Goal: Task Accomplishment & Management: Manage account settings

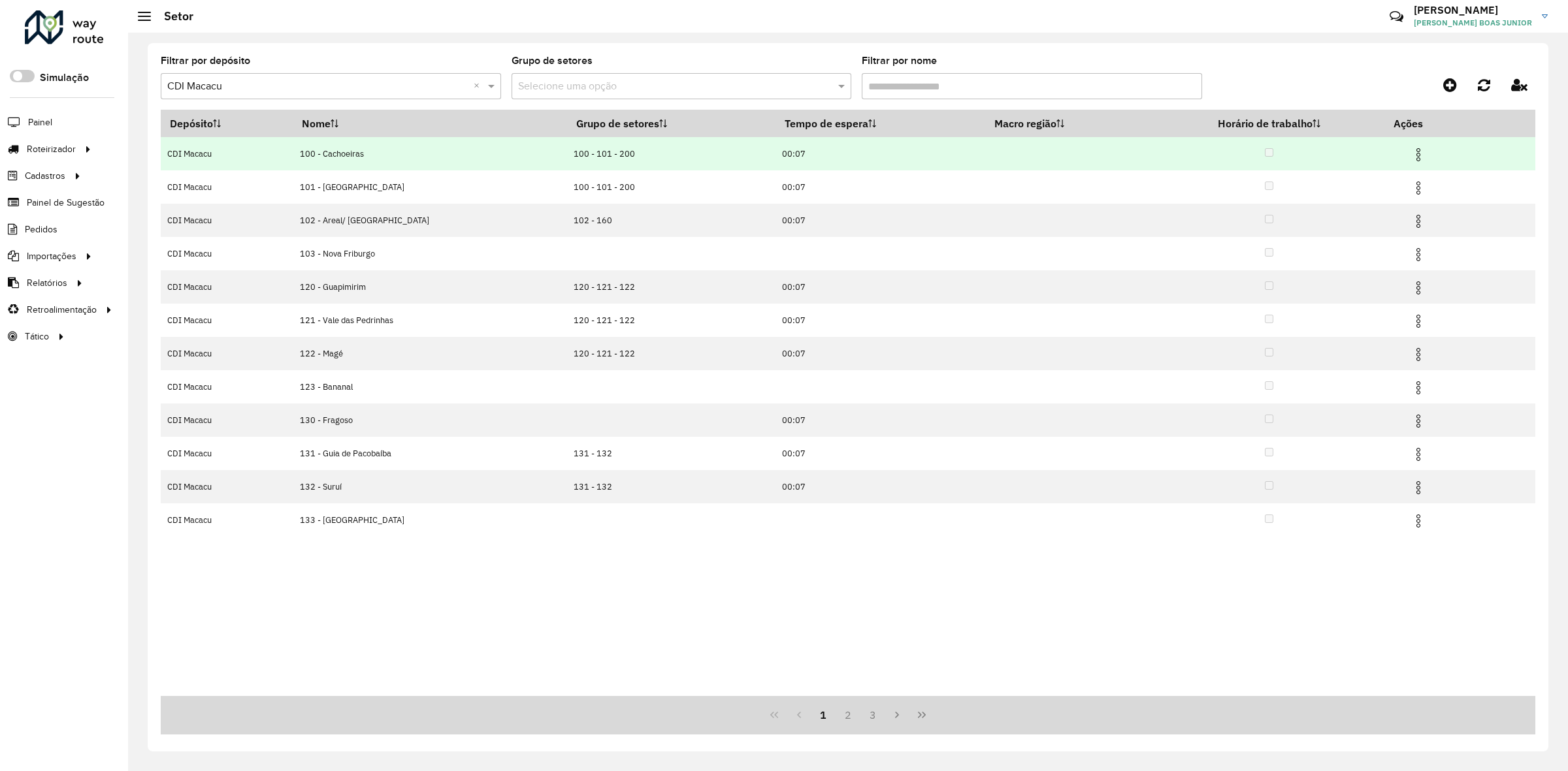
click at [1410, 154] on img at bounding box center [1418, 155] width 16 height 16
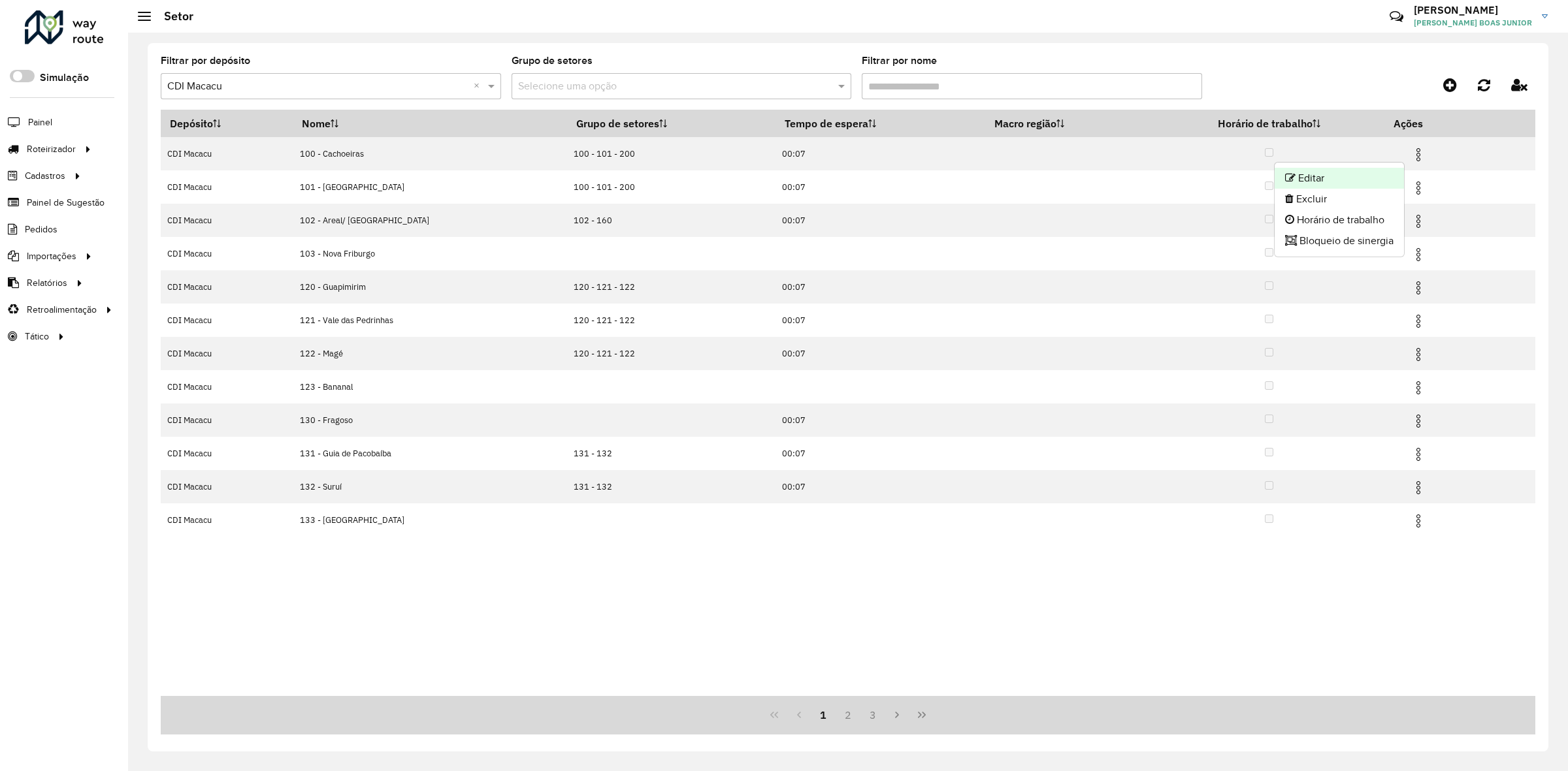
click at [1386, 168] on li "Editar" at bounding box center [1339, 177] width 129 height 21
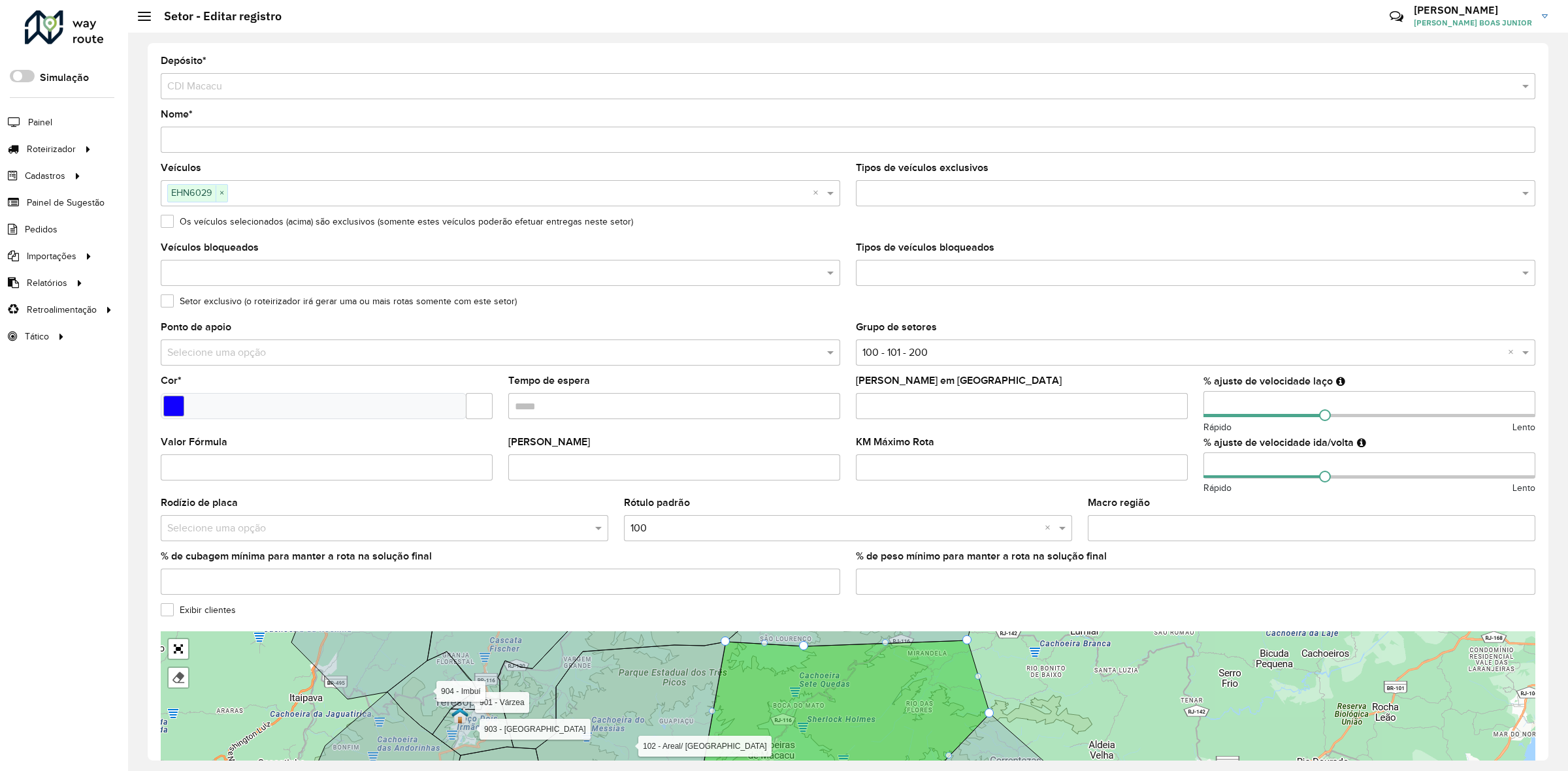
click at [1206, 401] on input "number" at bounding box center [1369, 404] width 332 height 27
type input "**"
drag, startPoint x: 1215, startPoint y: 462, endPoint x: 1207, endPoint y: 462, distance: 8.0
click at [1207, 462] on input "number" at bounding box center [1369, 465] width 332 height 27
type input "**"
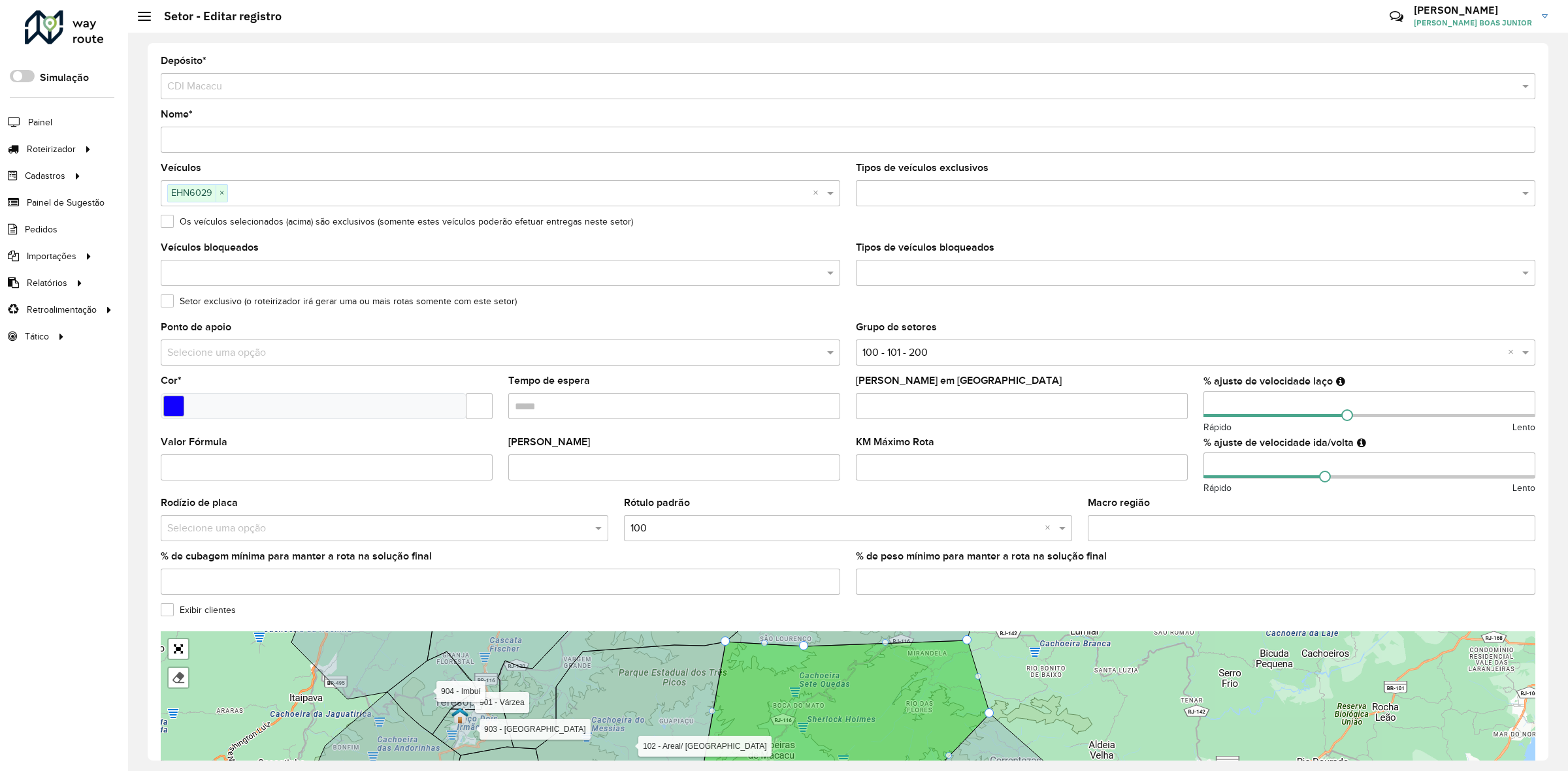
click at [1203, 435] on span "Rápido" at bounding box center [1217, 428] width 28 height 14
click at [1195, 436] on formly-field "% ajuste de velocidade laço ** Rápido Lento" at bounding box center [1369, 407] width 347 height 61
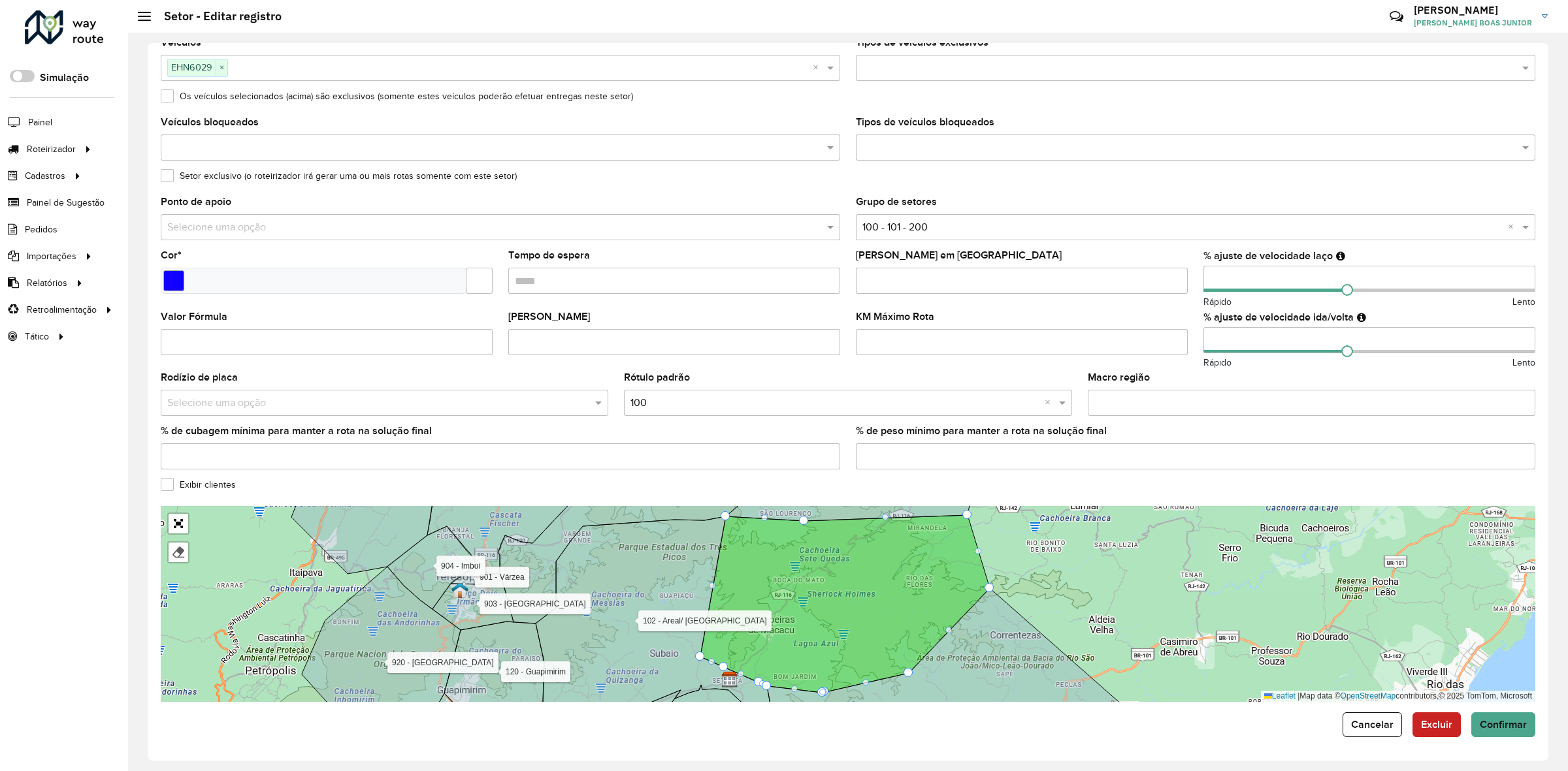
scroll to position [129, 0]
click at [1490, 725] on span "Confirmar" at bounding box center [1504, 724] width 47 height 11
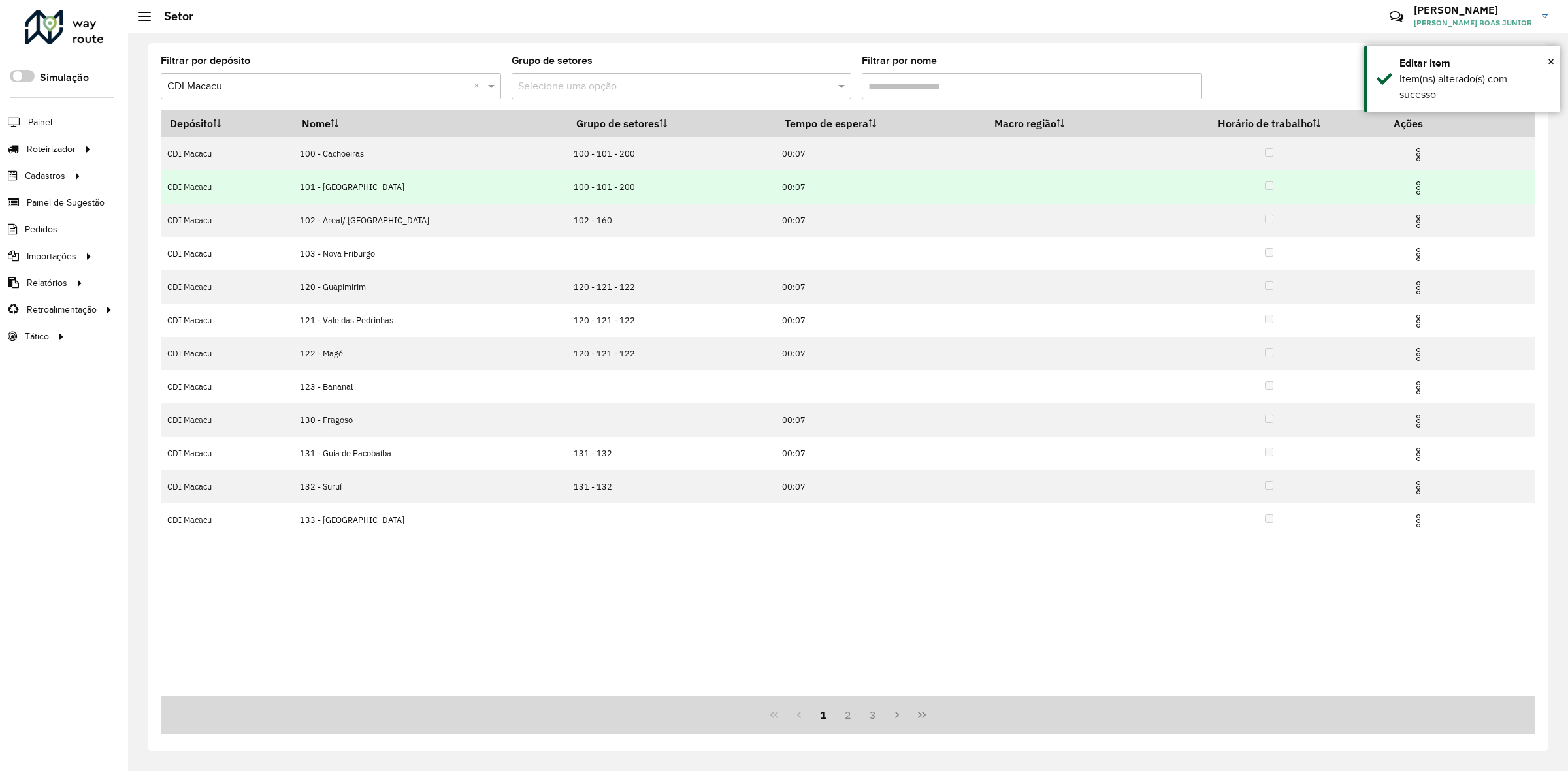
click at [1410, 187] on img at bounding box center [1418, 188] width 16 height 16
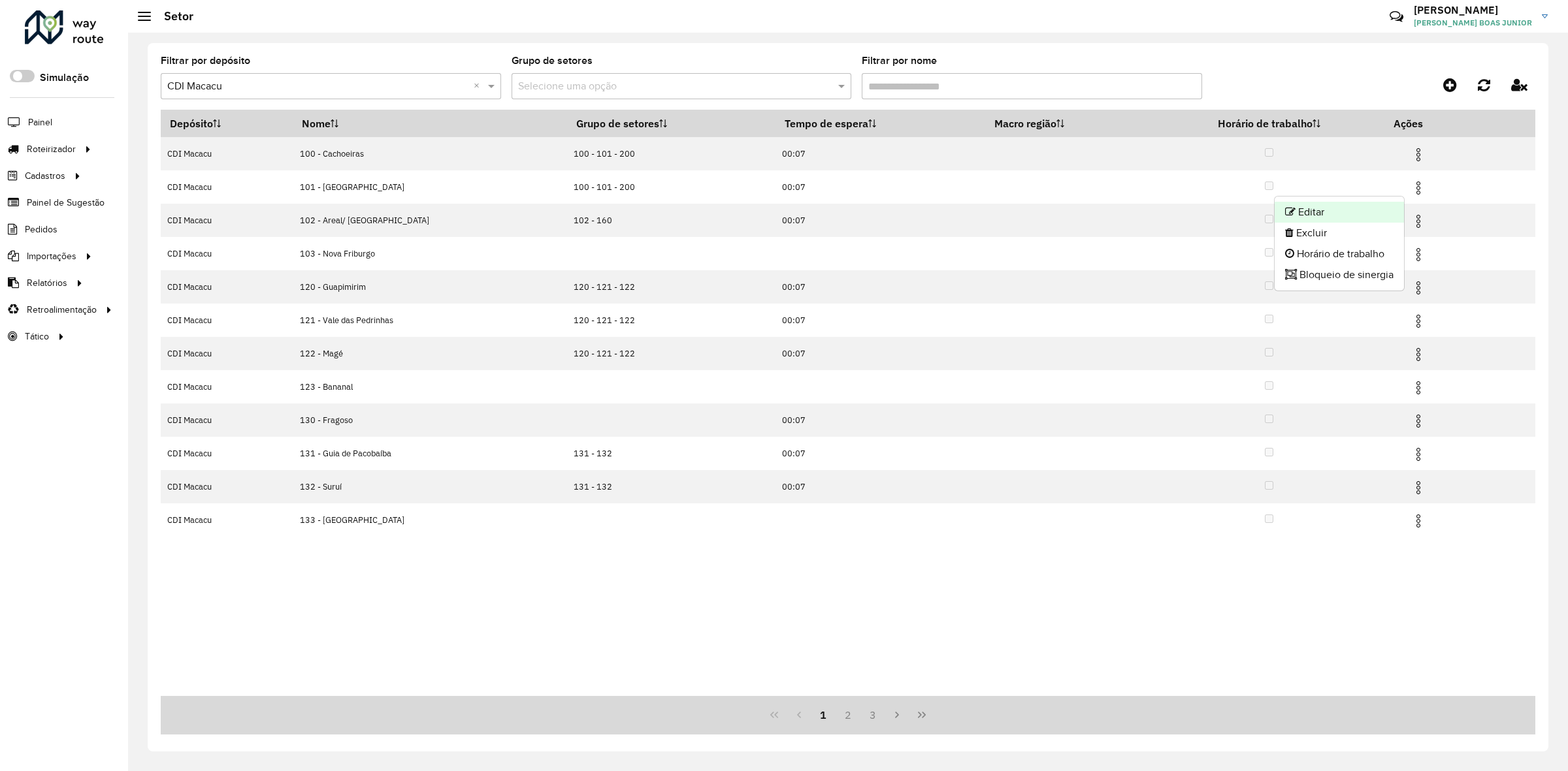
click at [1379, 202] on li "Editar" at bounding box center [1339, 212] width 129 height 21
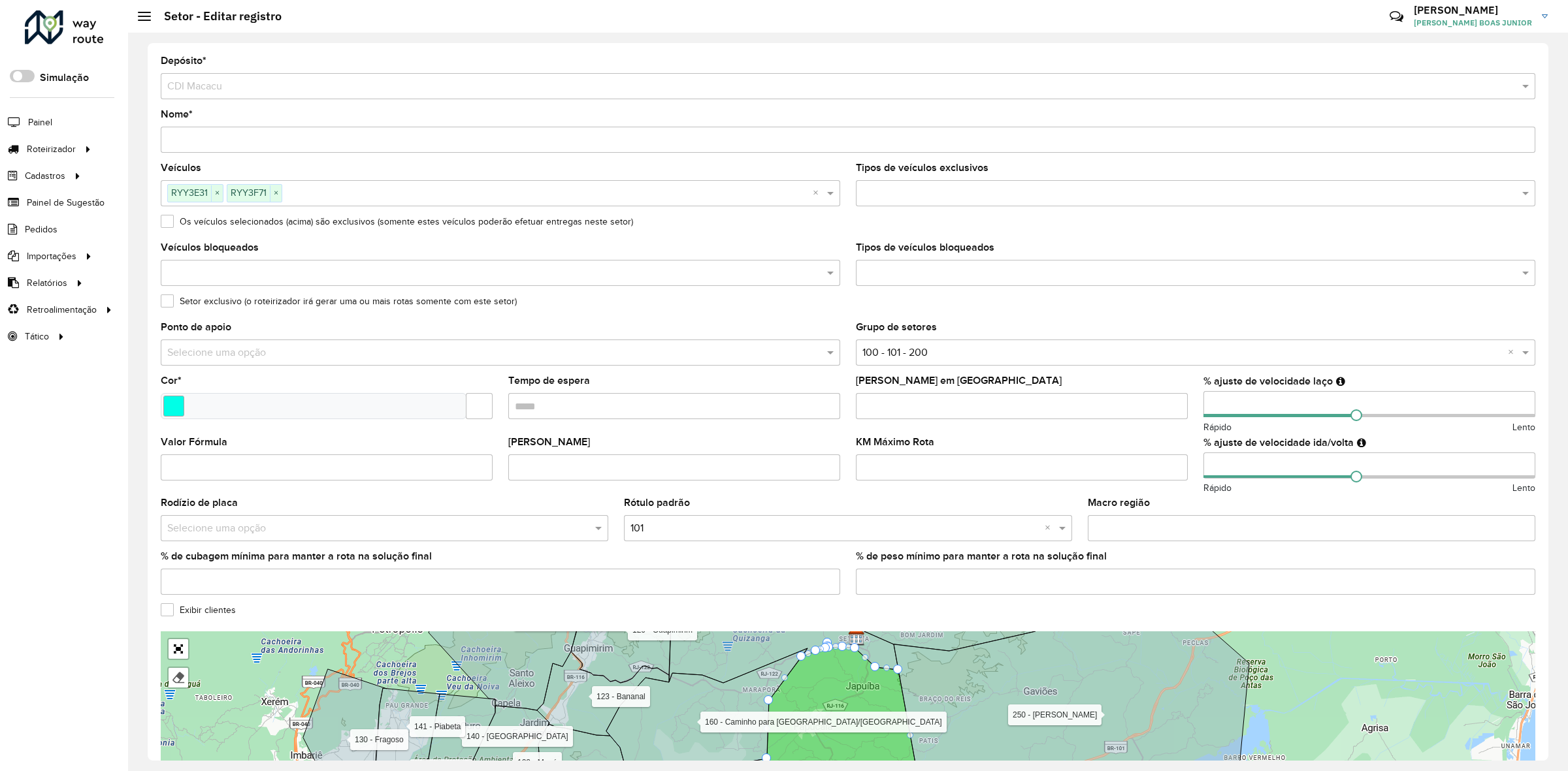
scroll to position [129, 0]
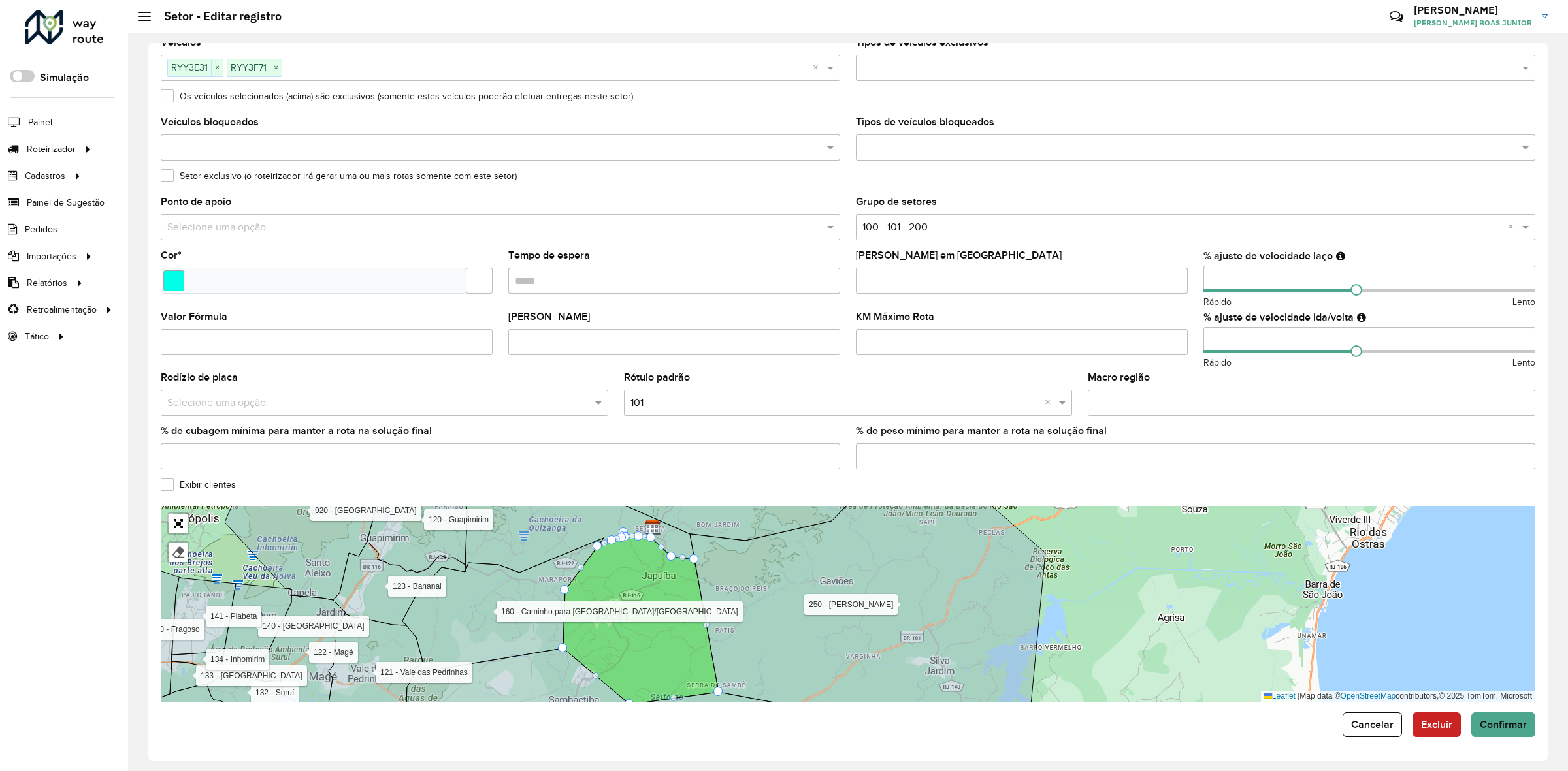
drag, startPoint x: 972, startPoint y: 594, endPoint x: 768, endPoint y: 608, distance: 204.5
click at [768, 608] on icon at bounding box center [868, 614] width 355 height 228
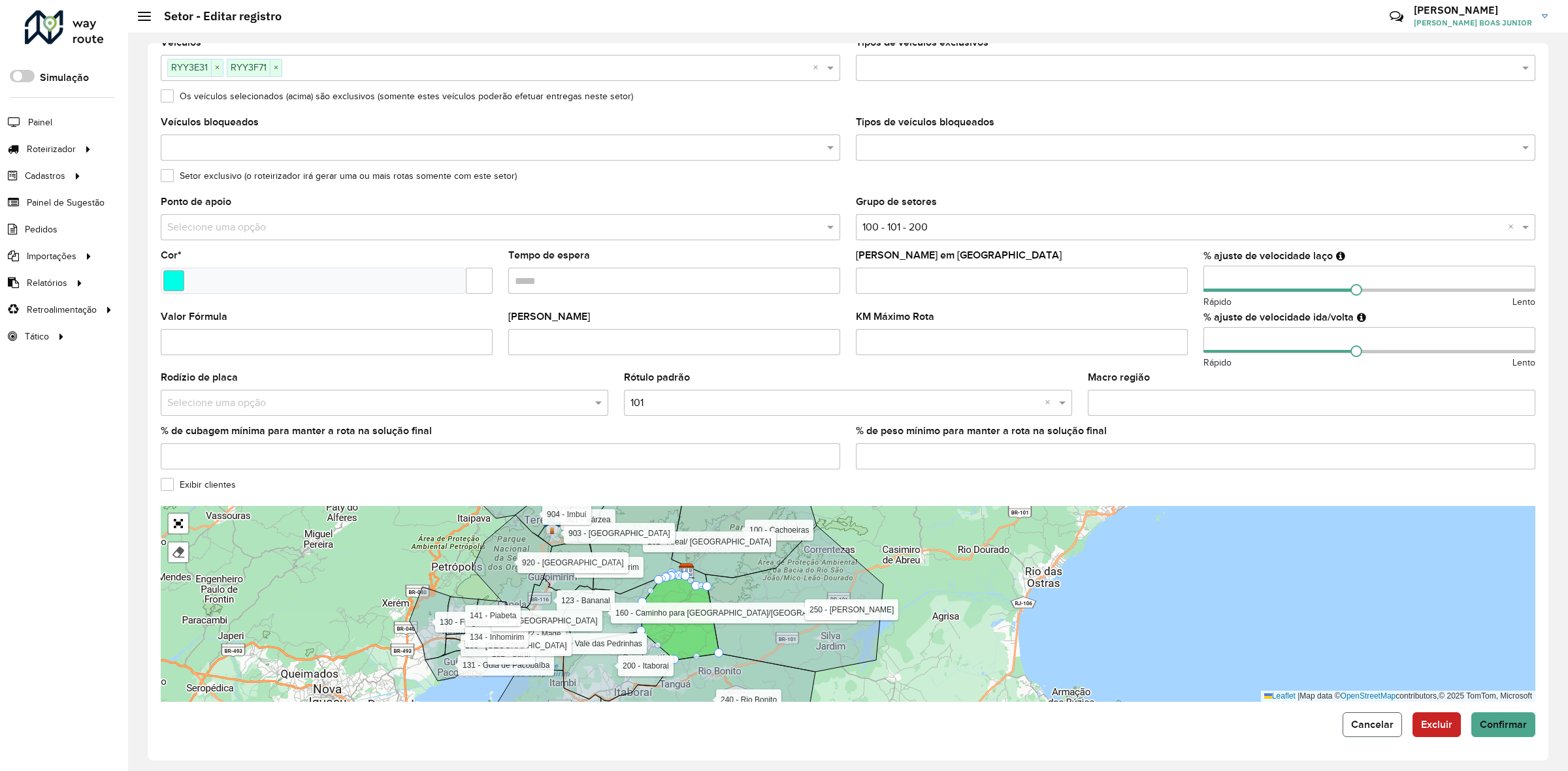
click at [1378, 726] on span "Cancelar" at bounding box center [1372, 724] width 42 height 11
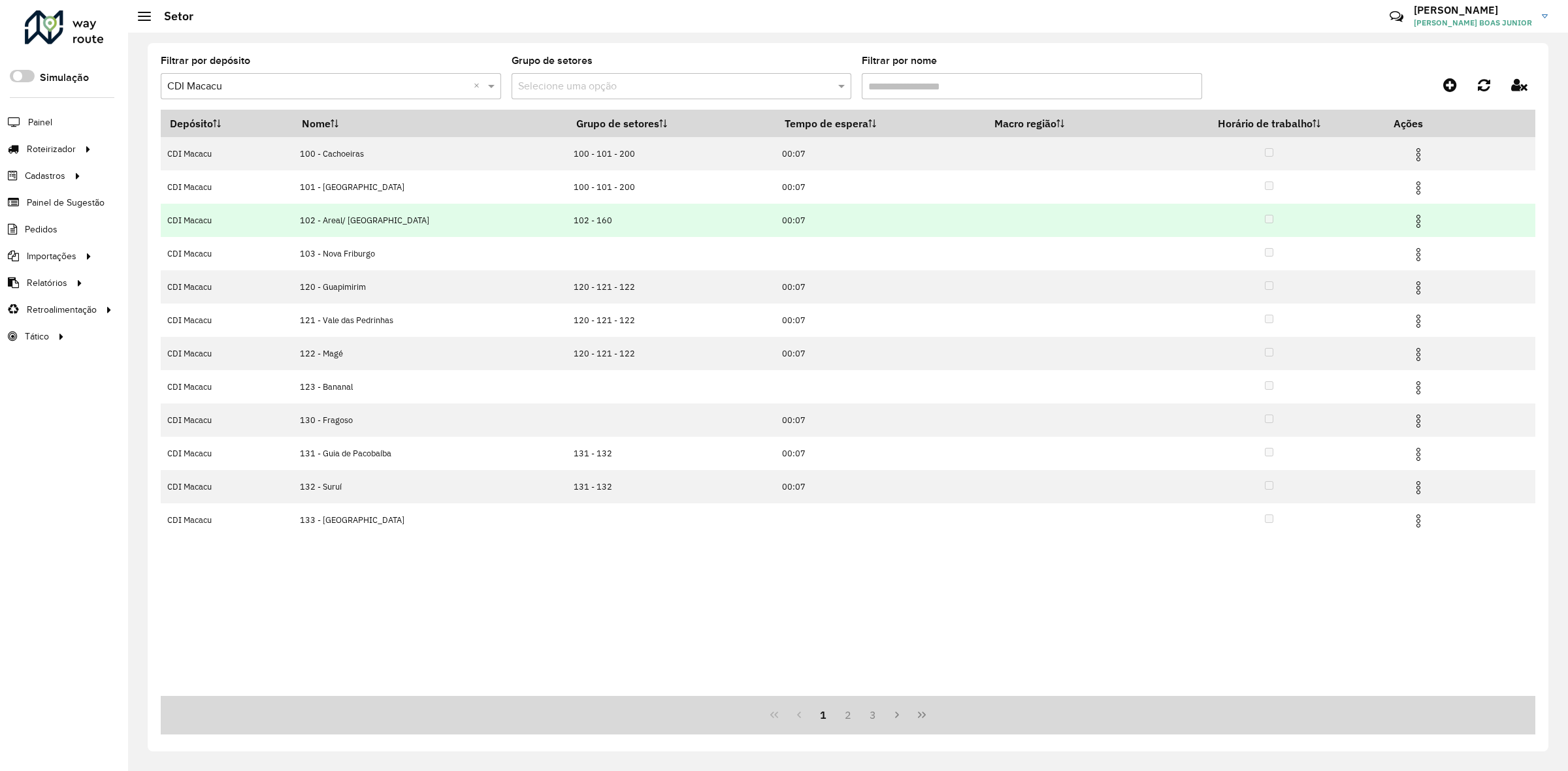
click at [1412, 220] on img at bounding box center [1418, 222] width 16 height 16
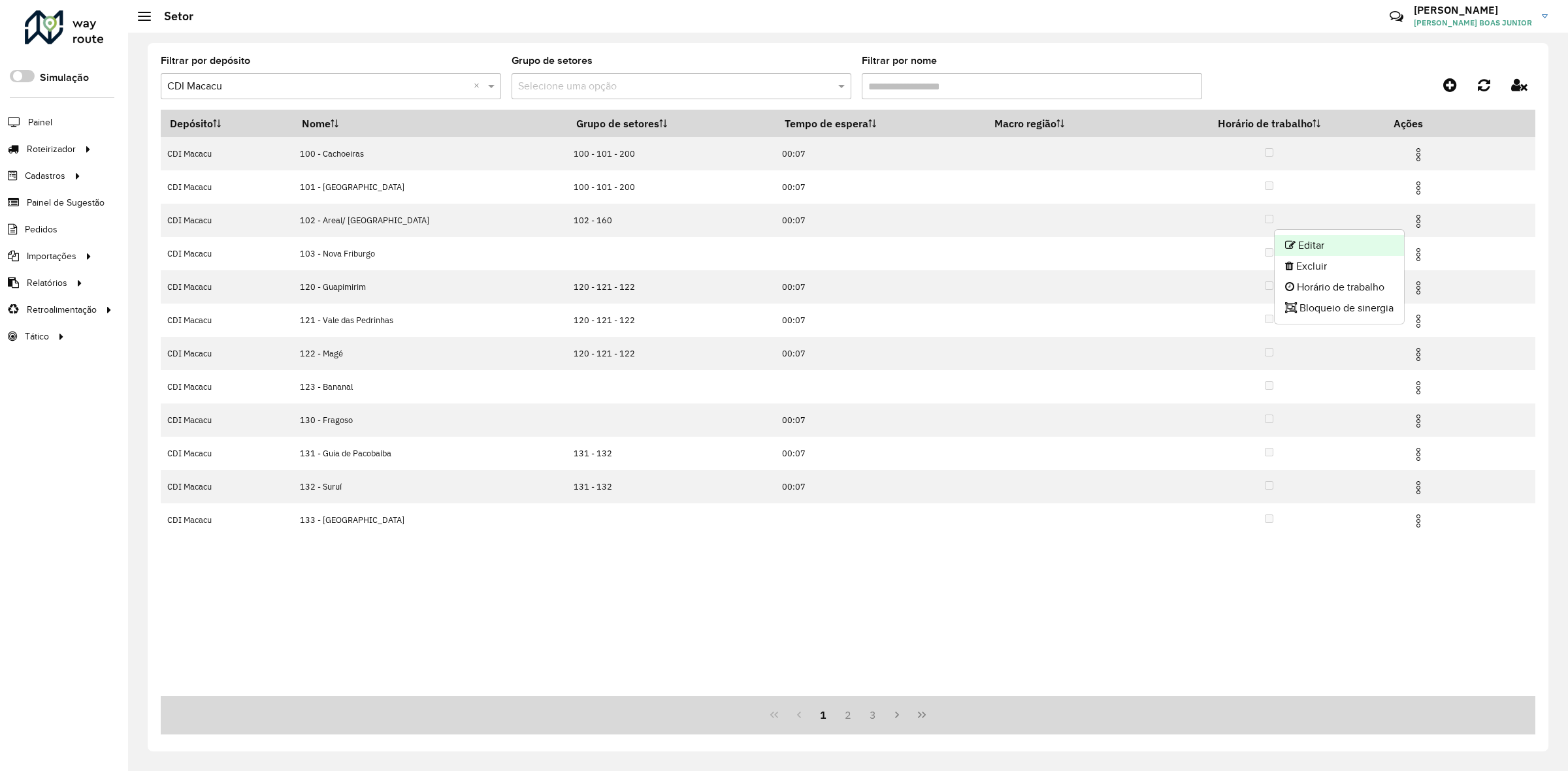
click at [1376, 240] on li "Editar" at bounding box center [1339, 245] width 129 height 21
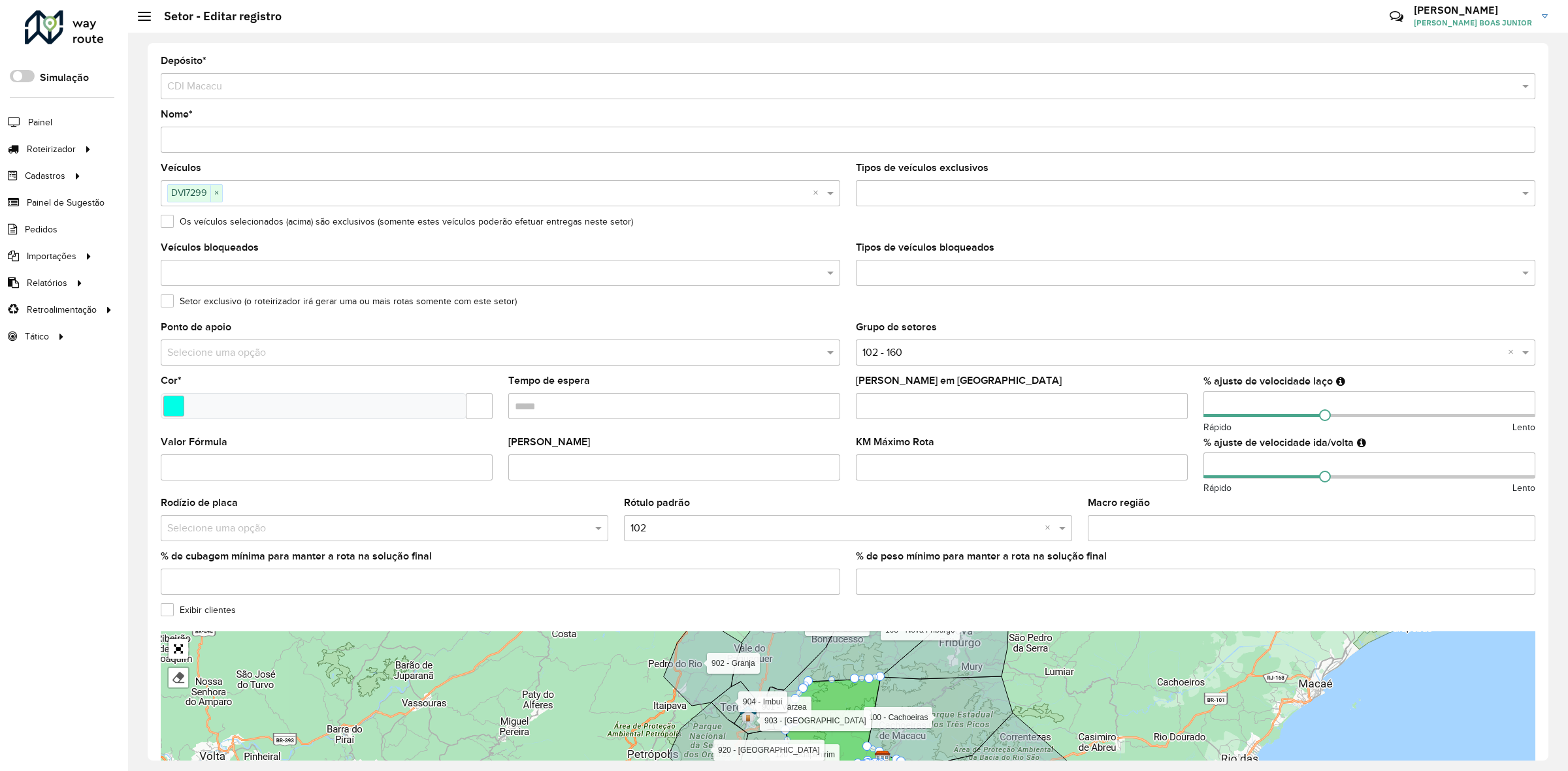
drag, startPoint x: 1235, startPoint y: 403, endPoint x: 1181, endPoint y: 407, distance: 54.1
click at [1181, 407] on formly-group "Veículos DVI7299 × × Tipos de veículos exclusivos Os veículos selecionados (aci…" at bounding box center [848, 385] width 1390 height 443
type input "**"
drag, startPoint x: 1224, startPoint y: 465, endPoint x: 1192, endPoint y: 468, distance: 32.1
click at [1195, 468] on formly-field "% ajuste de velocidade ida/volta Rápido Lento" at bounding box center [1369, 468] width 347 height 61
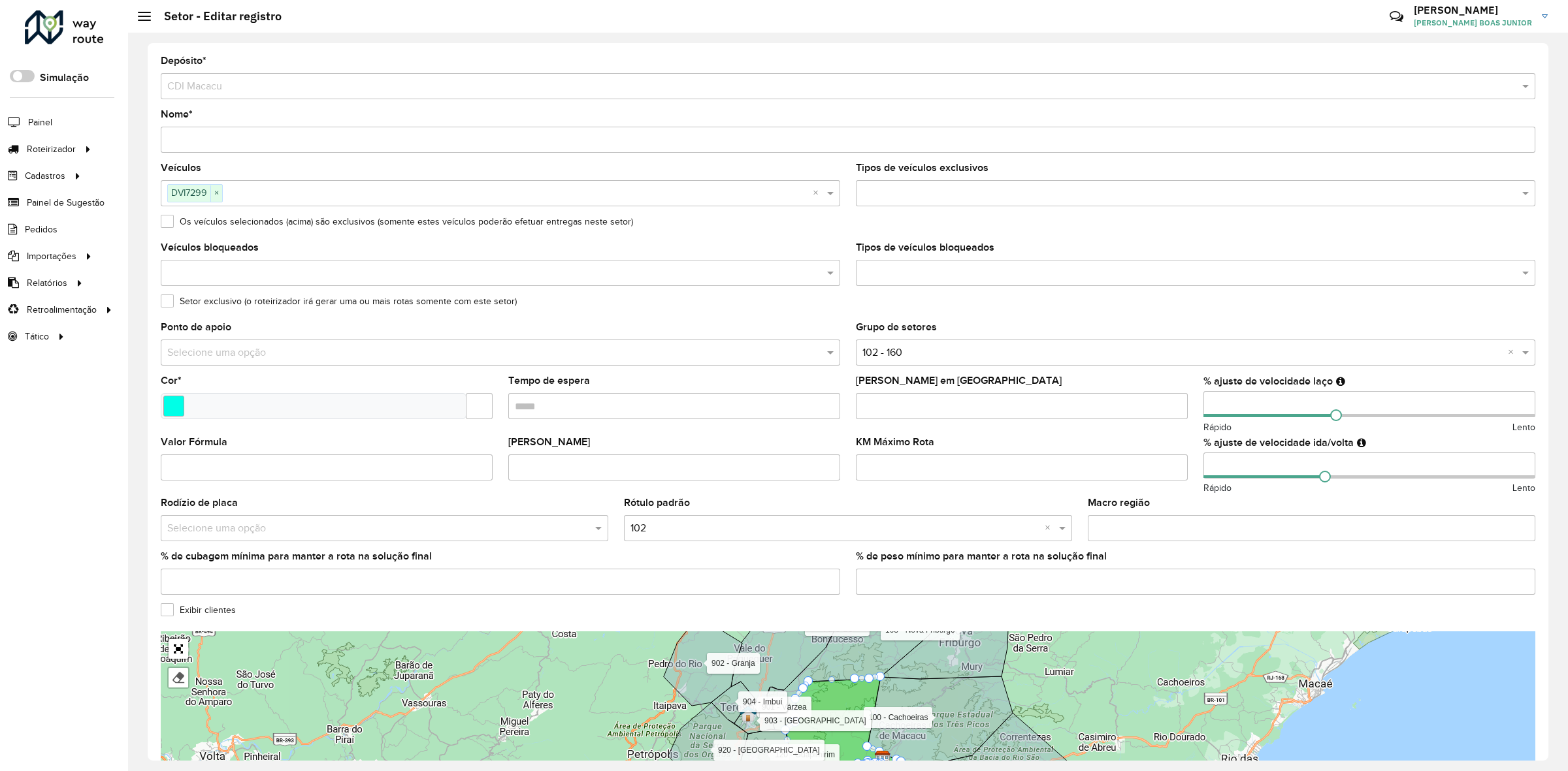
type input "**"
click at [1185, 443] on formly-field "KM Máximo Rota" at bounding box center [1022, 468] width 347 height 61
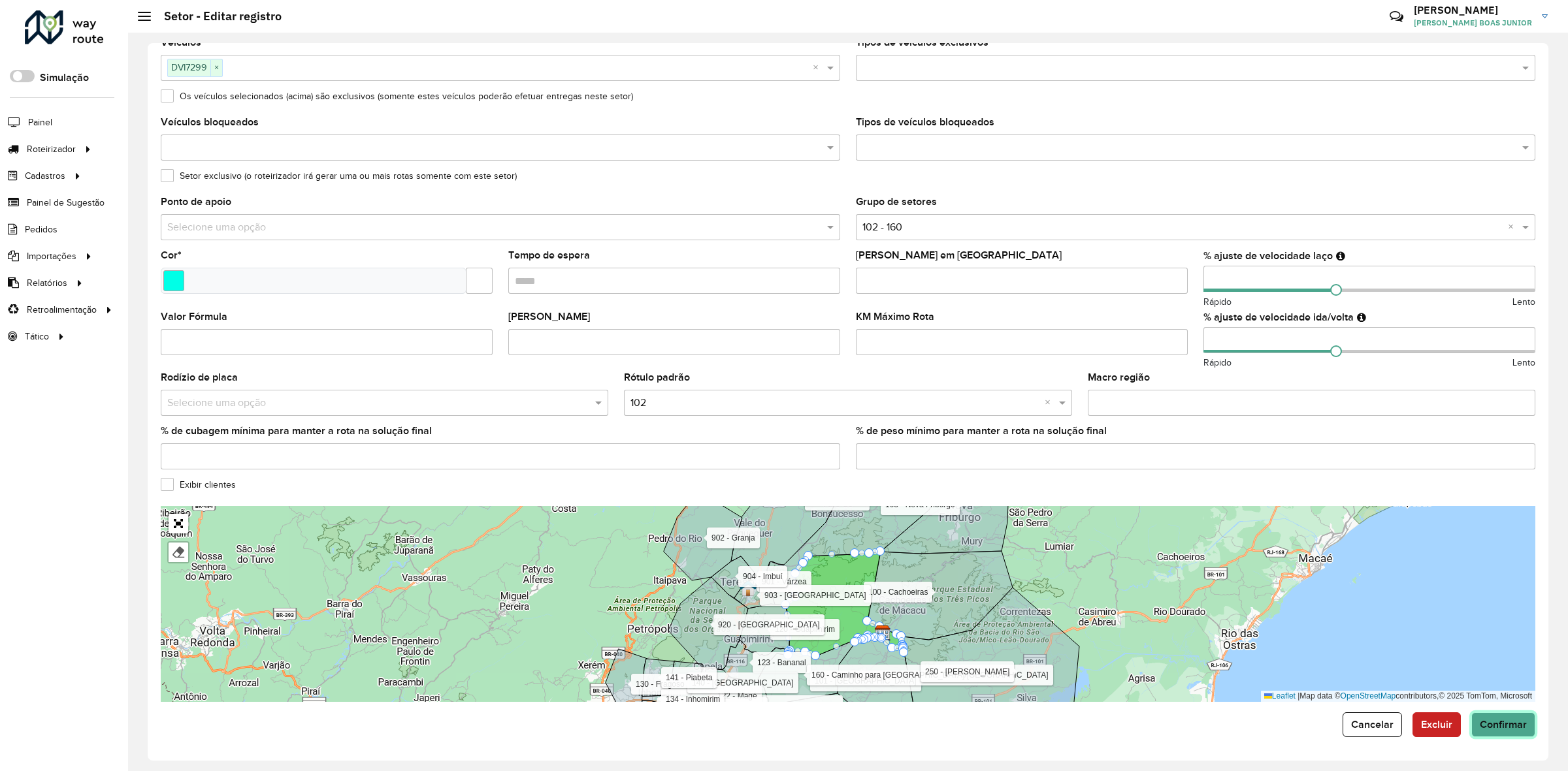
click at [1480, 724] on span "Confirmar" at bounding box center [1504, 724] width 47 height 11
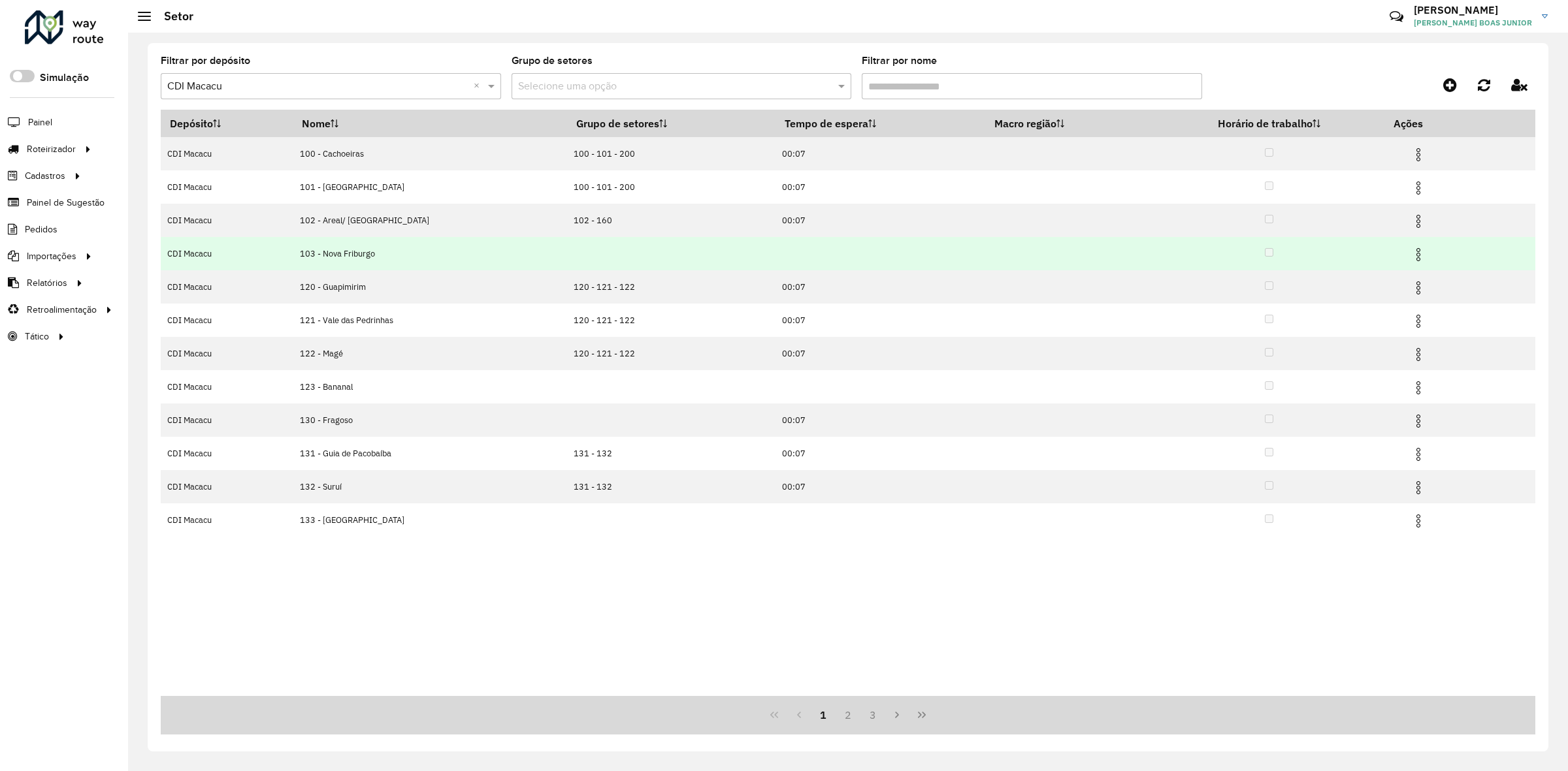
click at [1410, 252] on img at bounding box center [1418, 254] width 16 height 16
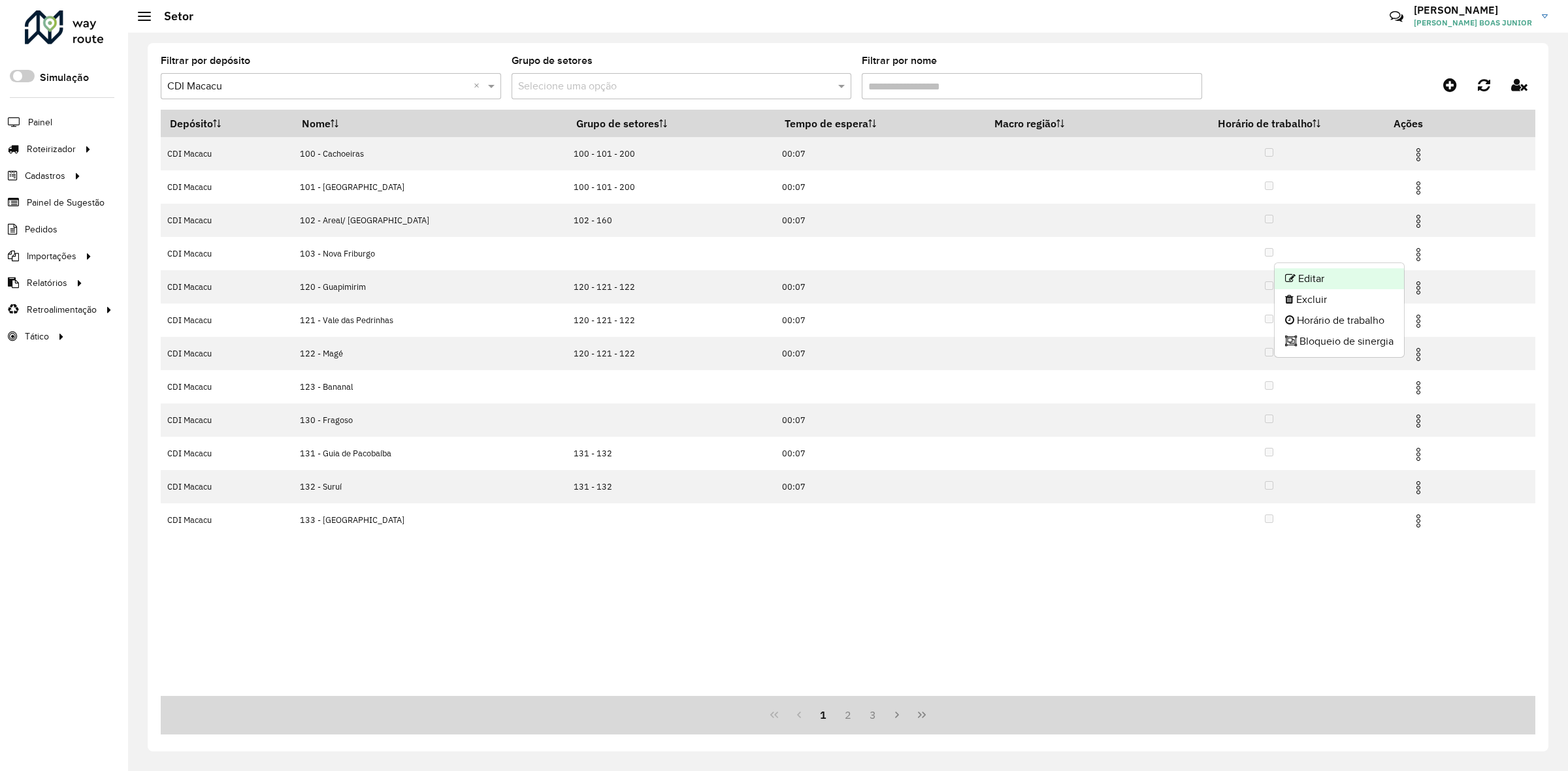
click at [1364, 284] on li "Editar" at bounding box center [1339, 278] width 129 height 21
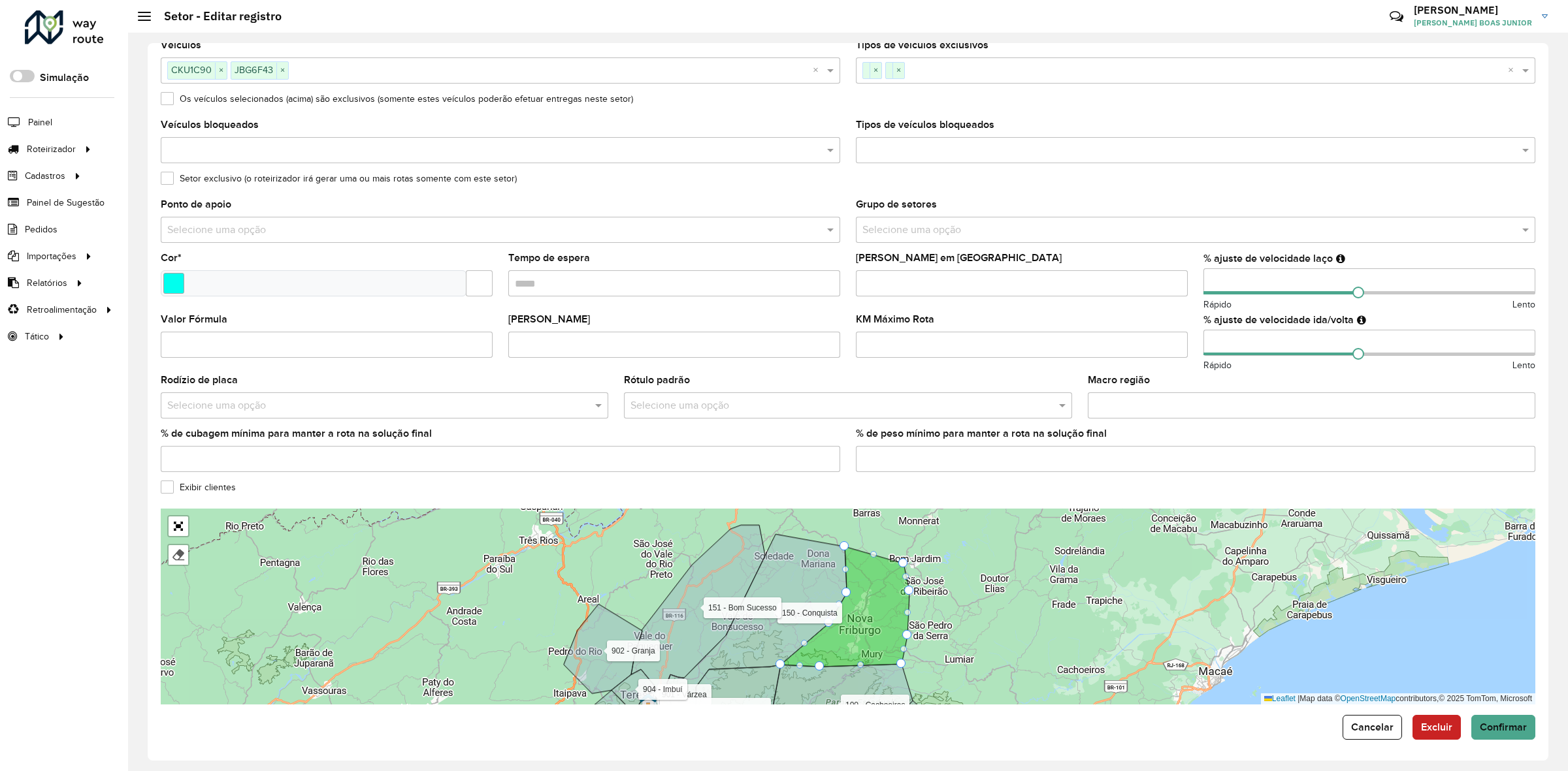
scroll to position [129, 0]
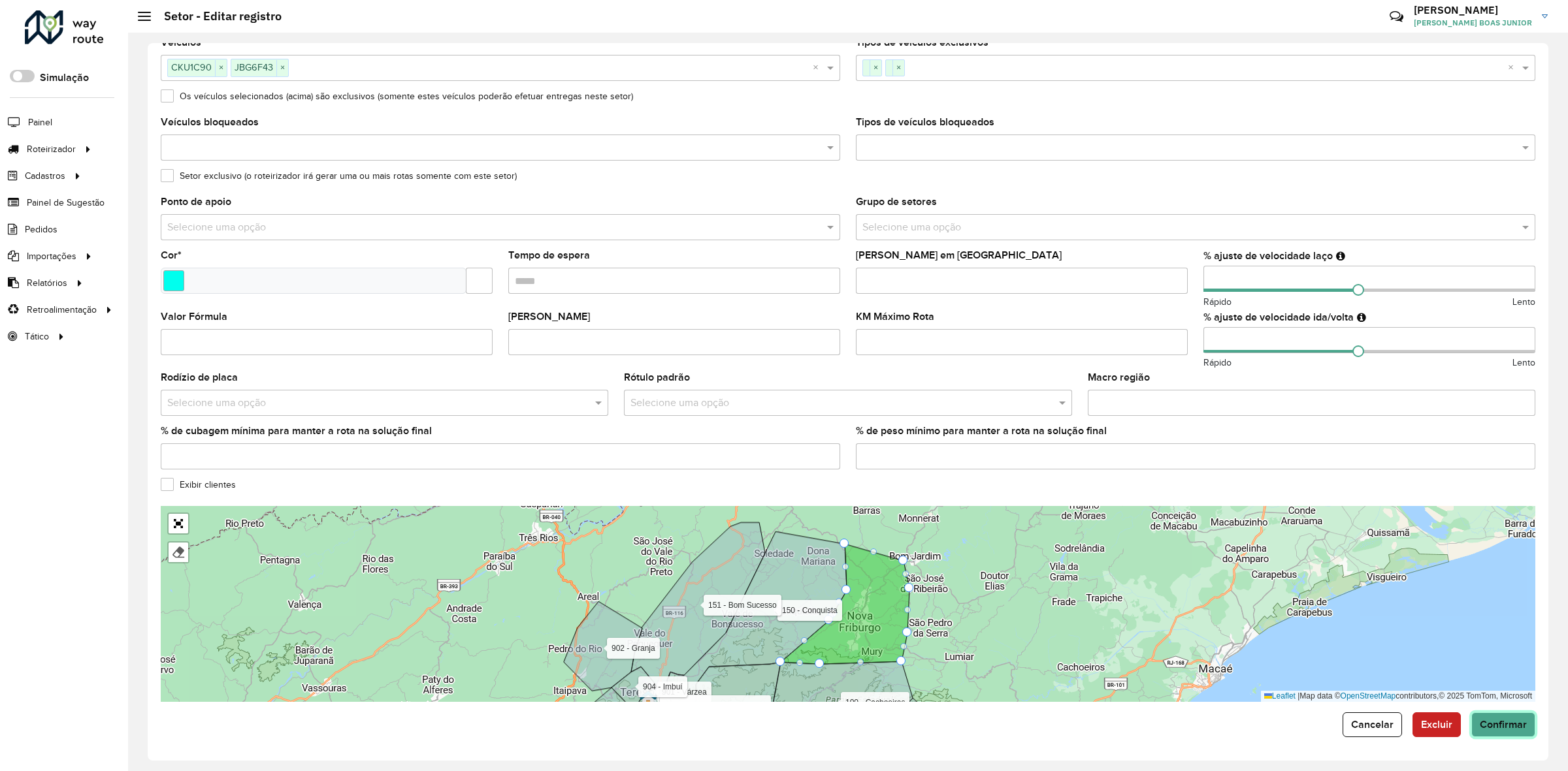
click at [1507, 720] on span "Confirmar" at bounding box center [1504, 724] width 47 height 11
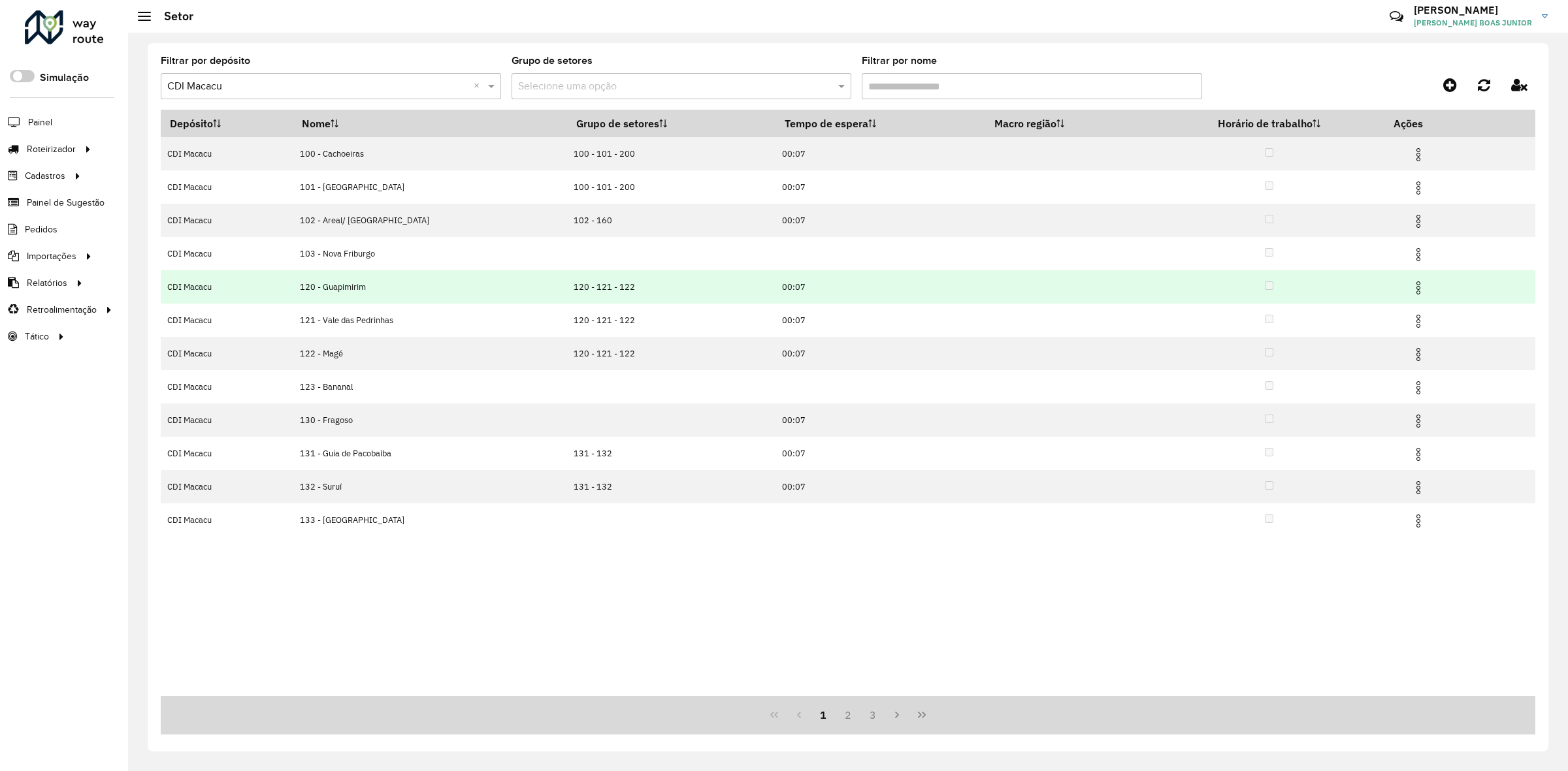
drag, startPoint x: 1412, startPoint y: 282, endPoint x: 1406, endPoint y: 288, distance: 8.5
click at [1412, 282] on img at bounding box center [1418, 288] width 16 height 16
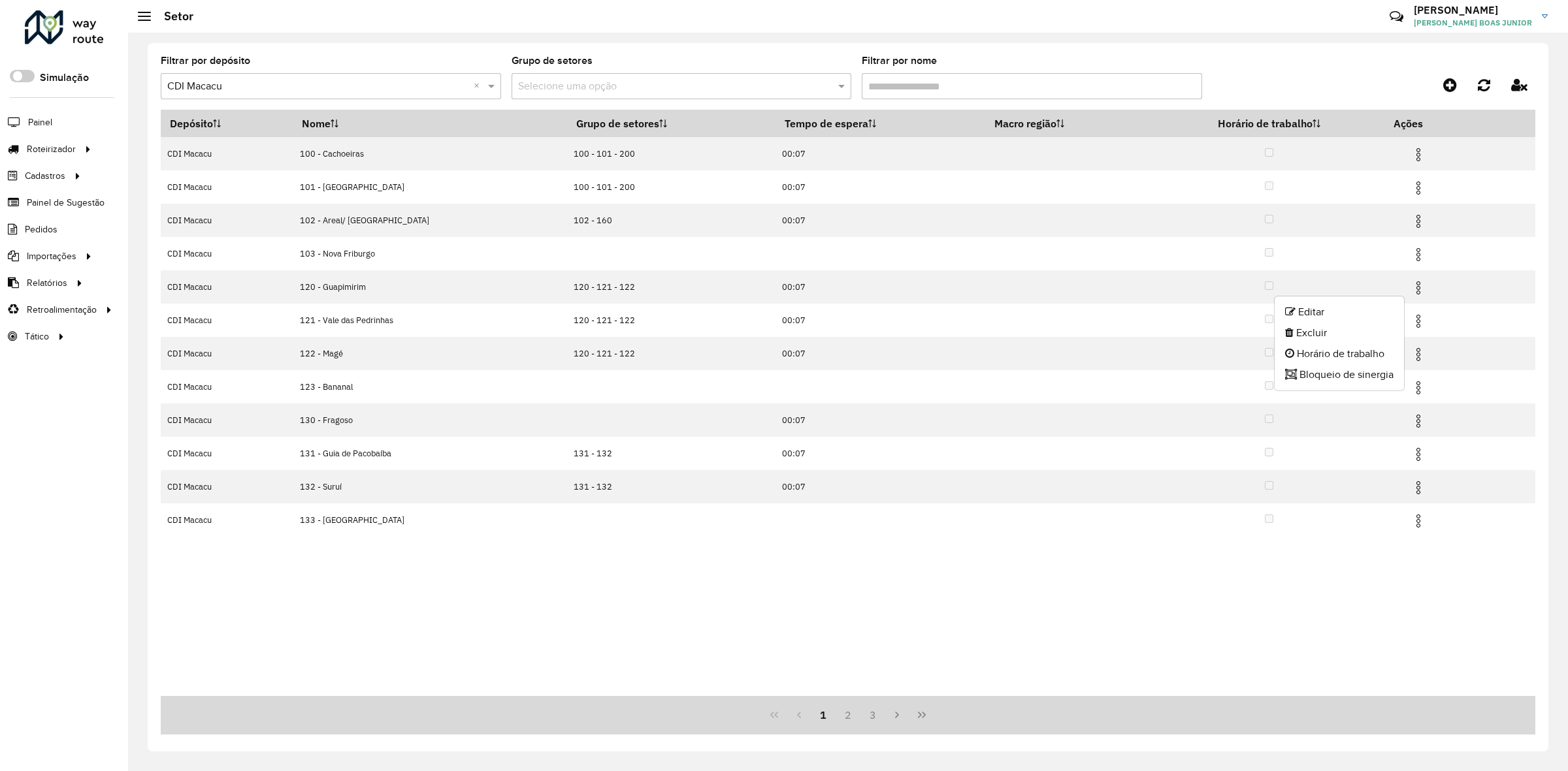
click at [1394, 299] on ul "Editar Excluir Horário de trabalho Bloqueio de sinergia" at bounding box center [1339, 343] width 131 height 96
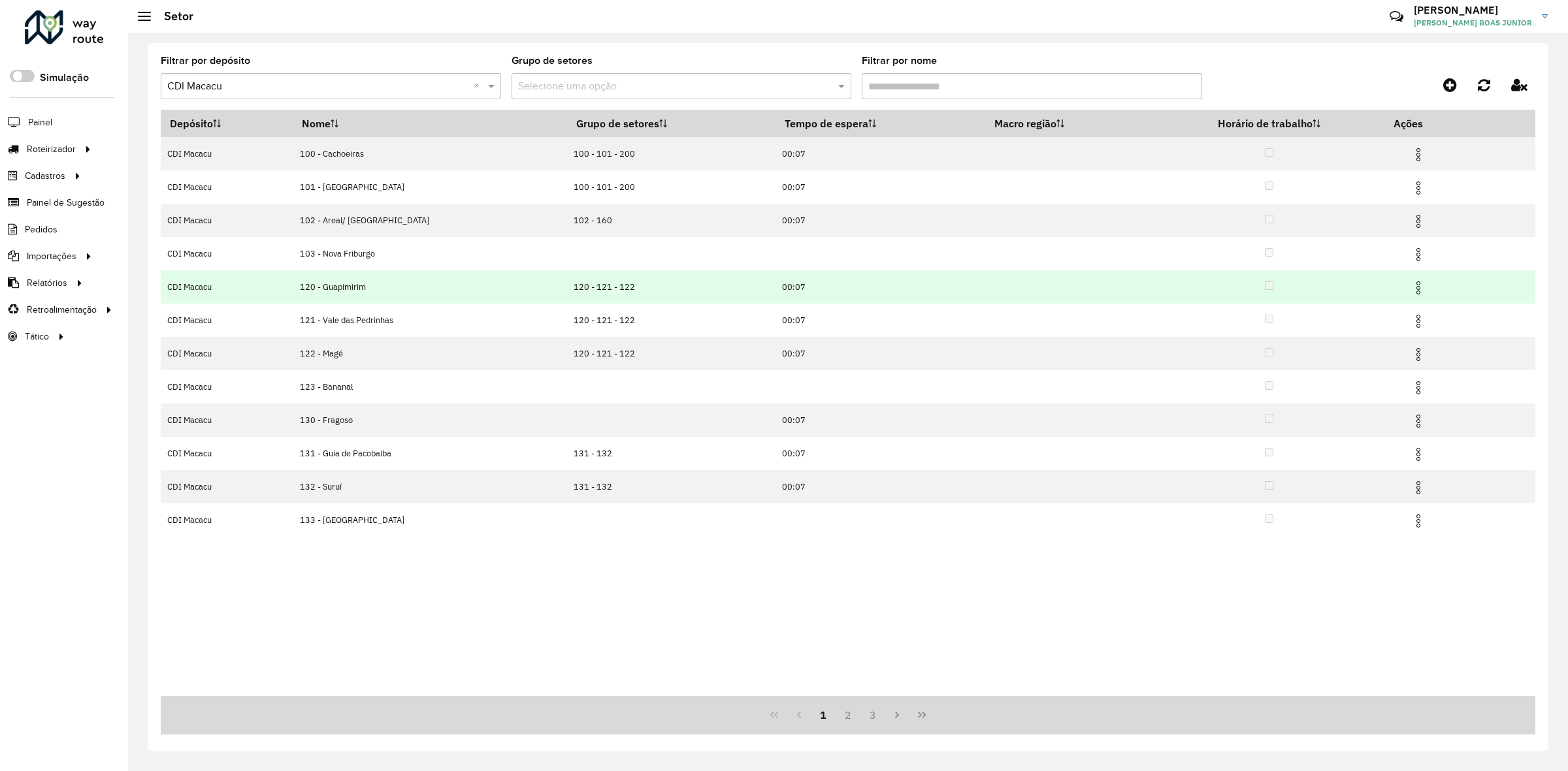
click at [1412, 291] on img at bounding box center [1418, 288] width 16 height 16
click at [1384, 314] on li "Editar" at bounding box center [1339, 312] width 129 height 21
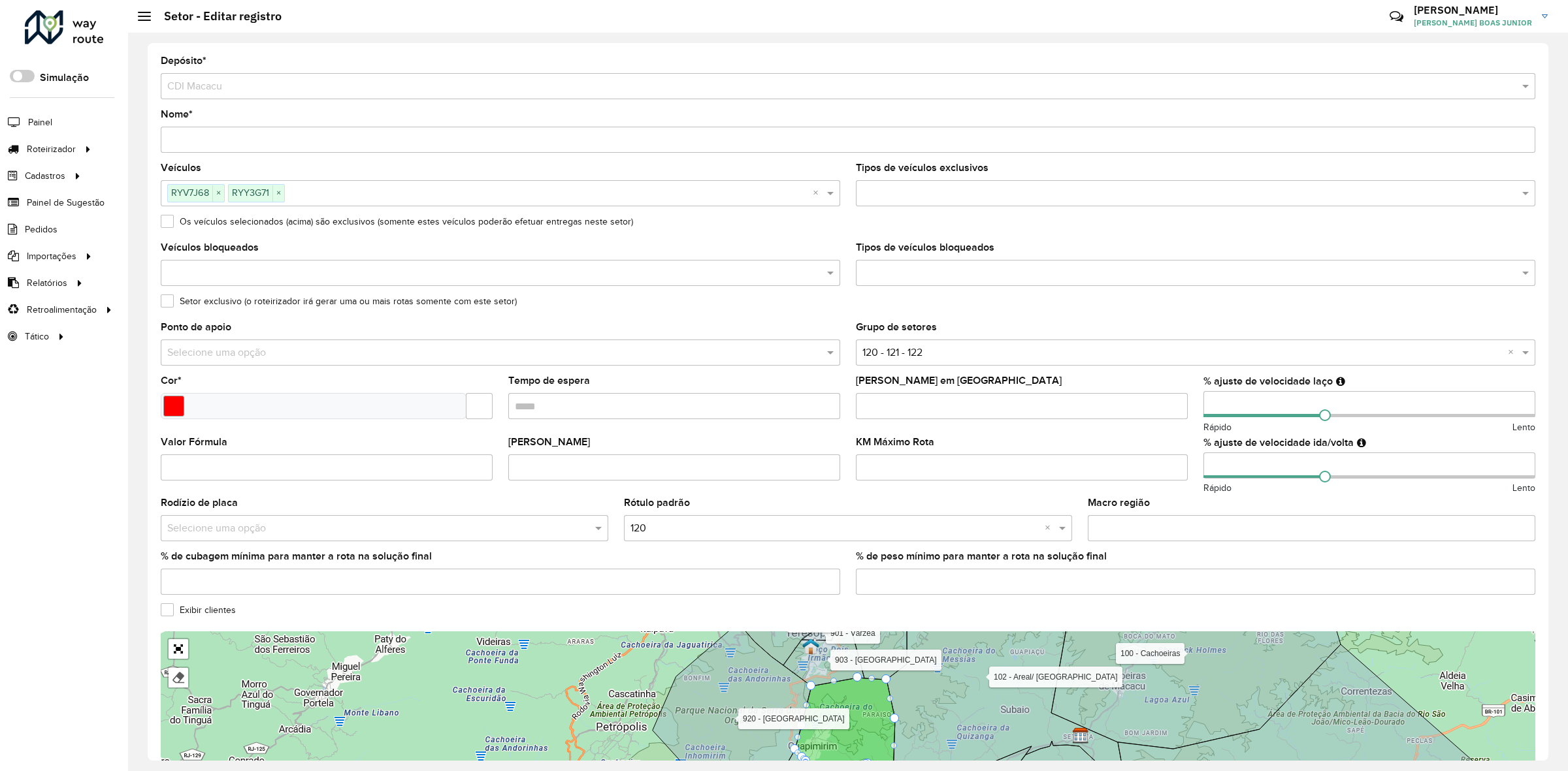
drag, startPoint x: 1209, startPoint y: 407, endPoint x: 1201, endPoint y: 407, distance: 8.0
click at [1203, 407] on input "number" at bounding box center [1369, 404] width 332 height 27
type input "**"
click at [1171, 468] on formly-group "Veículos RYV7J68 × RYY3G71 × × Tipos de veículos exclusivos Os veículos selecio…" at bounding box center [848, 385] width 1390 height 443
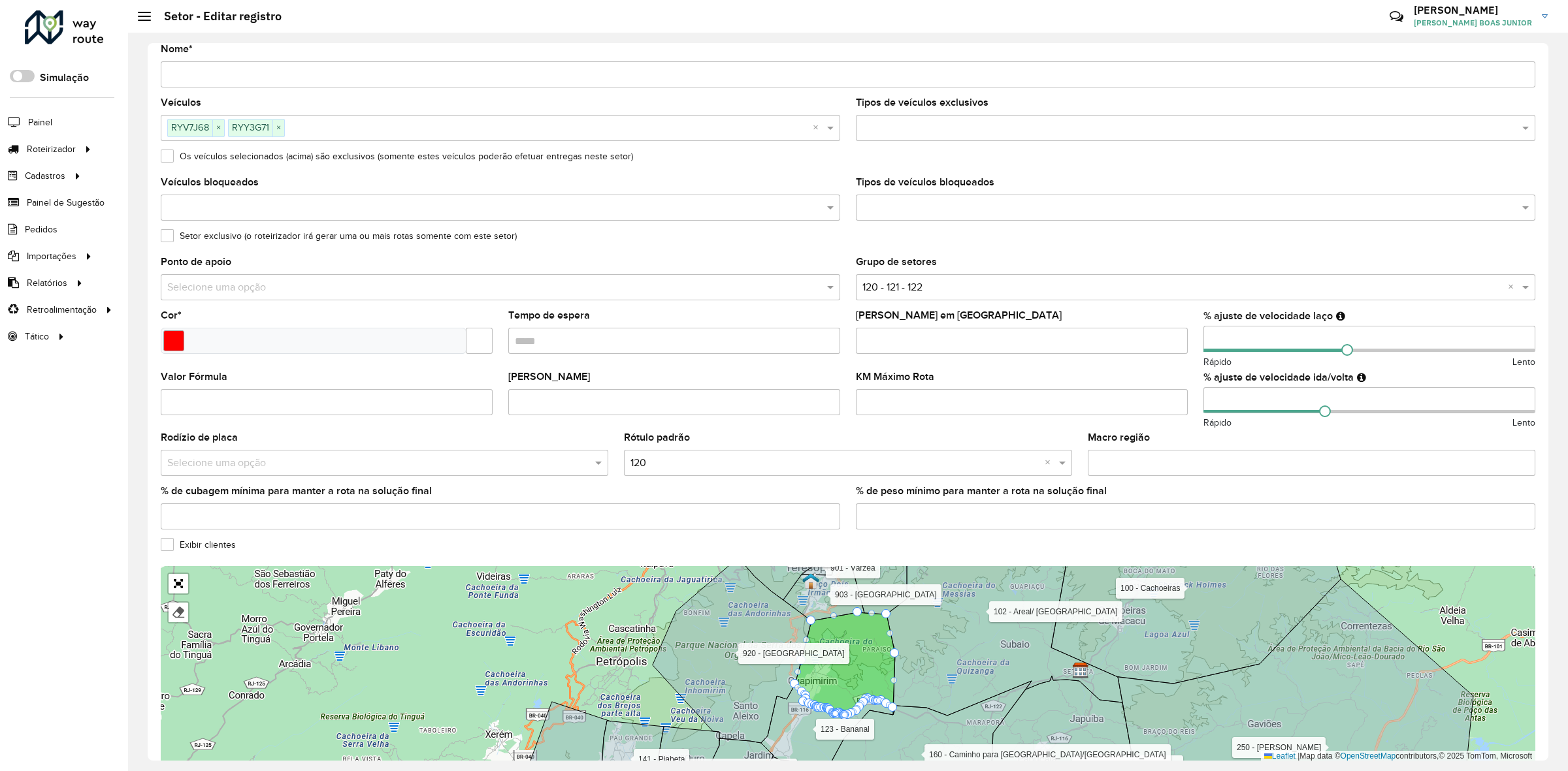
scroll to position [129, 0]
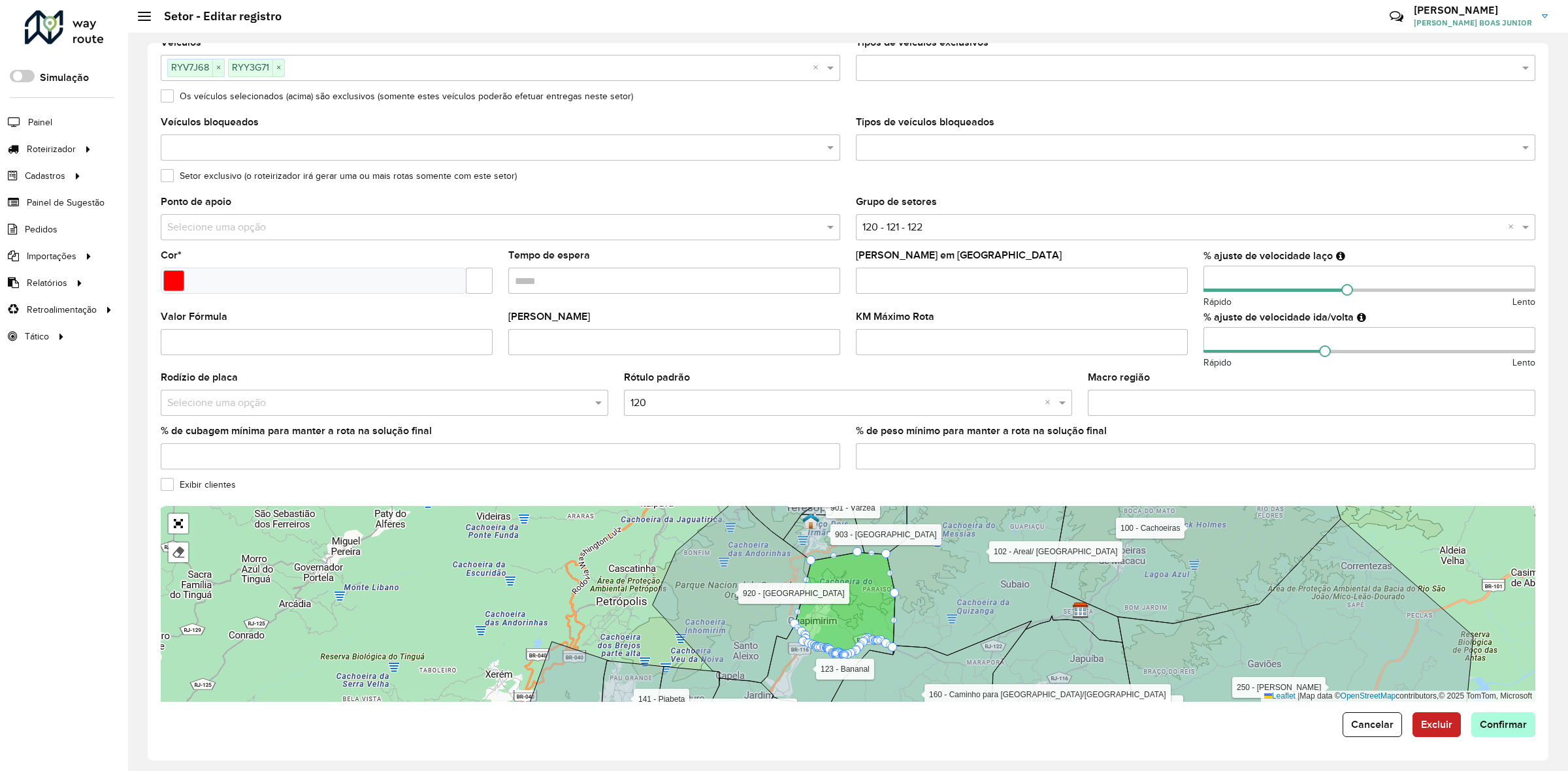
type input "**"
click at [1490, 720] on span "Confirmar" at bounding box center [1504, 724] width 47 height 11
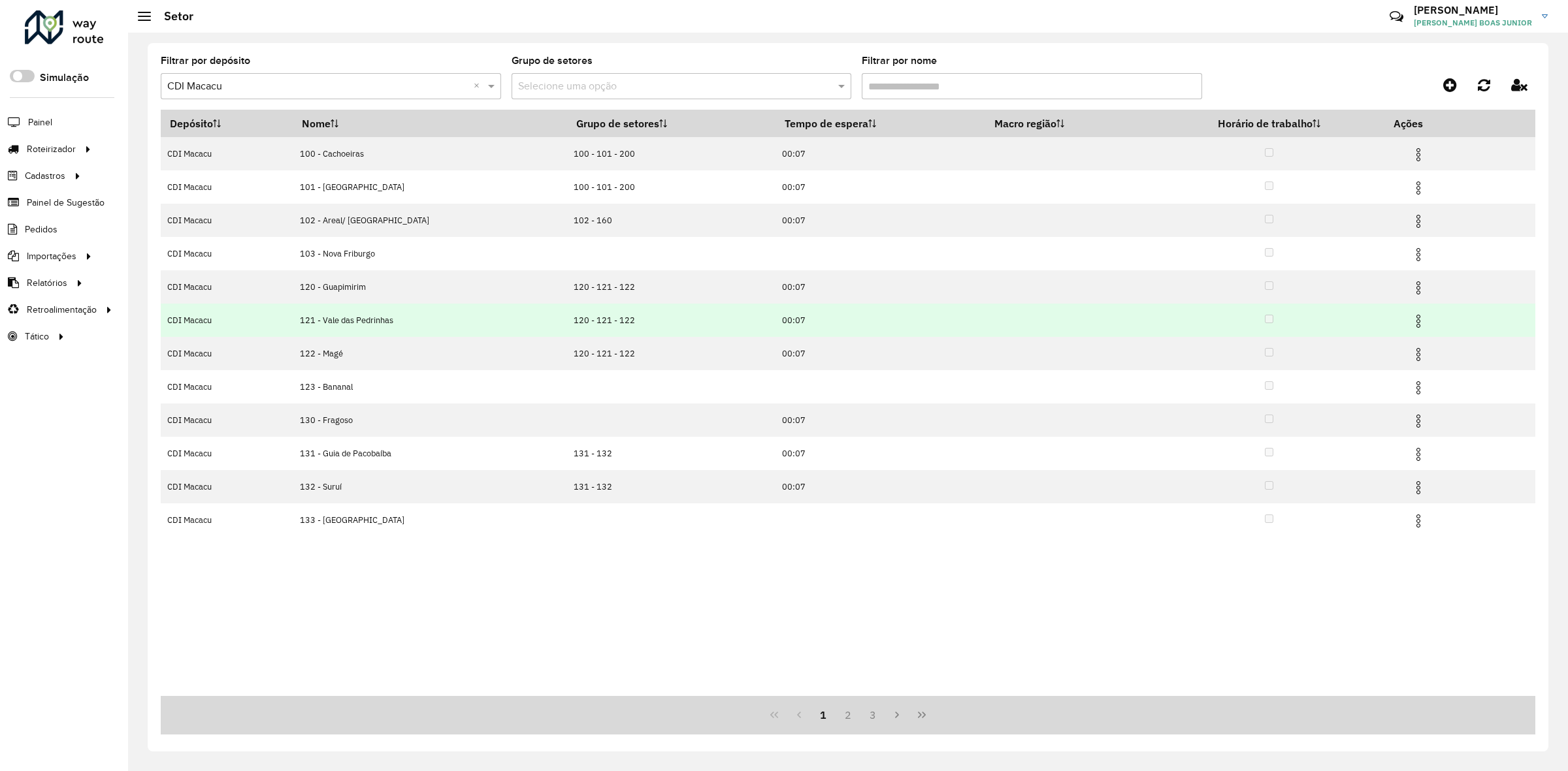
click at [1412, 324] on img at bounding box center [1418, 321] width 16 height 16
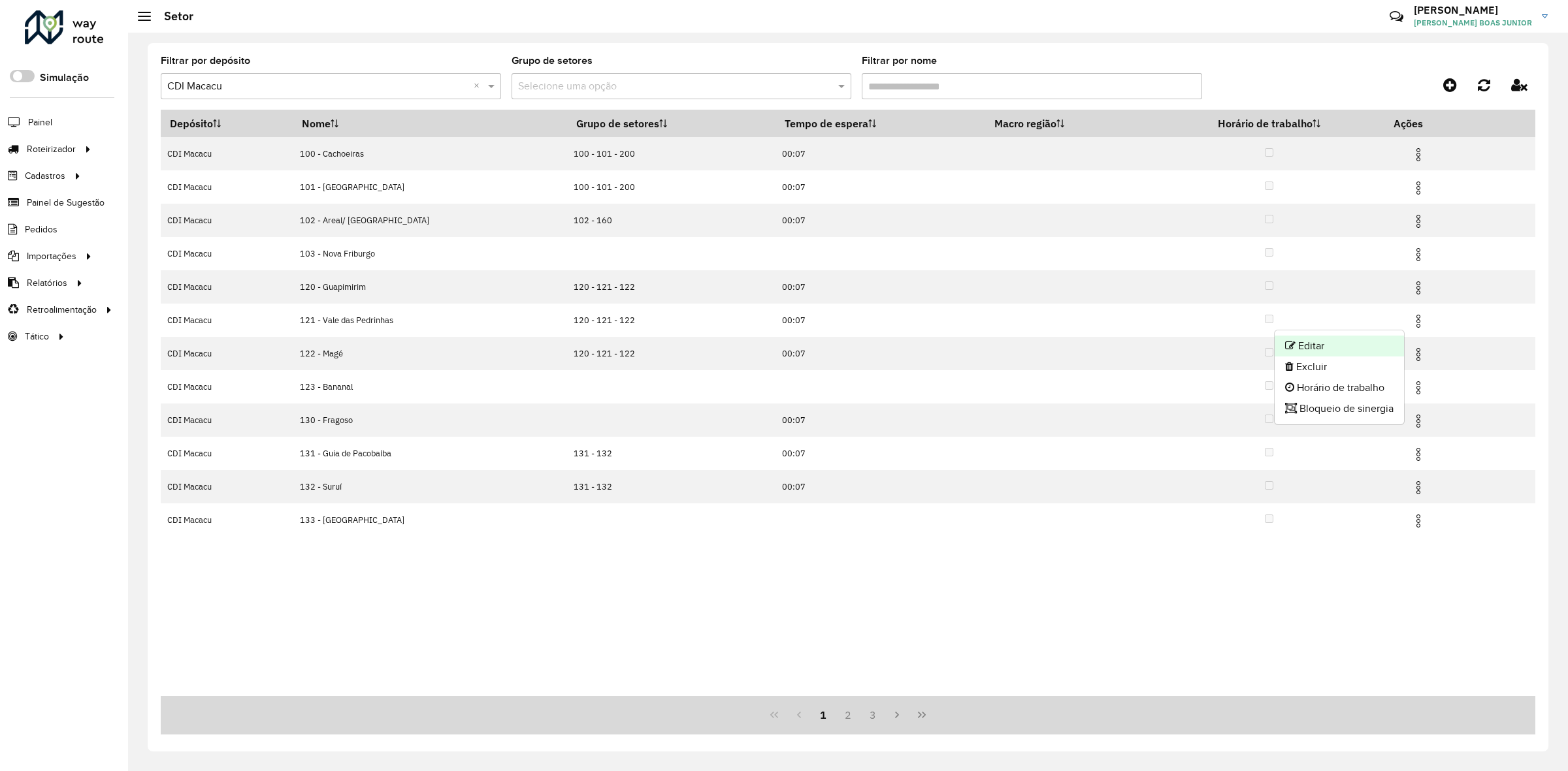
click at [1394, 340] on li "Editar" at bounding box center [1339, 346] width 129 height 21
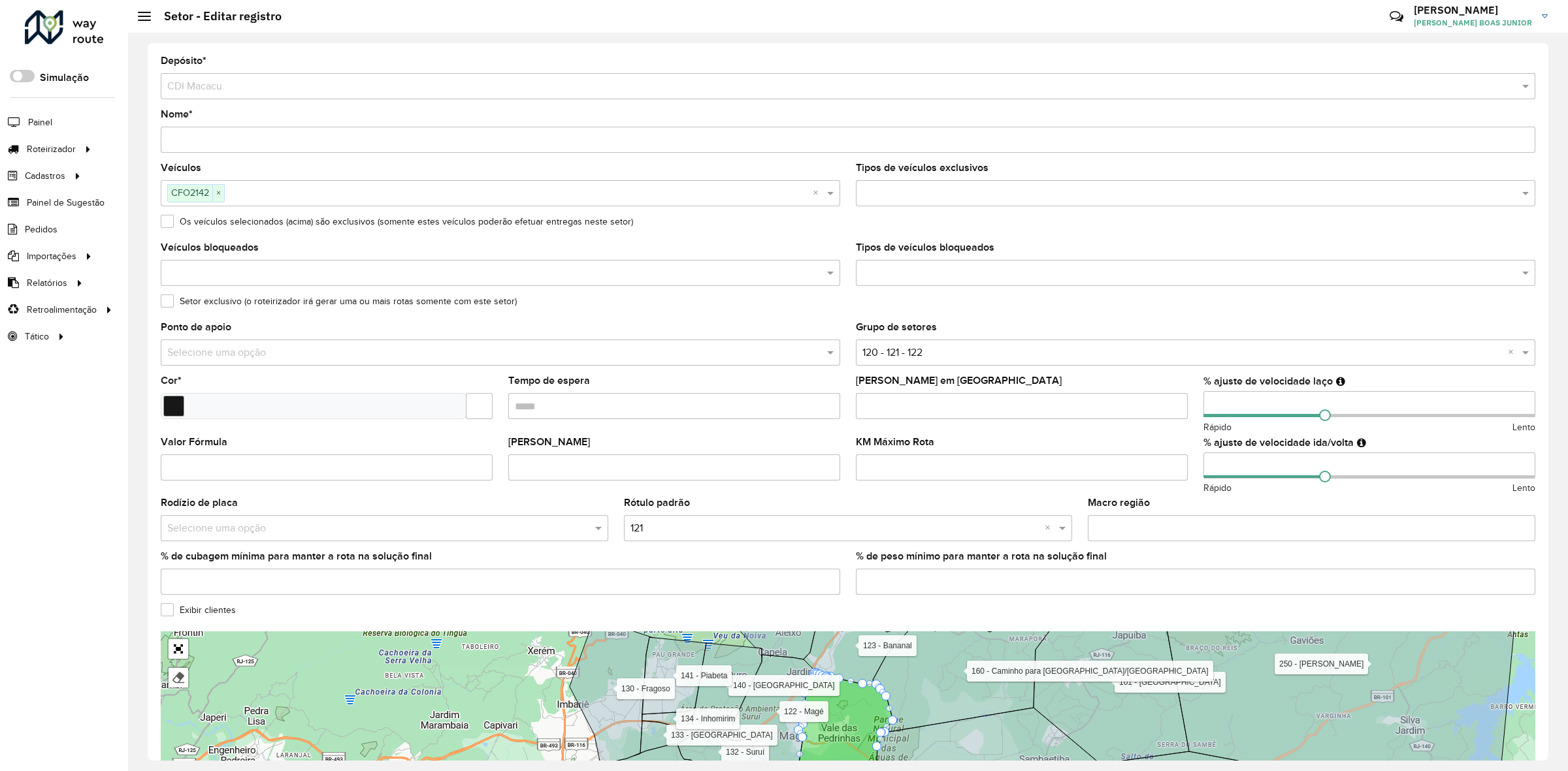
drag, startPoint x: 1207, startPoint y: 408, endPoint x: 1197, endPoint y: 407, distance: 10.0
click at [1199, 407] on formly-field "% ajuste de velocidade laço Rápido Lento" at bounding box center [1369, 407] width 347 height 61
type input "**"
drag, startPoint x: 1223, startPoint y: 460, endPoint x: 1194, endPoint y: 463, distance: 29.2
click at [1195, 463] on formly-field "% ajuste de velocidade ida/volta Rápido Lento" at bounding box center [1369, 468] width 347 height 61
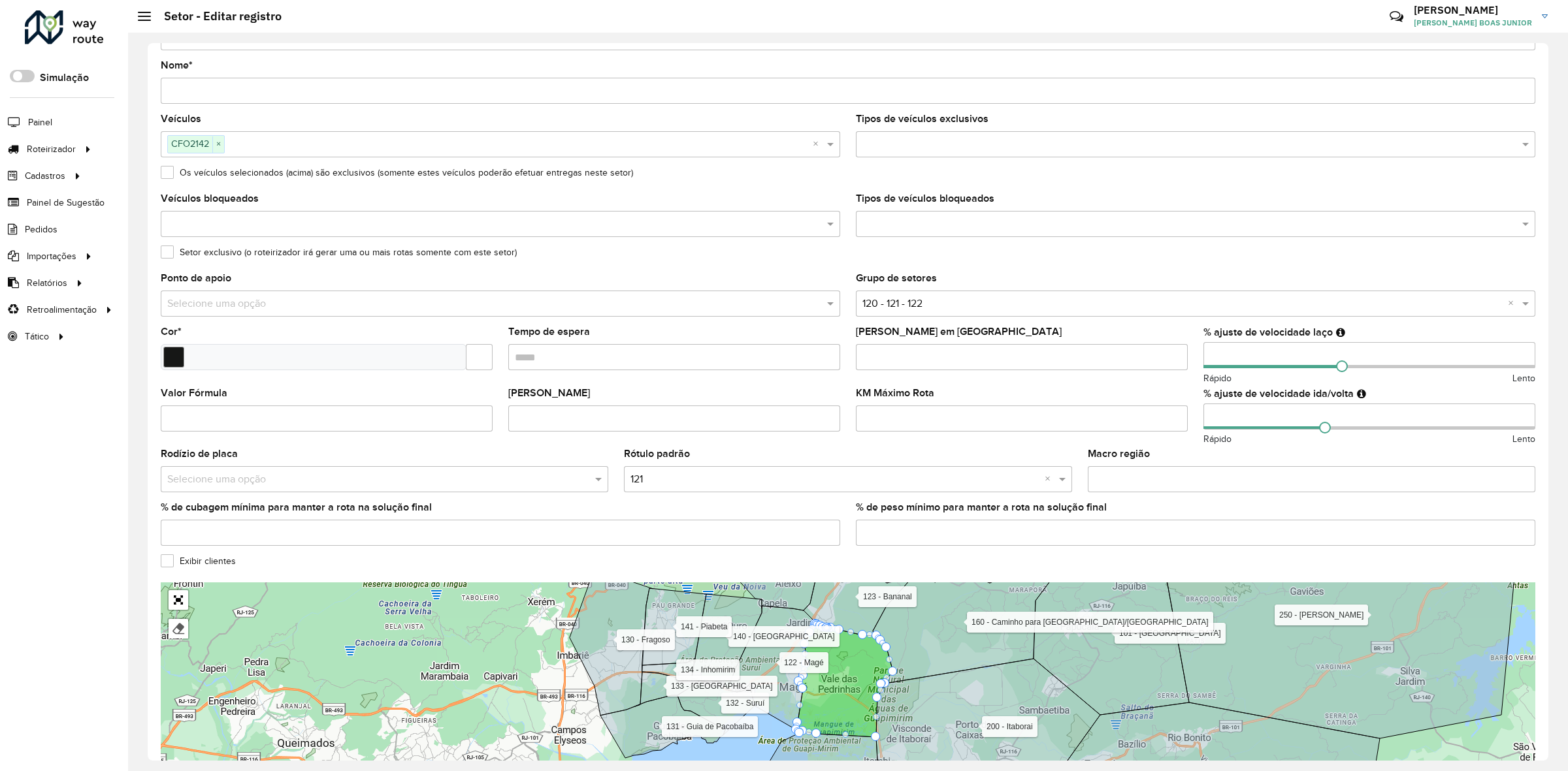
scroll to position [129, 0]
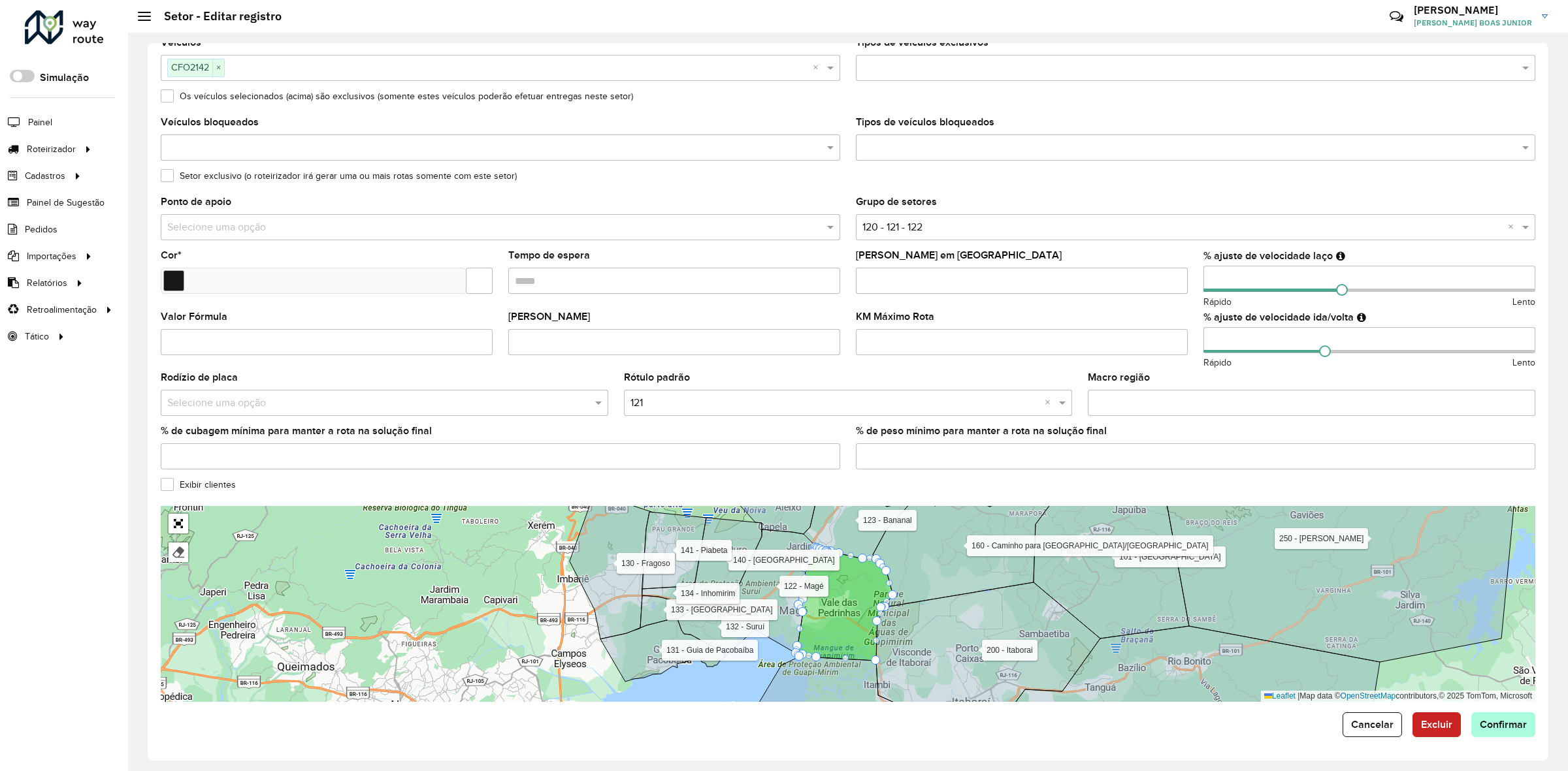
type input "**"
click at [1499, 726] on span "Confirmar" at bounding box center [1504, 724] width 47 height 11
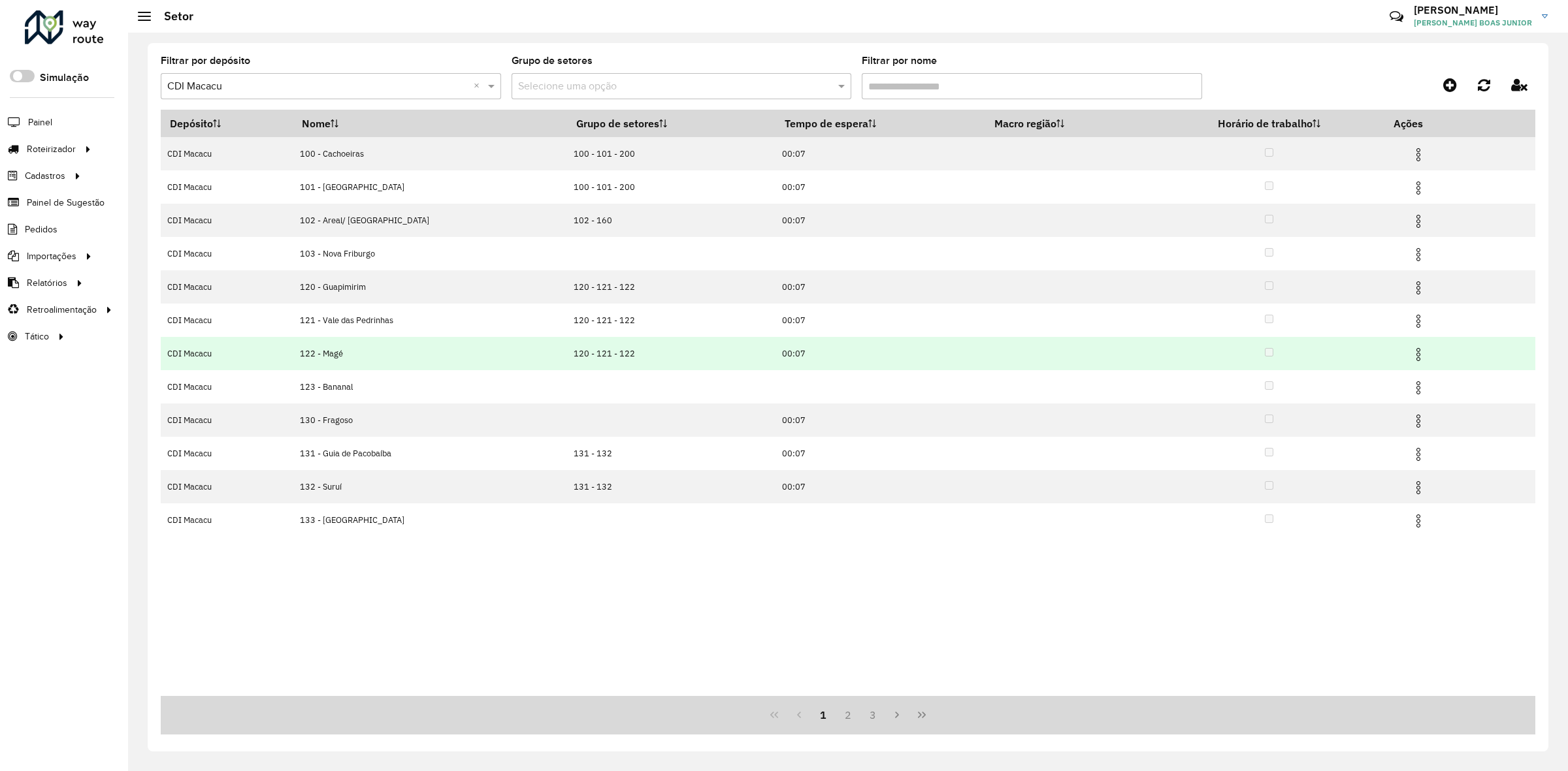
click at [1412, 358] on img at bounding box center [1418, 355] width 16 height 16
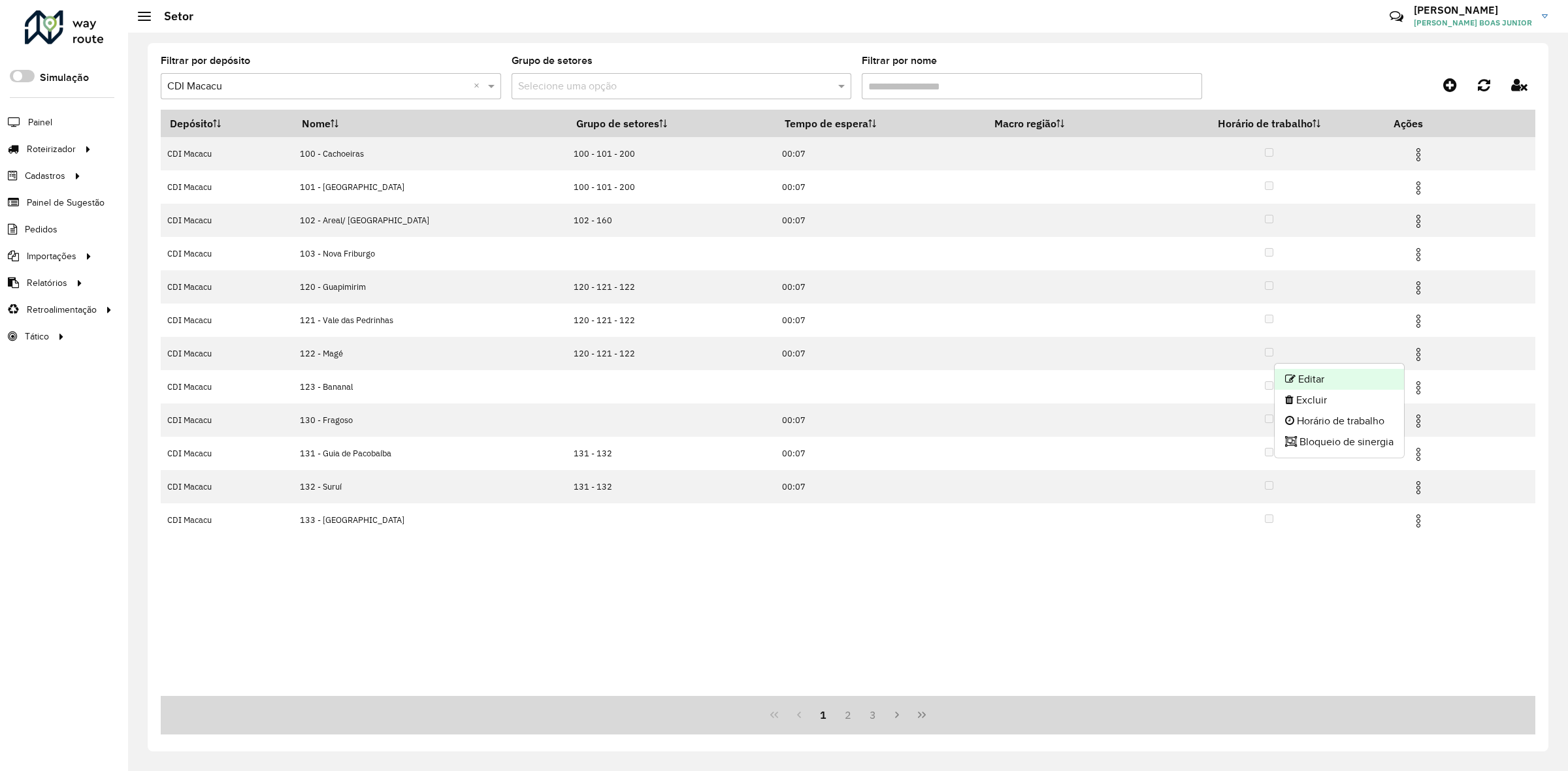
click at [1380, 381] on li "Editar" at bounding box center [1339, 379] width 129 height 21
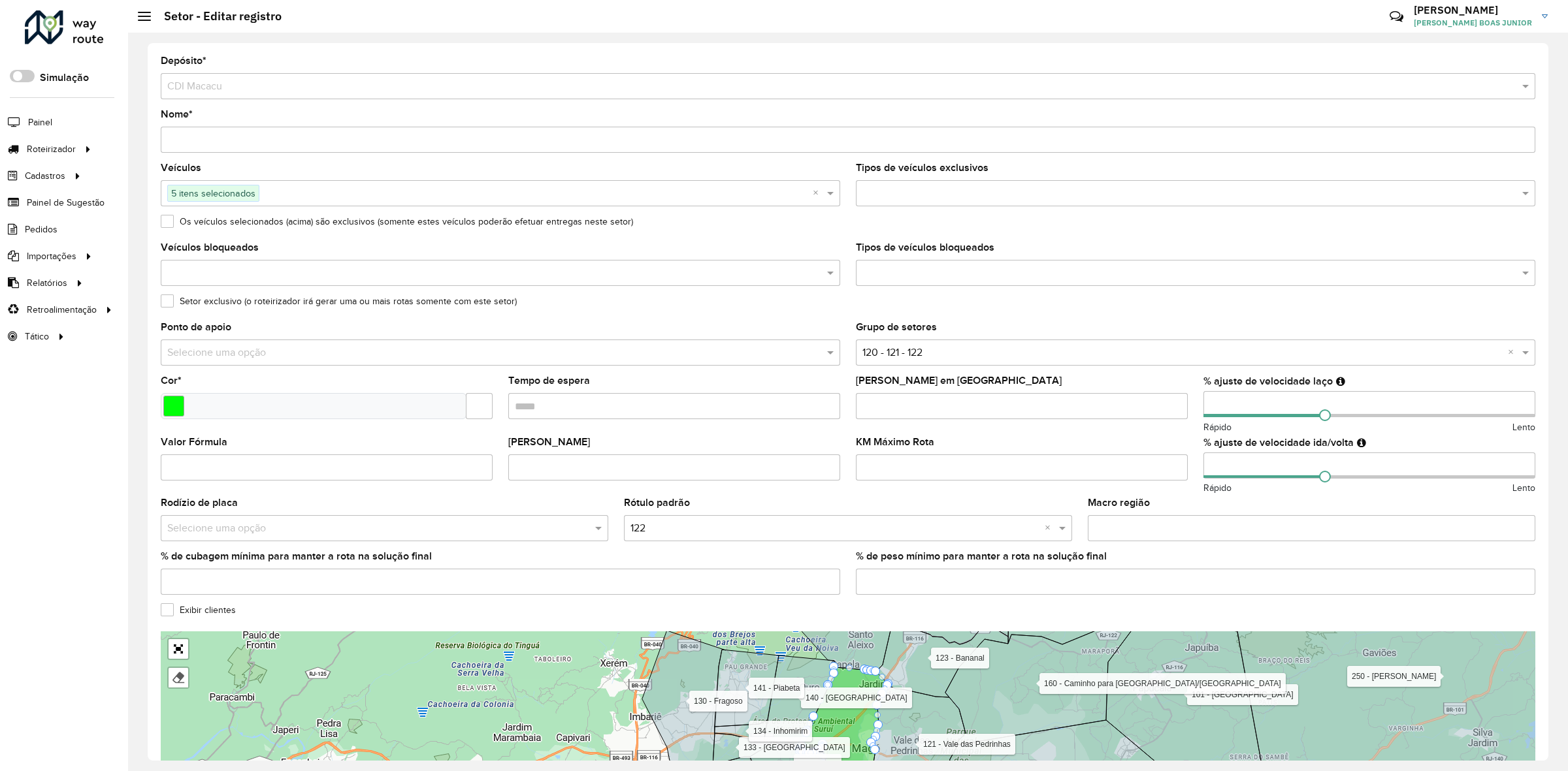
drag, startPoint x: 1221, startPoint y: 405, endPoint x: 1207, endPoint y: 405, distance: 14.0
click at [1207, 405] on input "number" at bounding box center [1369, 404] width 332 height 27
type input "**"
drag, startPoint x: 1214, startPoint y: 462, endPoint x: 1175, endPoint y: 474, distance: 40.8
click at [1175, 474] on formly-group "Veículos 5 itens selecionados × Tipos de veículos exclusivos Os veículos seleci…" at bounding box center [848, 385] width 1390 height 443
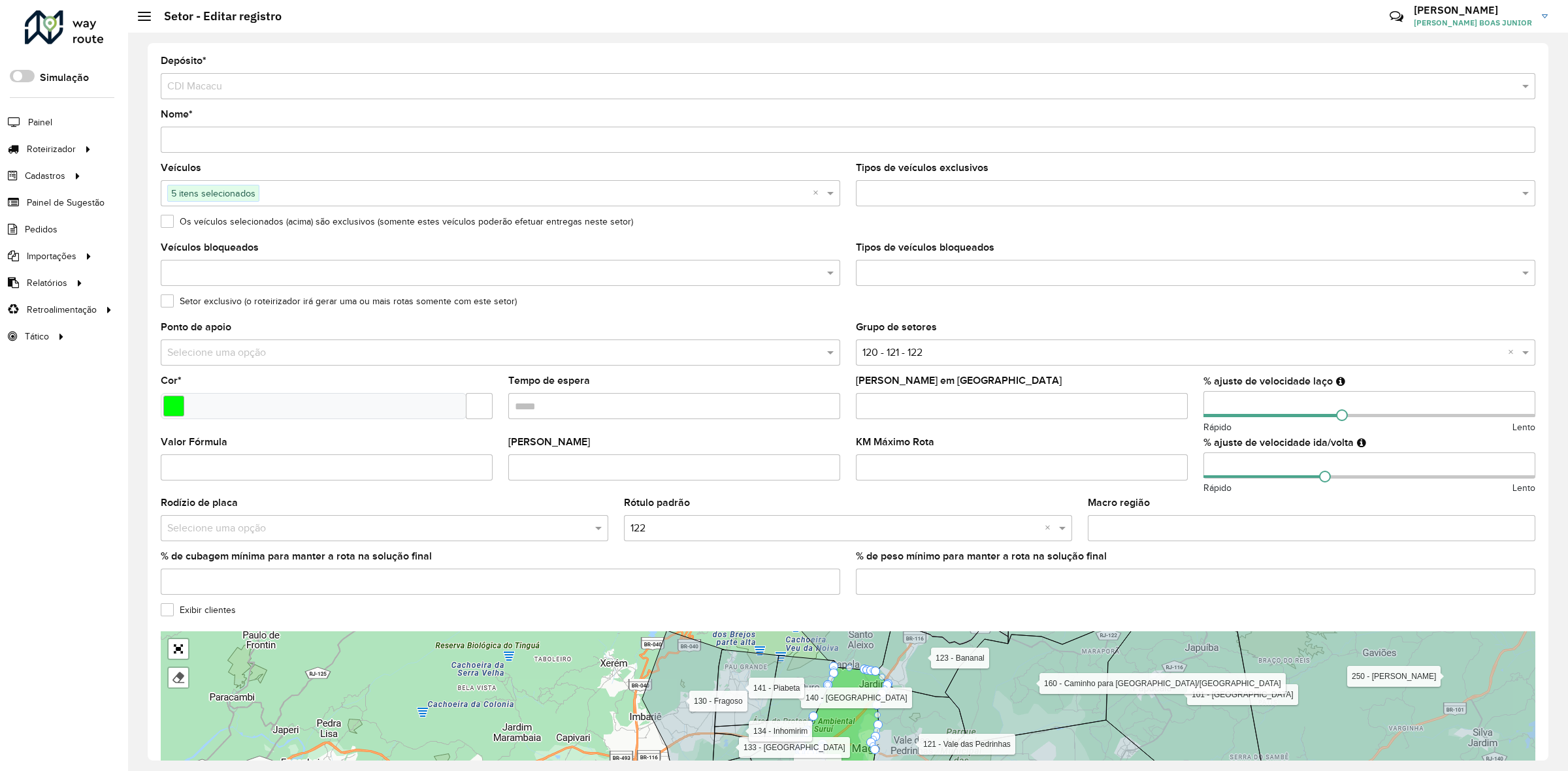
type input "**"
click at [1184, 483] on formly-field "KM Máximo Rota" at bounding box center [1022, 468] width 347 height 61
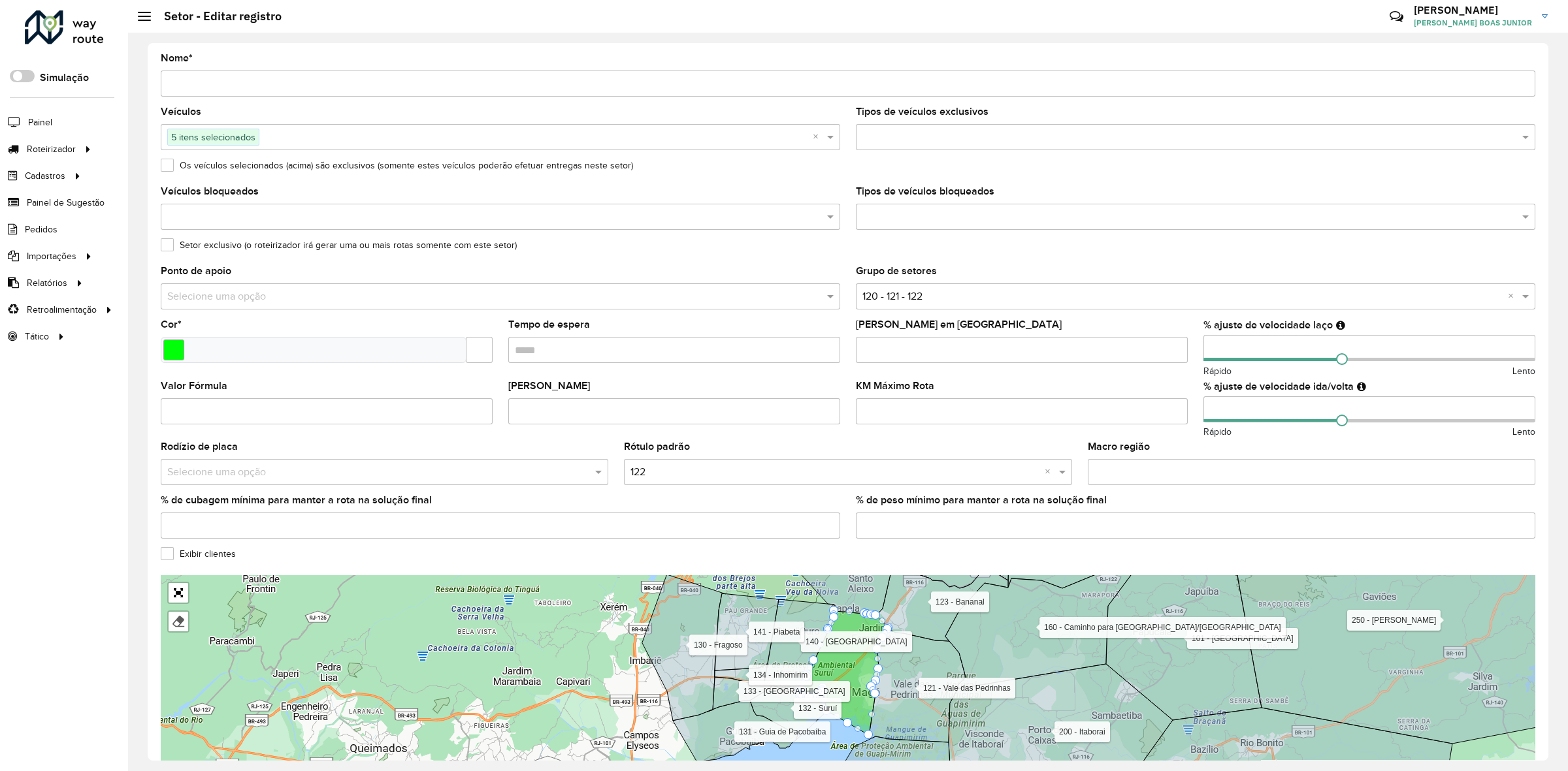
scroll to position [129, 0]
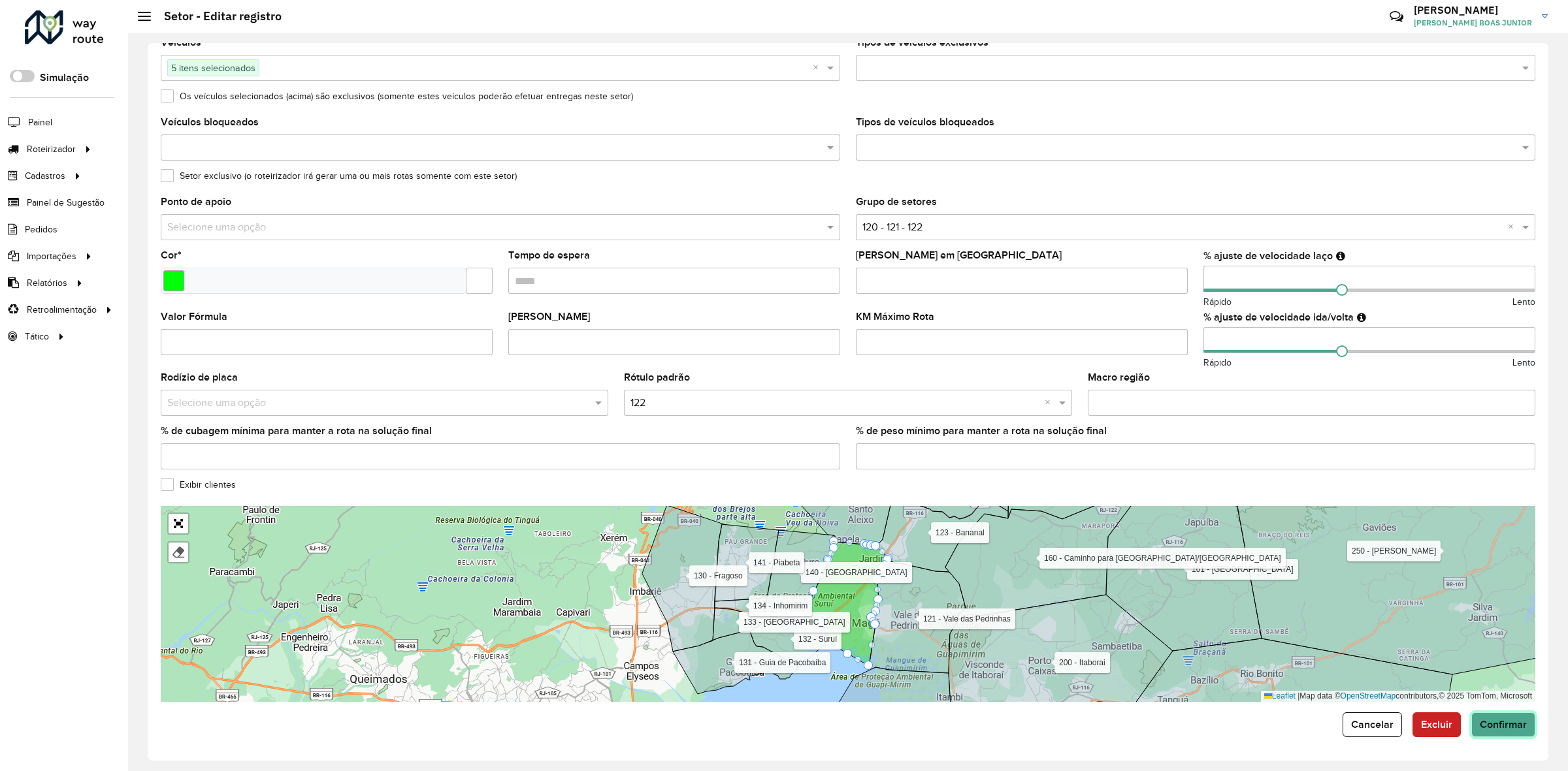
click at [1486, 731] on button "Confirmar" at bounding box center [1503, 725] width 64 height 25
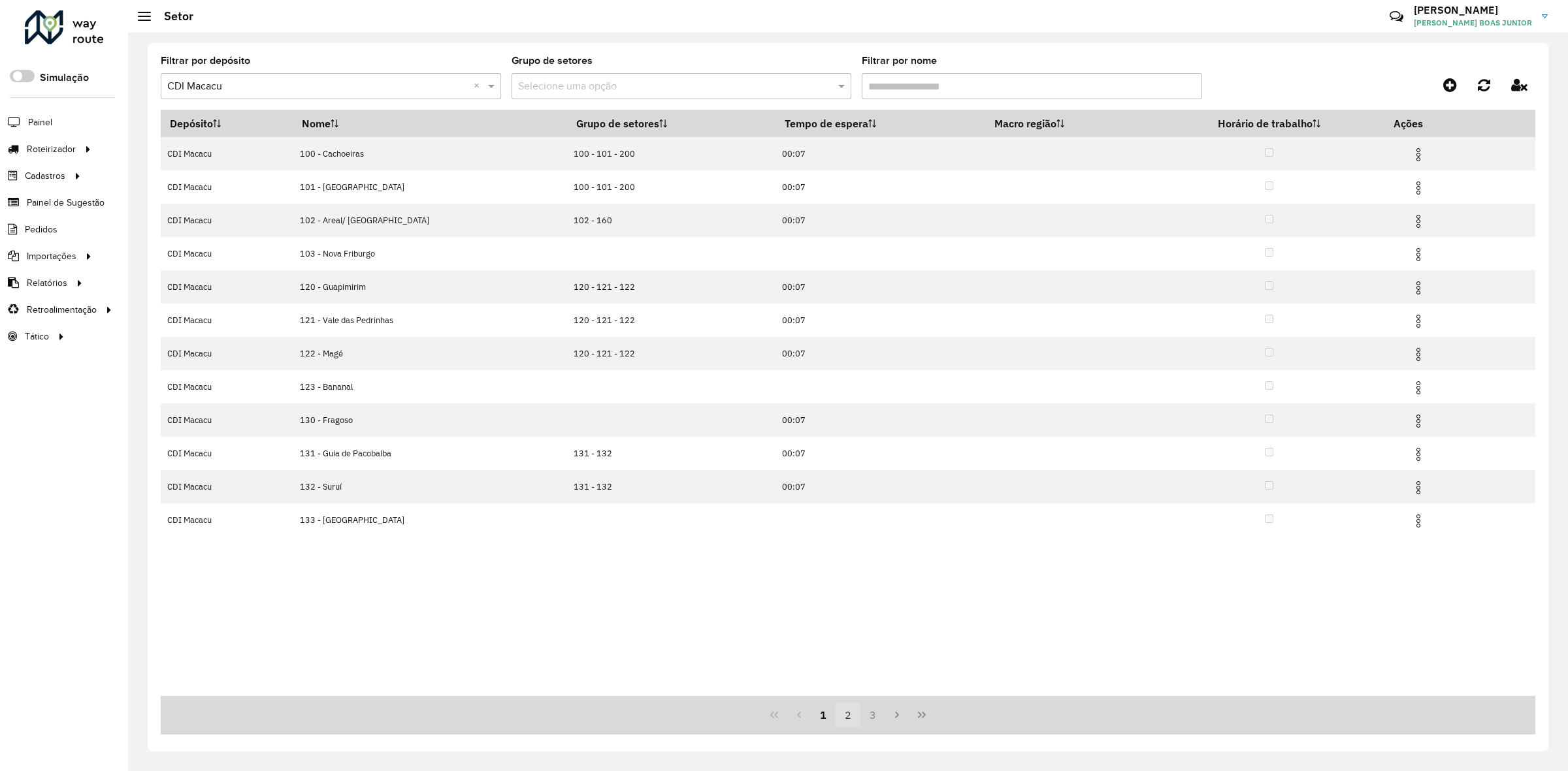
click at [853, 713] on button "2" at bounding box center [847, 715] width 25 height 25
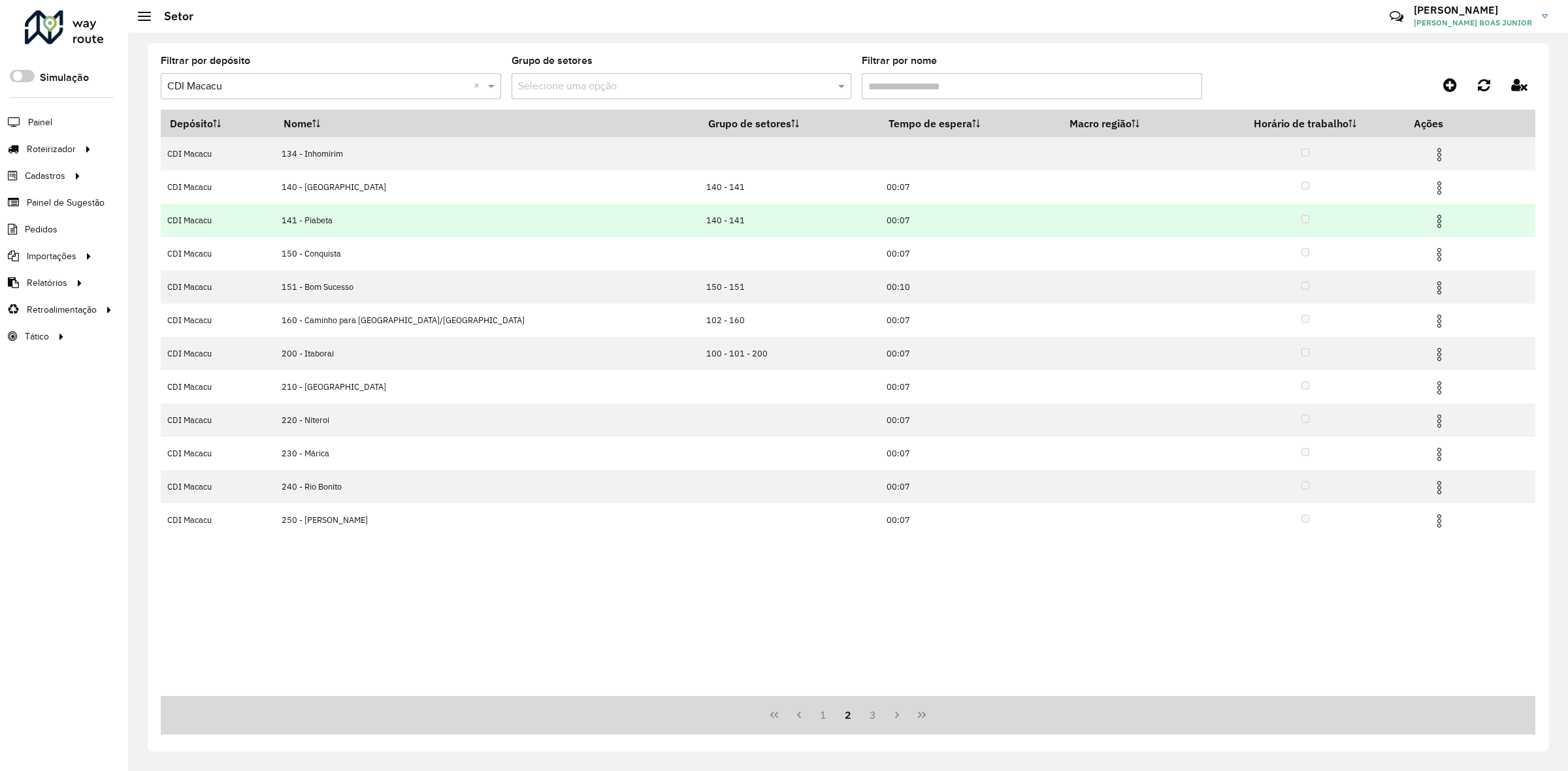
click at [1432, 226] on img at bounding box center [1440, 222] width 16 height 16
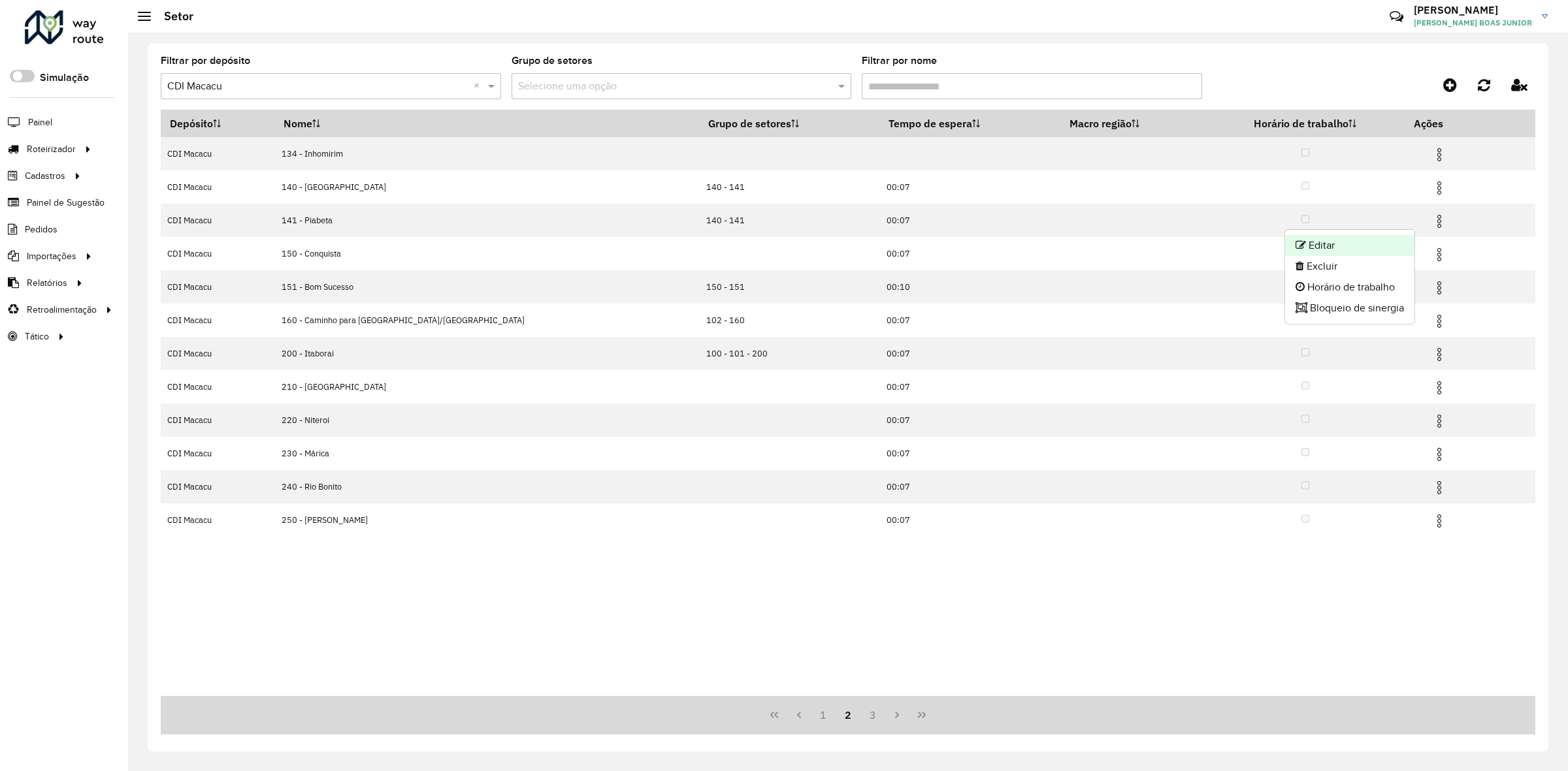
click at [1387, 252] on li "Editar" at bounding box center [1349, 245] width 129 height 21
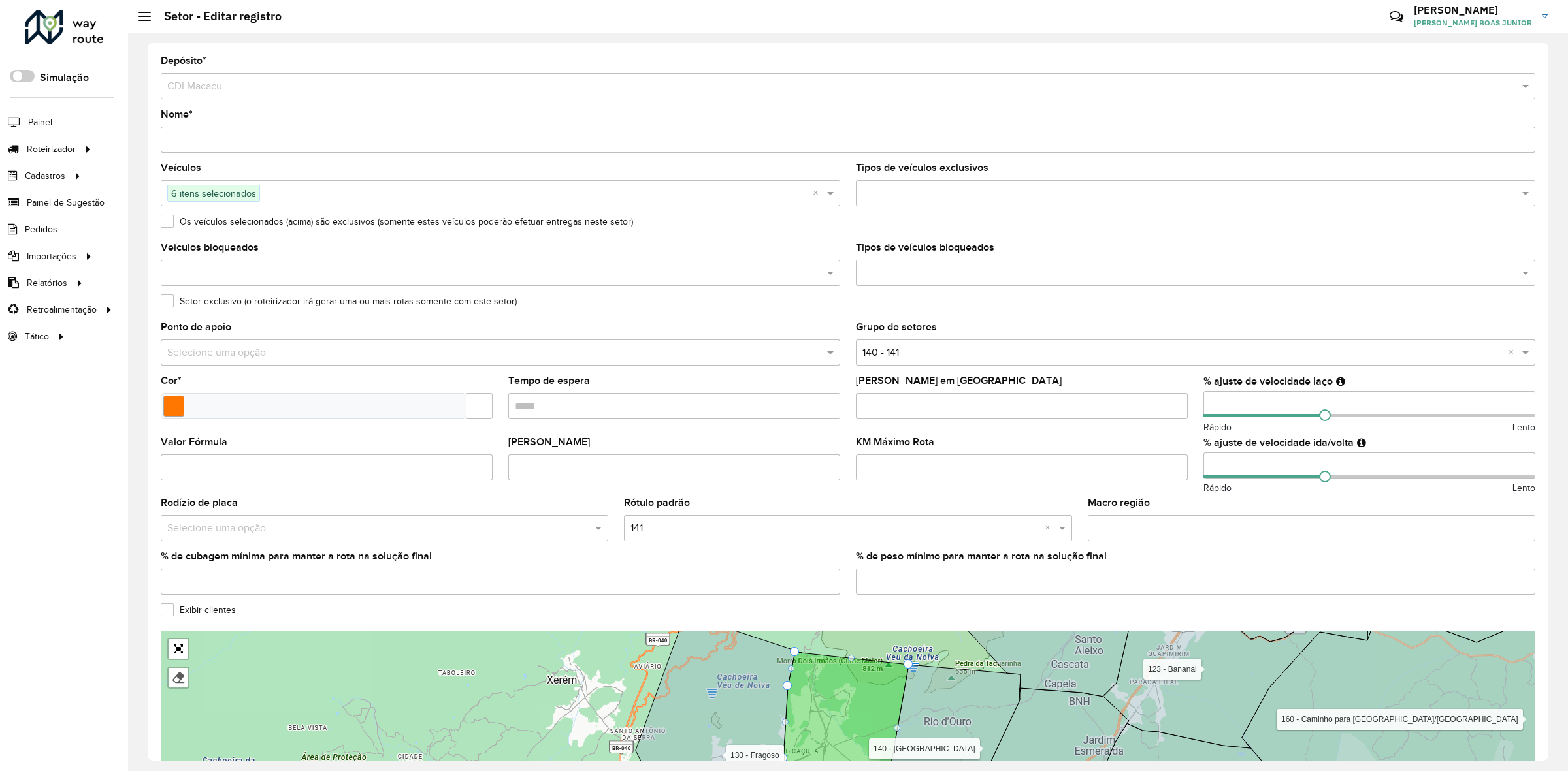
click at [1203, 413] on input "number" at bounding box center [1369, 404] width 332 height 27
drag, startPoint x: 1234, startPoint y: 473, endPoint x: 1181, endPoint y: 490, distance: 55.7
click at [1181, 490] on formly-group "Veículos 6 itens selecionados × Tipos de veículos exclusivos Os veículos seleci…" at bounding box center [848, 385] width 1390 height 443
drag, startPoint x: 1209, startPoint y: 403, endPoint x: 1201, endPoint y: 405, distance: 8.2
click at [1203, 405] on input "**" at bounding box center [1369, 404] width 332 height 27
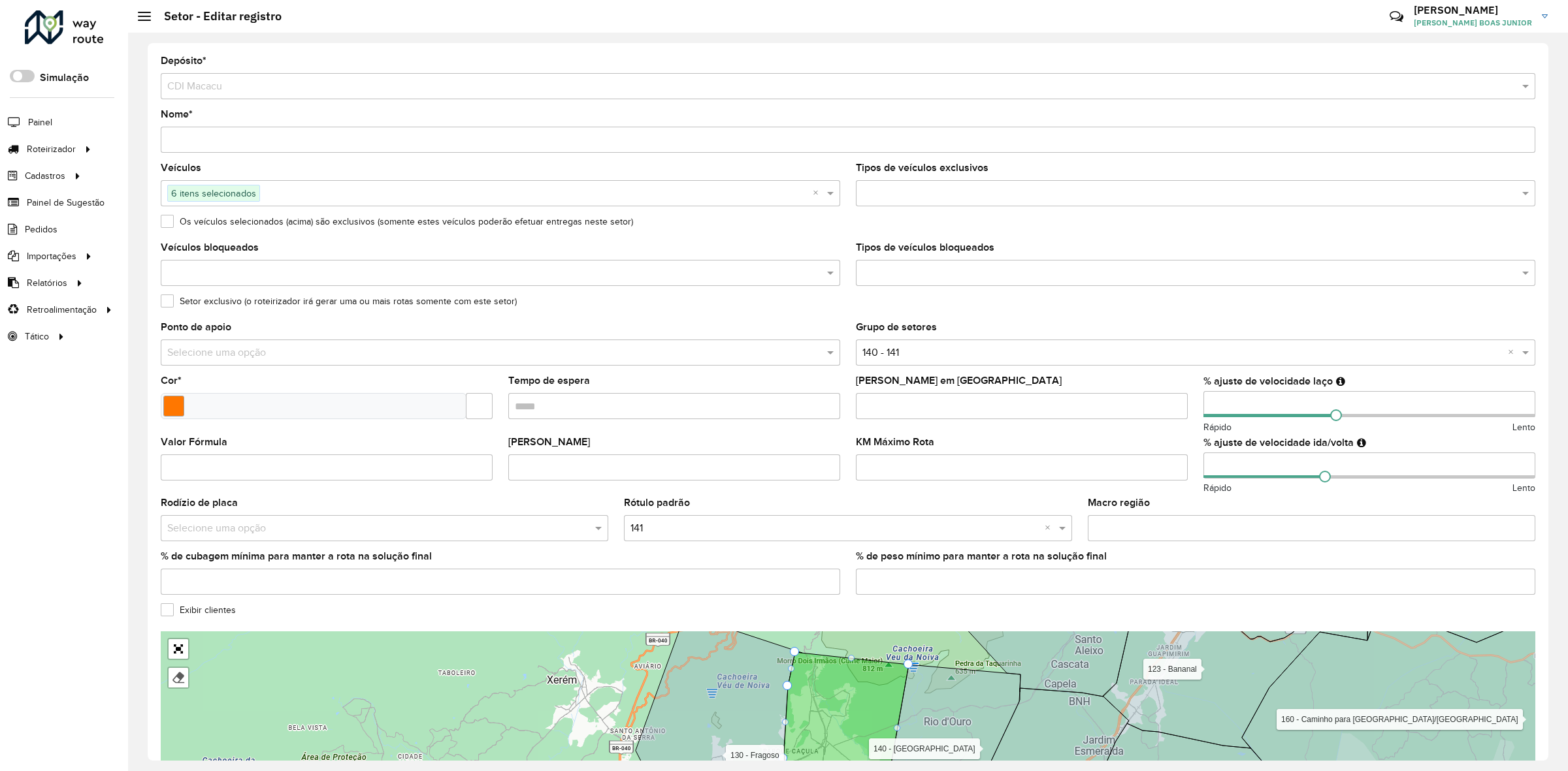
type input "**"
drag, startPoint x: 1225, startPoint y: 460, endPoint x: 1204, endPoint y: 460, distance: 21.0
click at [1204, 460] on input "number" at bounding box center [1369, 465] width 332 height 27
type input "**"
click at [1190, 452] on formly-field "KM Máximo Rota" at bounding box center [1022, 468] width 347 height 61
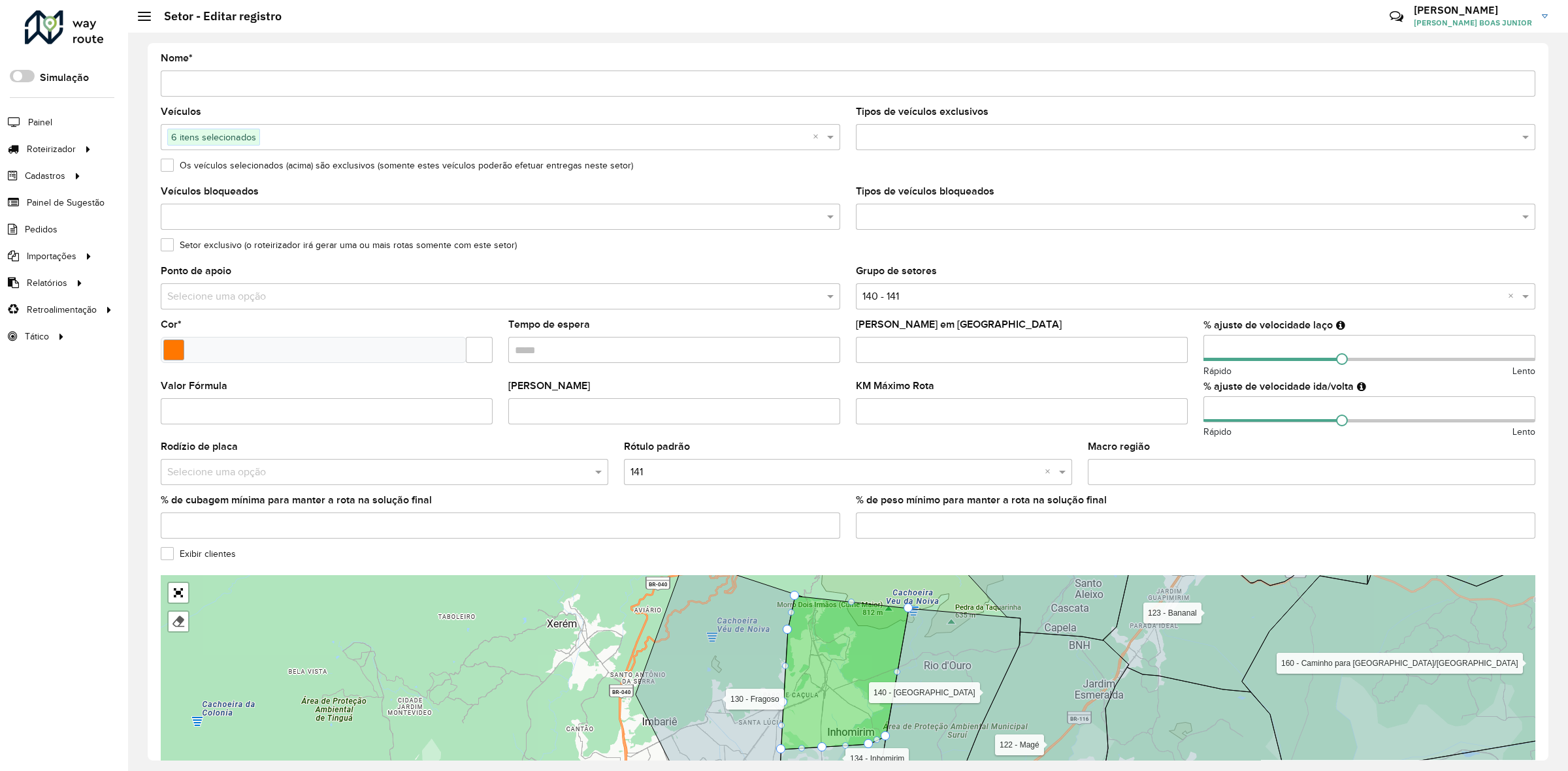
scroll to position [129, 0]
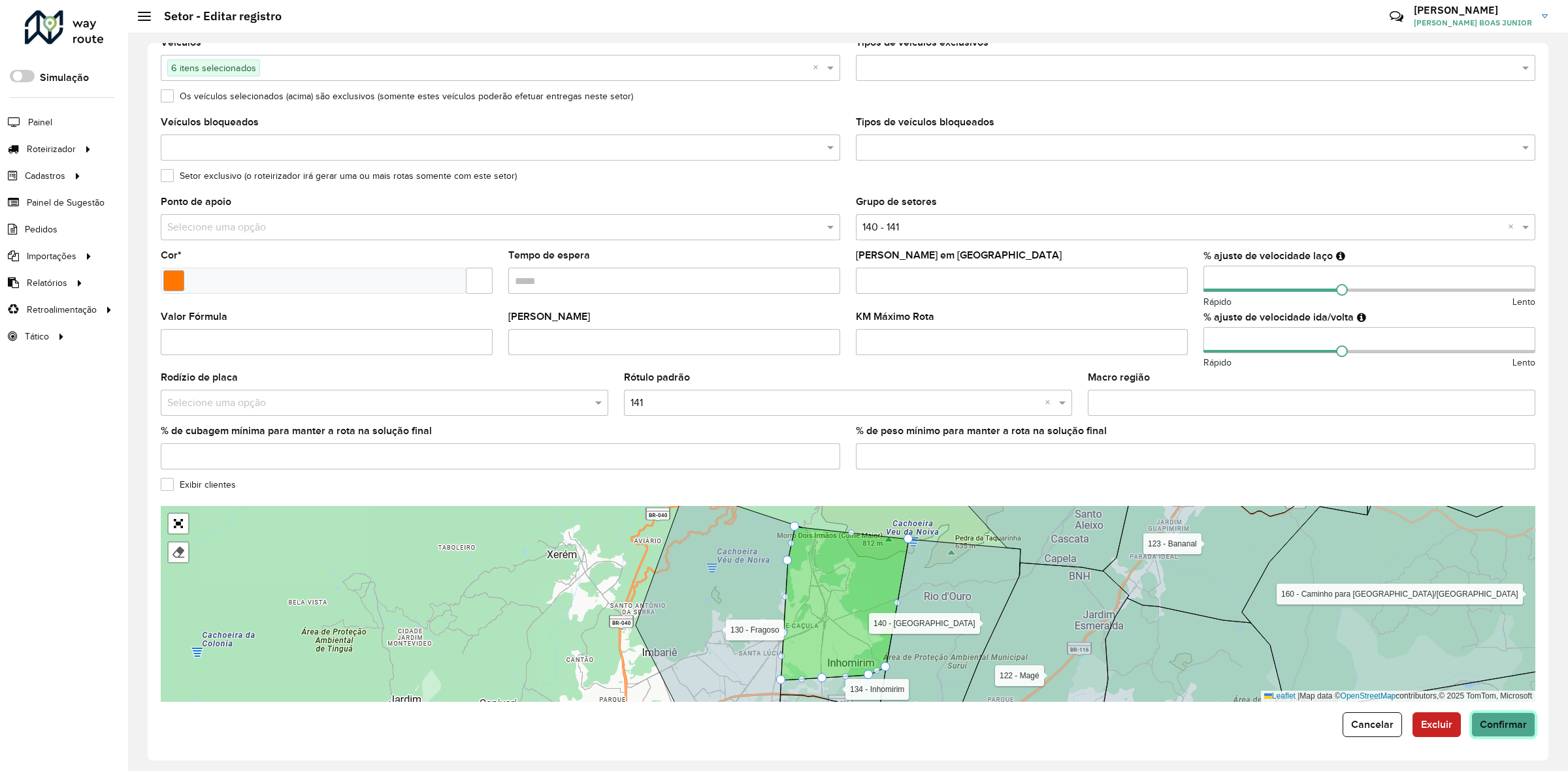
click at [1501, 732] on button "Confirmar" at bounding box center [1503, 725] width 64 height 25
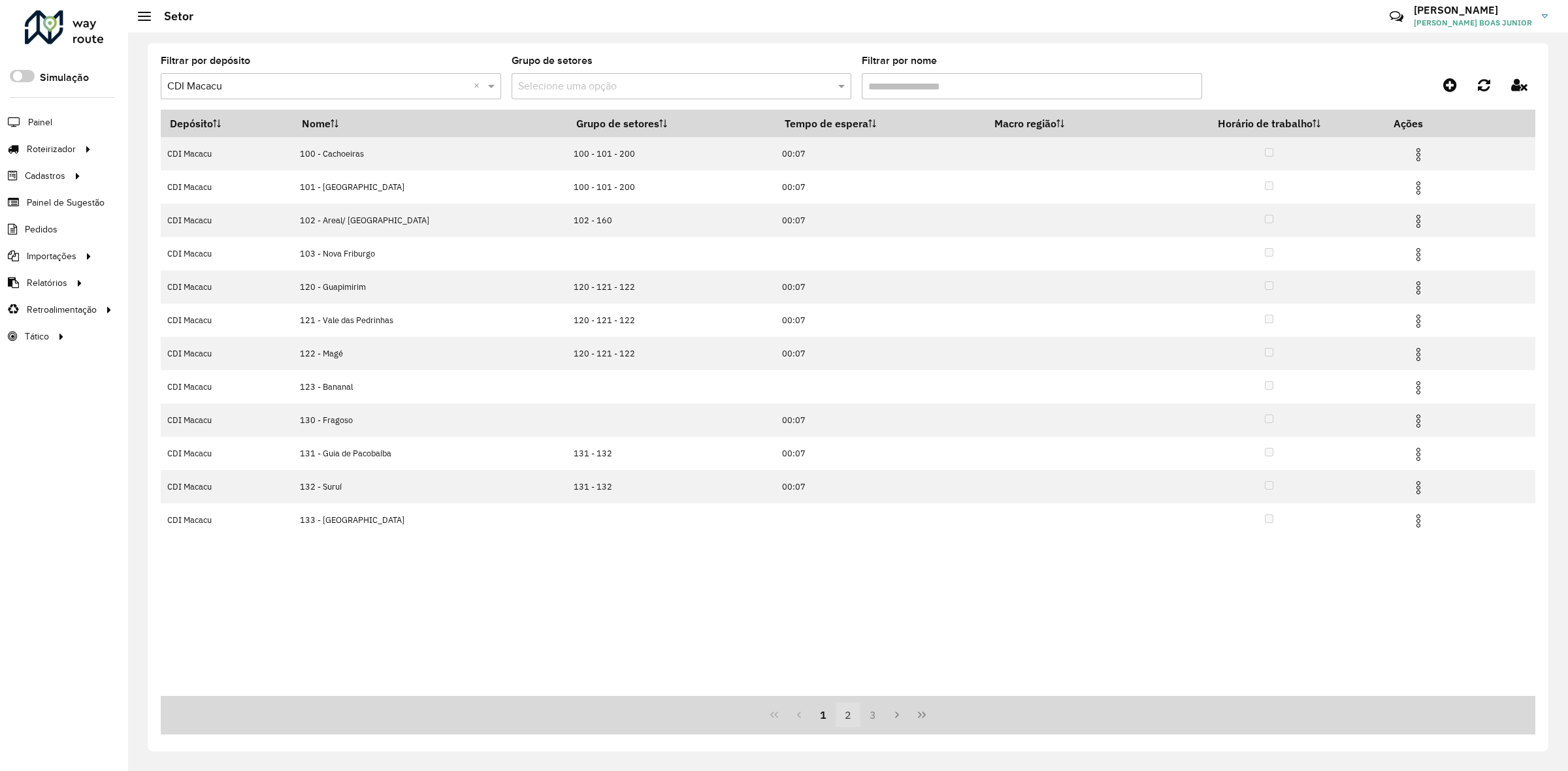
click at [857, 715] on button "2" at bounding box center [847, 715] width 25 height 25
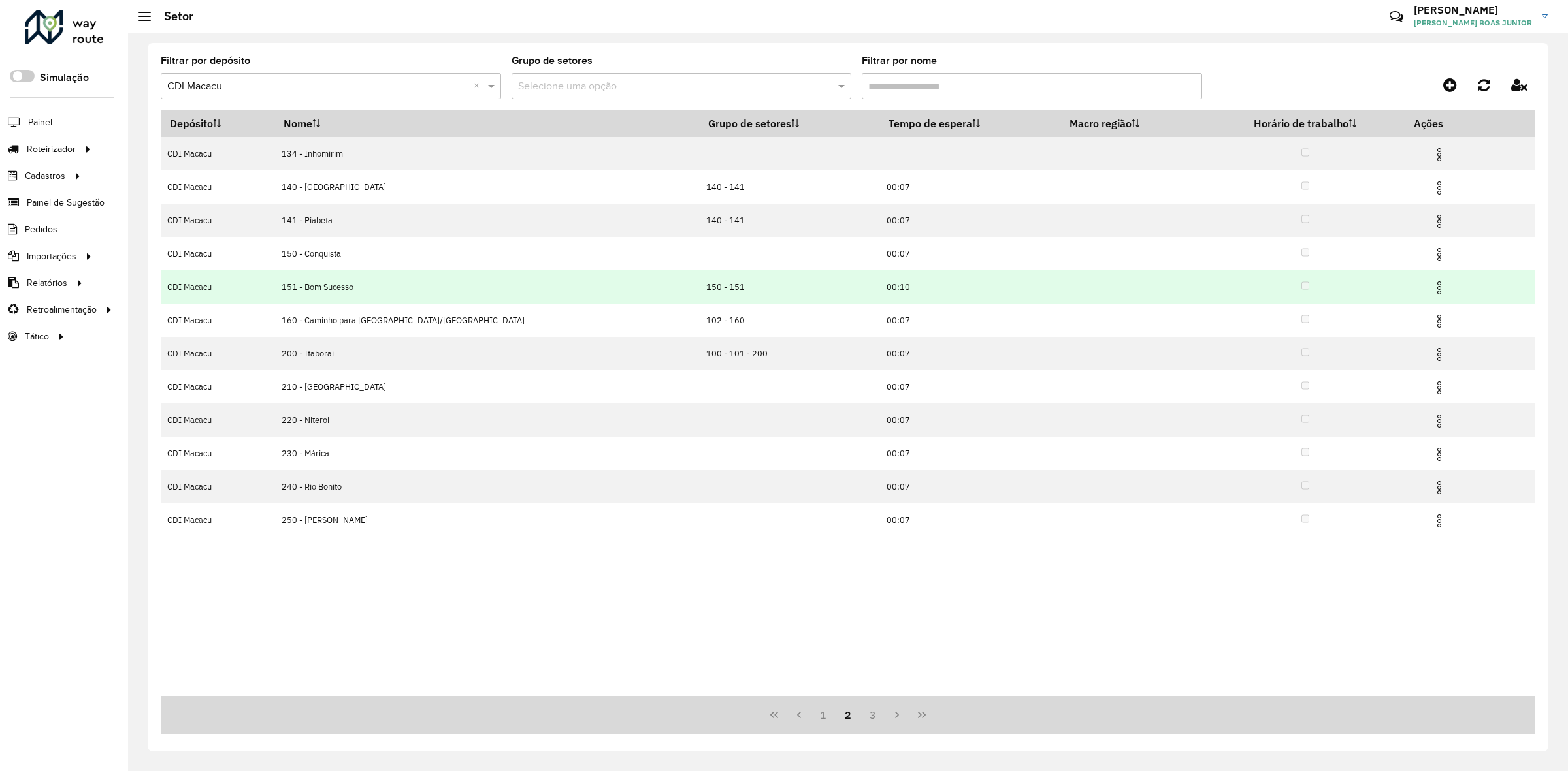
click at [1432, 286] on img at bounding box center [1440, 288] width 16 height 16
click at [1396, 302] on li "Editar" at bounding box center [1349, 312] width 129 height 21
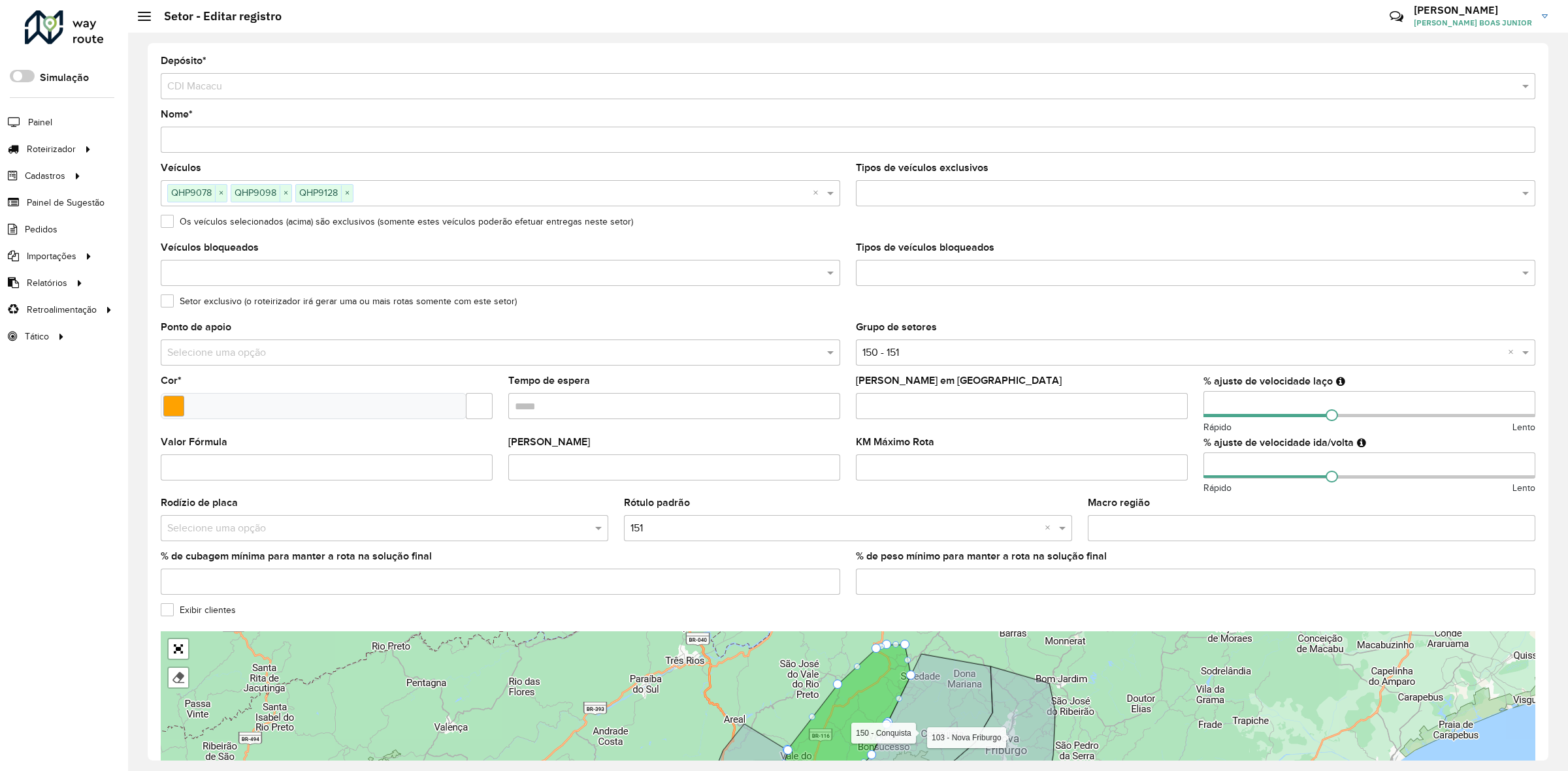
drag, startPoint x: 1222, startPoint y: 408, endPoint x: 1201, endPoint y: 408, distance: 21.0
click at [1203, 408] on input "number" at bounding box center [1369, 404] width 332 height 27
type input "**"
drag, startPoint x: 1216, startPoint y: 467, endPoint x: 1194, endPoint y: 469, distance: 22.1
click at [1195, 468] on formly-field "% ajuste de velocidade ida/volta Rápido Lento" at bounding box center [1369, 468] width 347 height 61
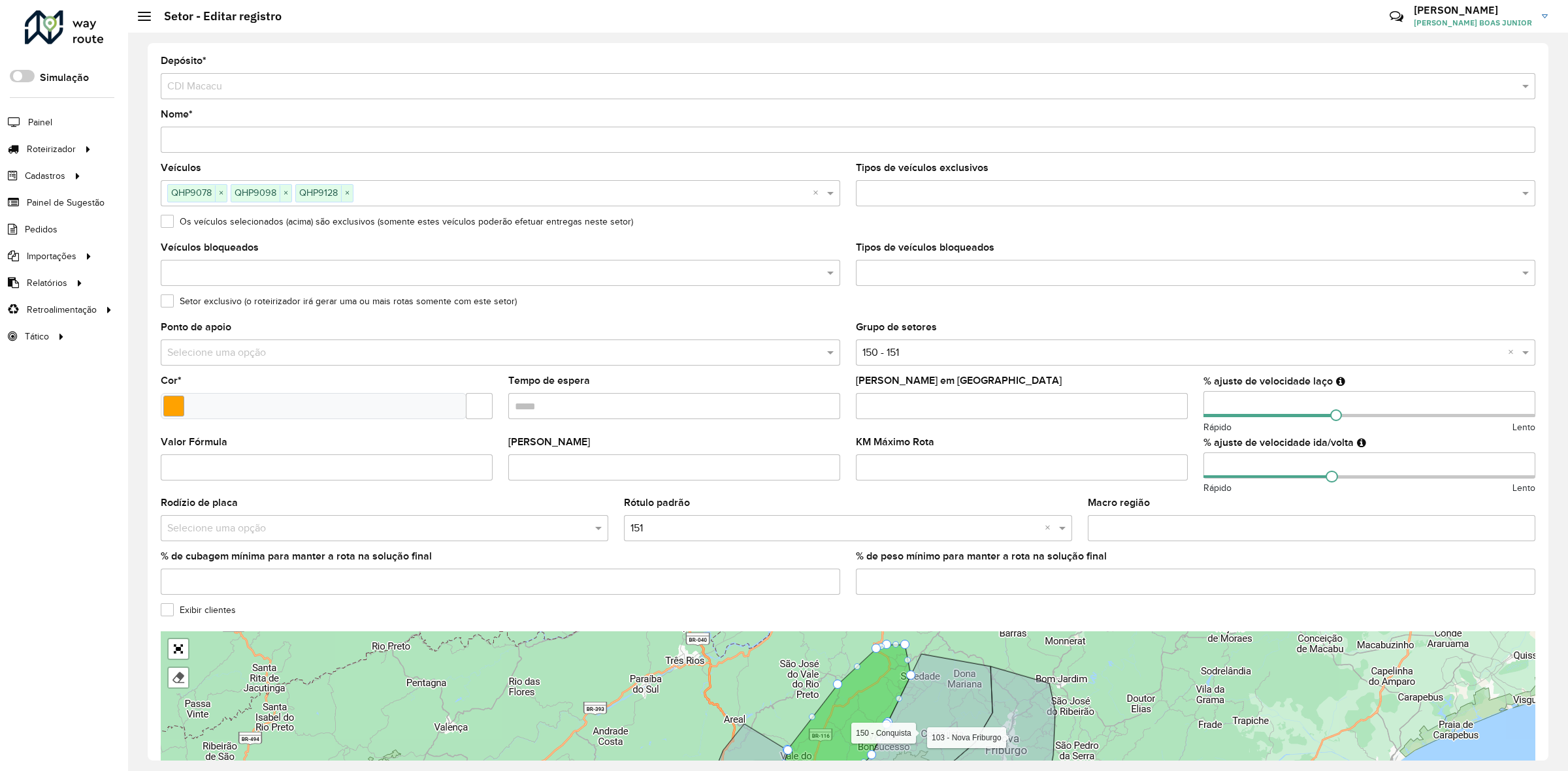
type input "**"
click at [1195, 469] on formly-field "% ajuste de velocidade ida/volta ** Rápido Lento" at bounding box center [1369, 468] width 347 height 61
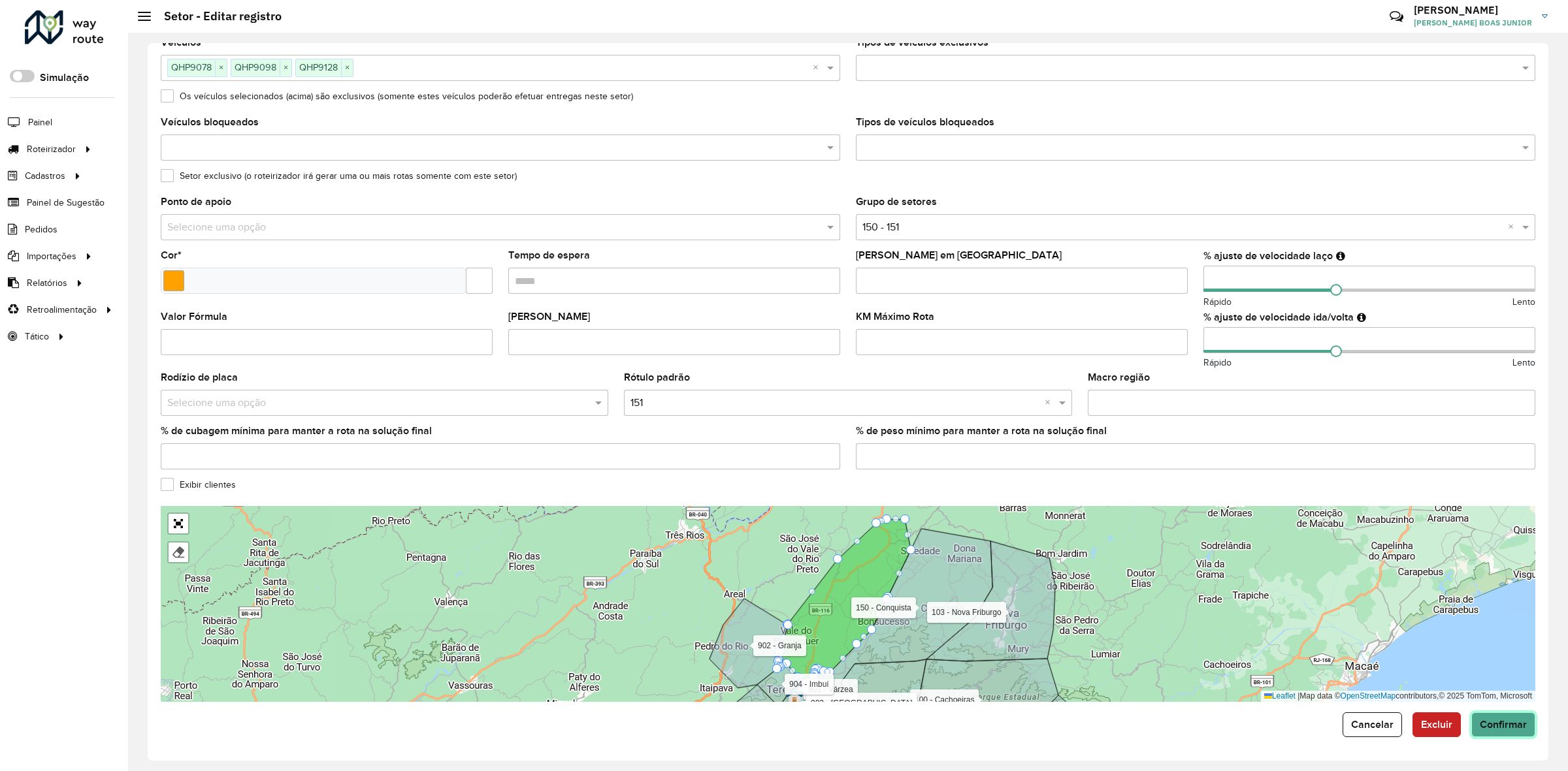
click at [1517, 720] on span "Confirmar" at bounding box center [1504, 724] width 47 height 11
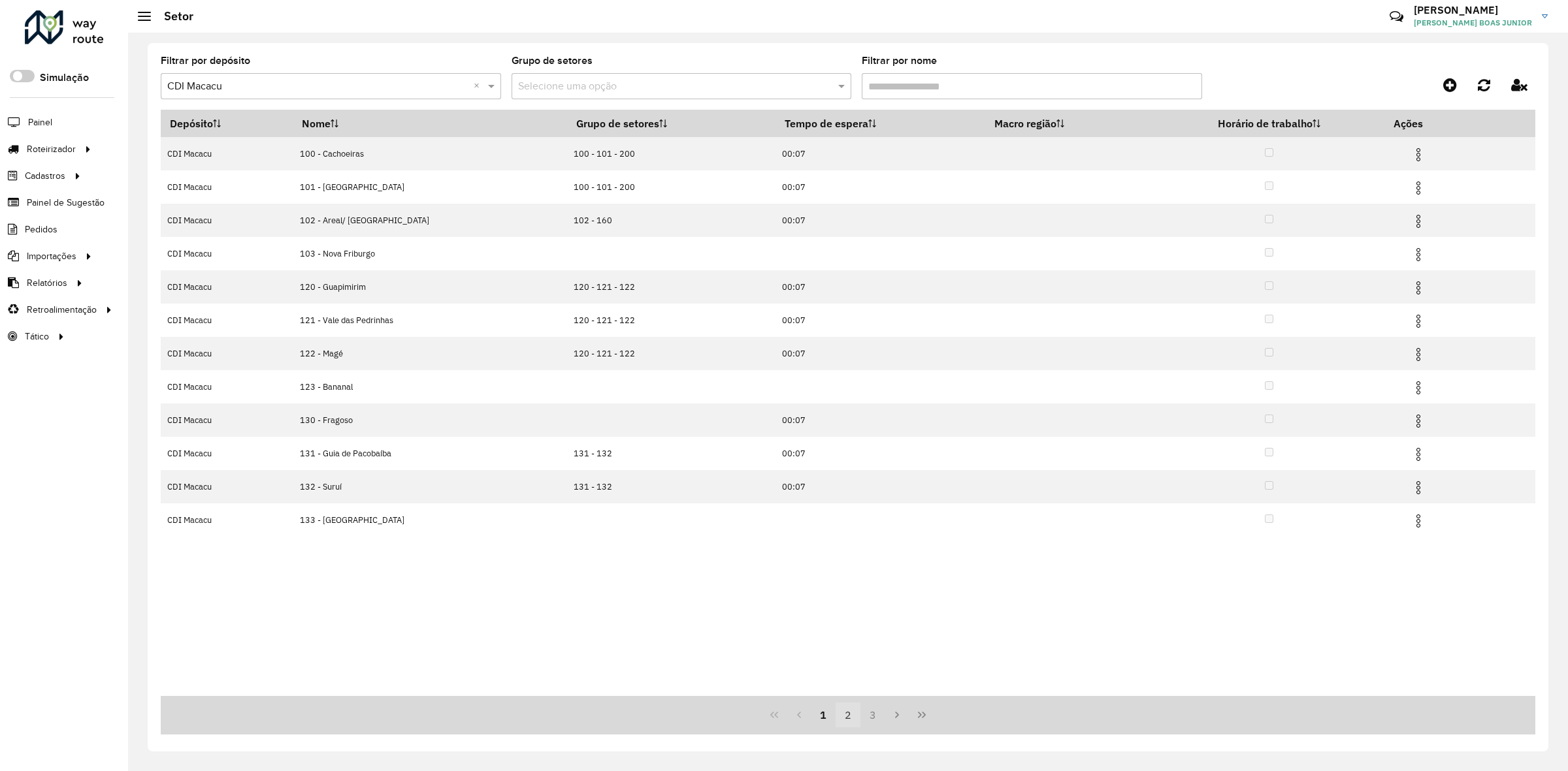
click at [847, 719] on button "2" at bounding box center [847, 715] width 25 height 25
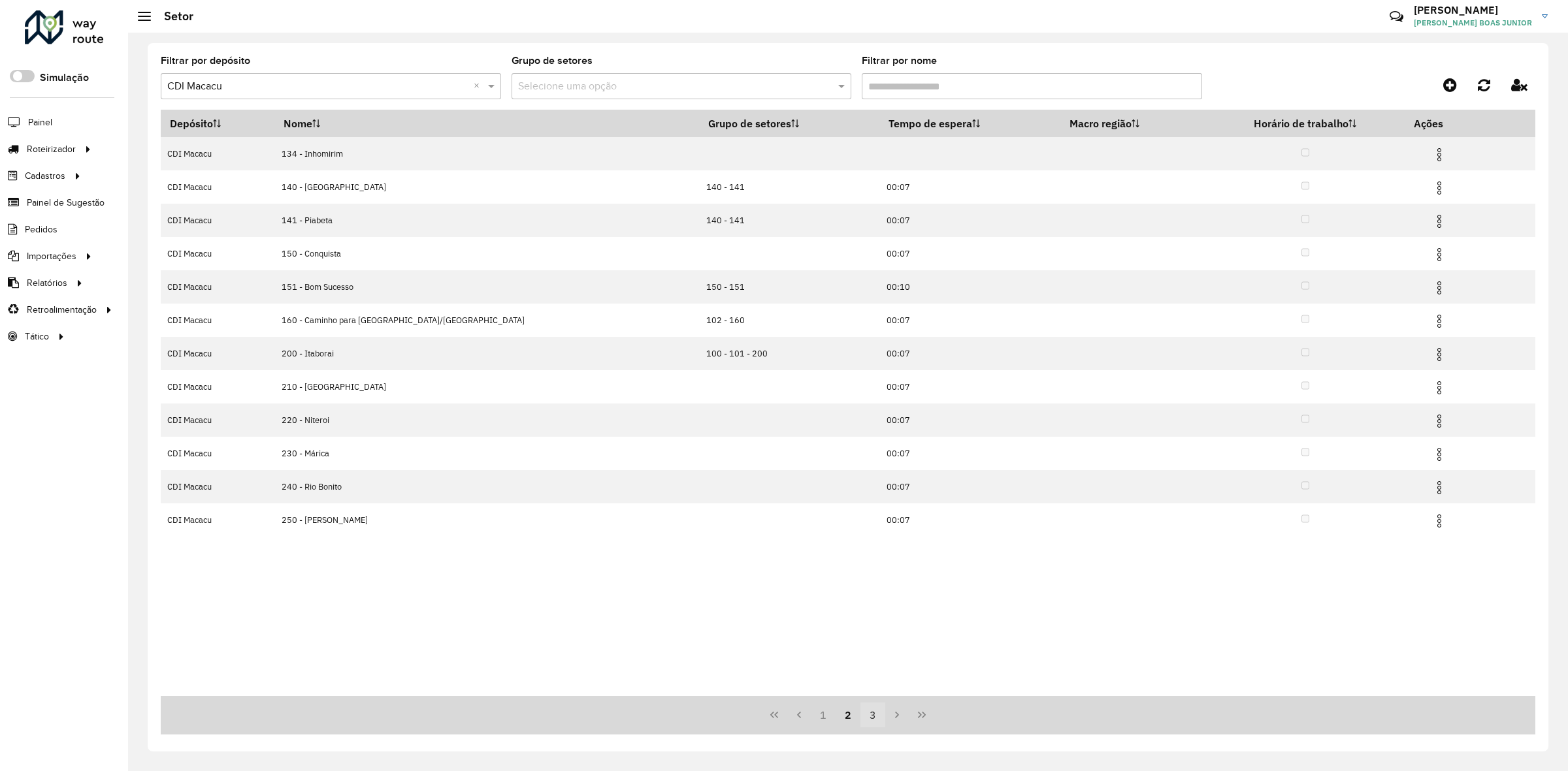
click at [865, 719] on button "3" at bounding box center [873, 715] width 25 height 25
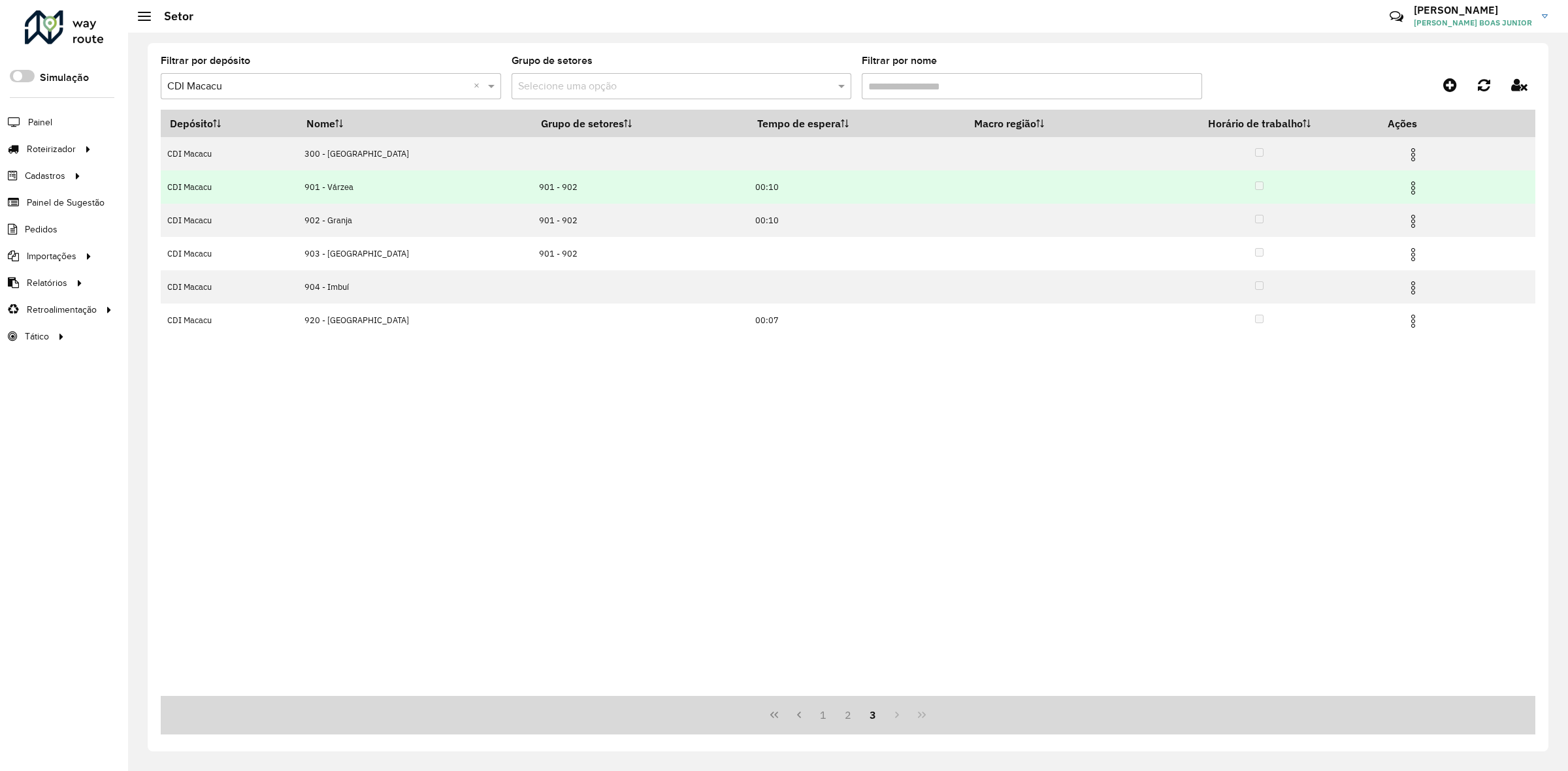
click at [1405, 186] on img at bounding box center [1413, 188] width 16 height 16
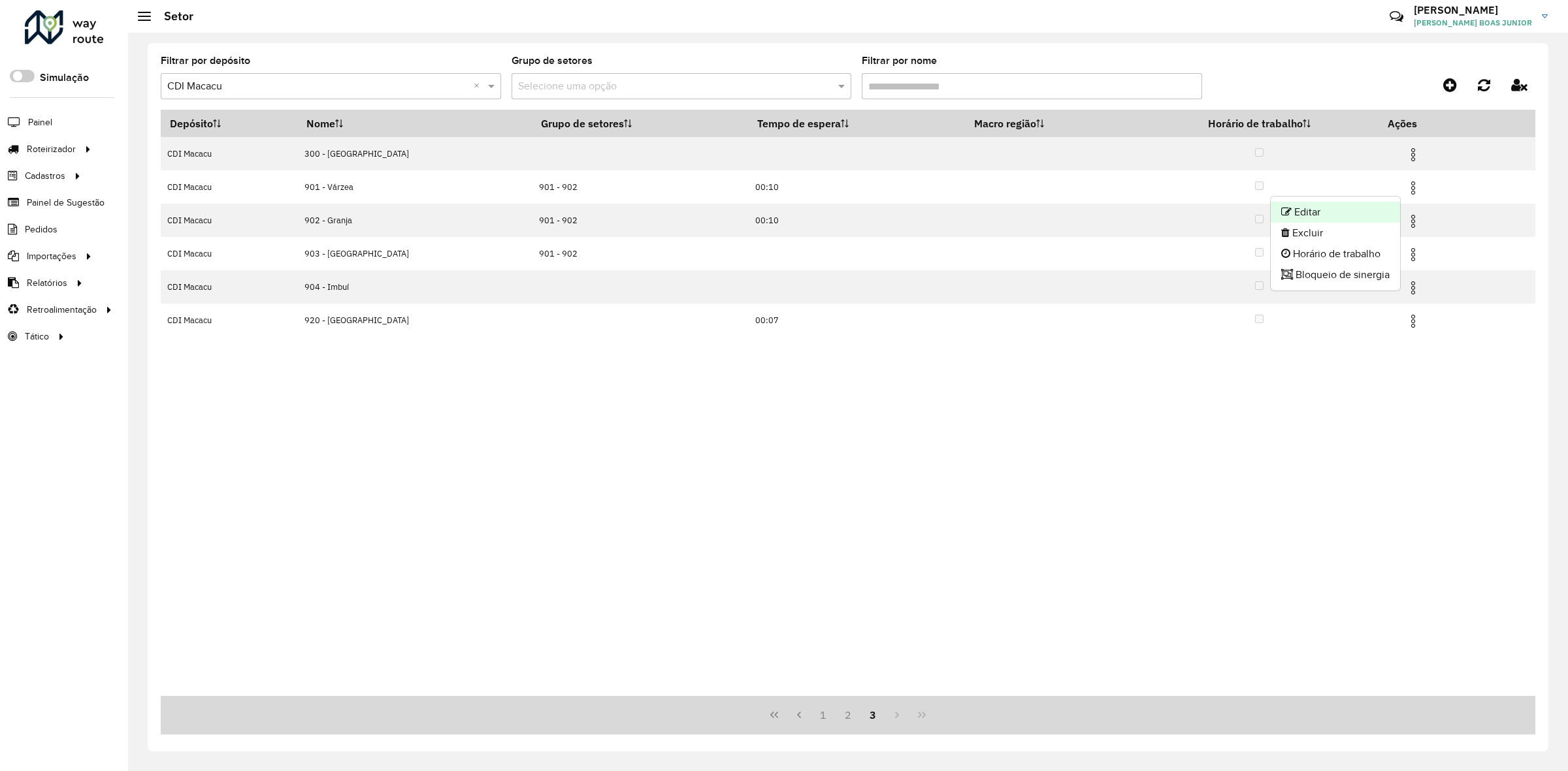
click at [1390, 216] on li "Editar" at bounding box center [1335, 212] width 129 height 21
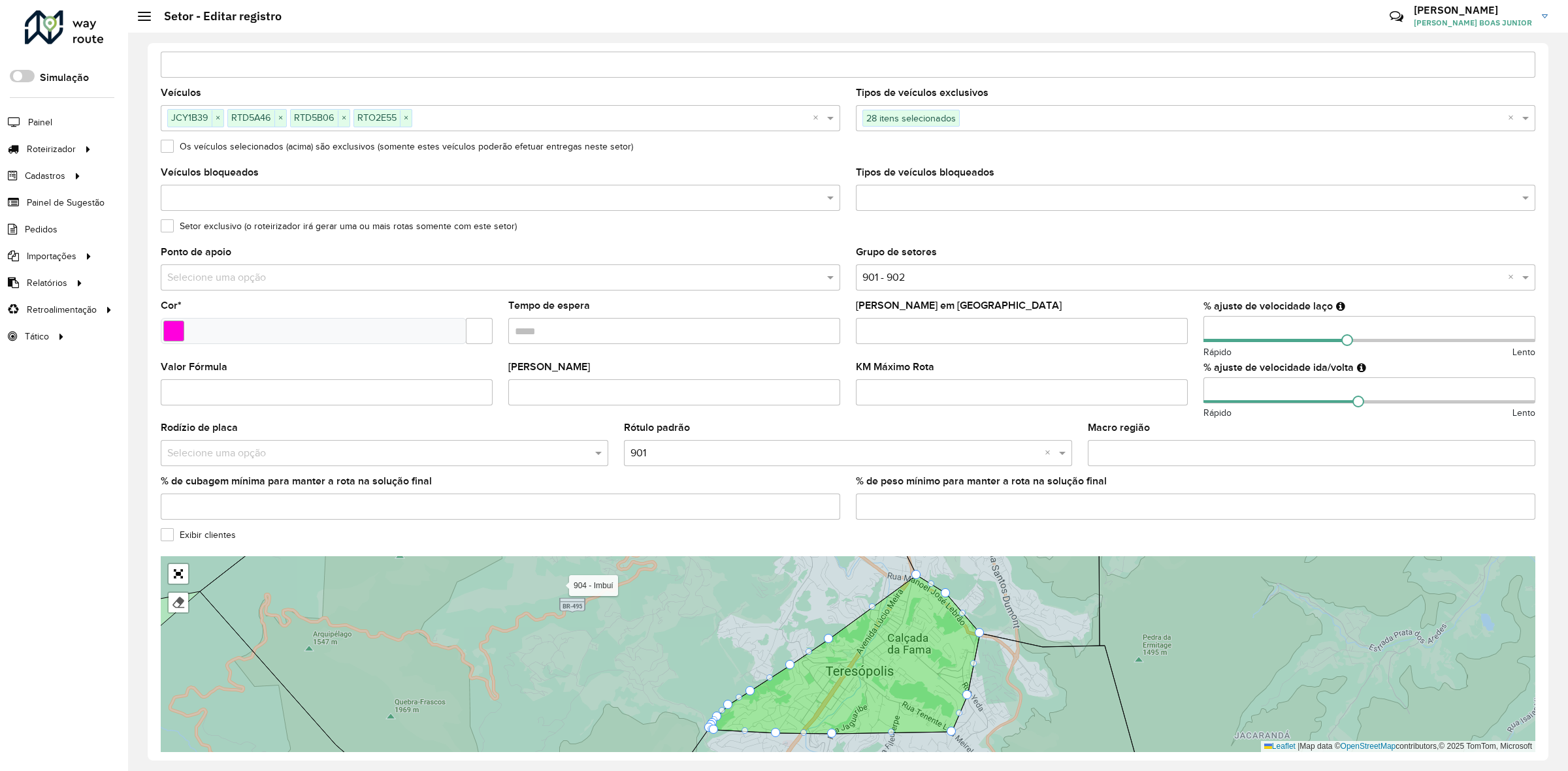
scroll to position [129, 0]
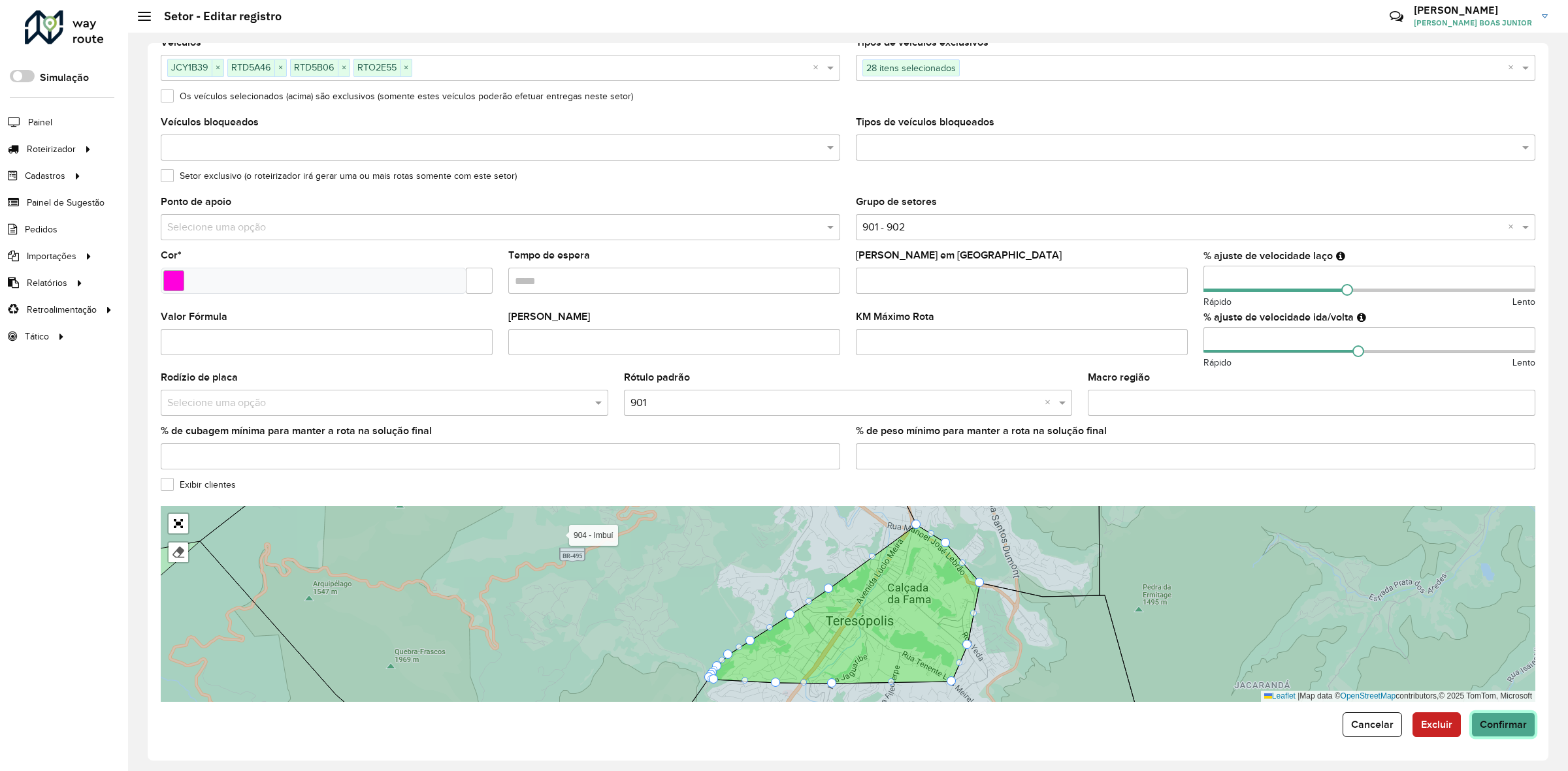
click at [1505, 719] on span "Confirmar" at bounding box center [1504, 724] width 47 height 11
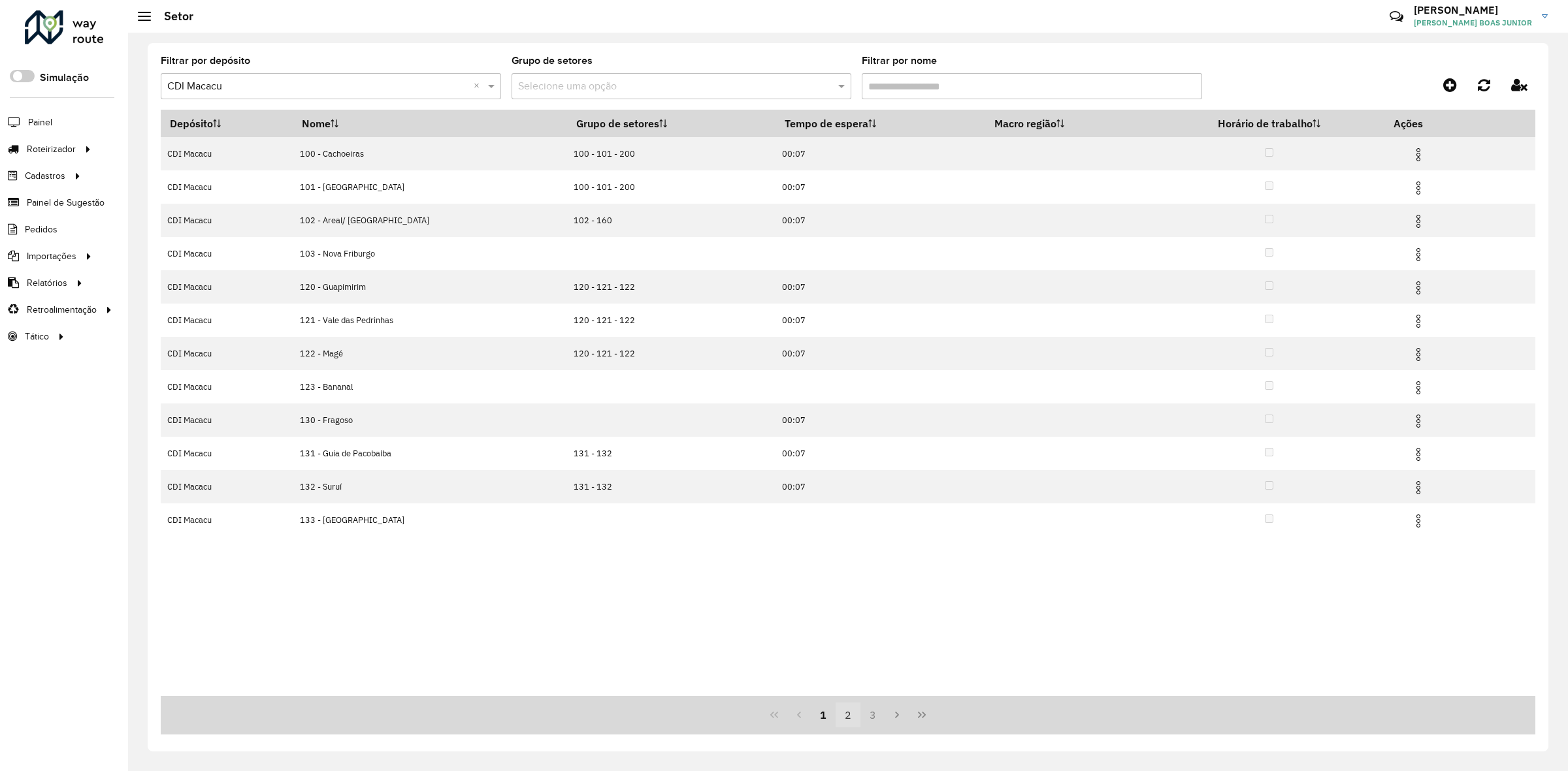
click at [854, 717] on button "2" at bounding box center [847, 715] width 25 height 25
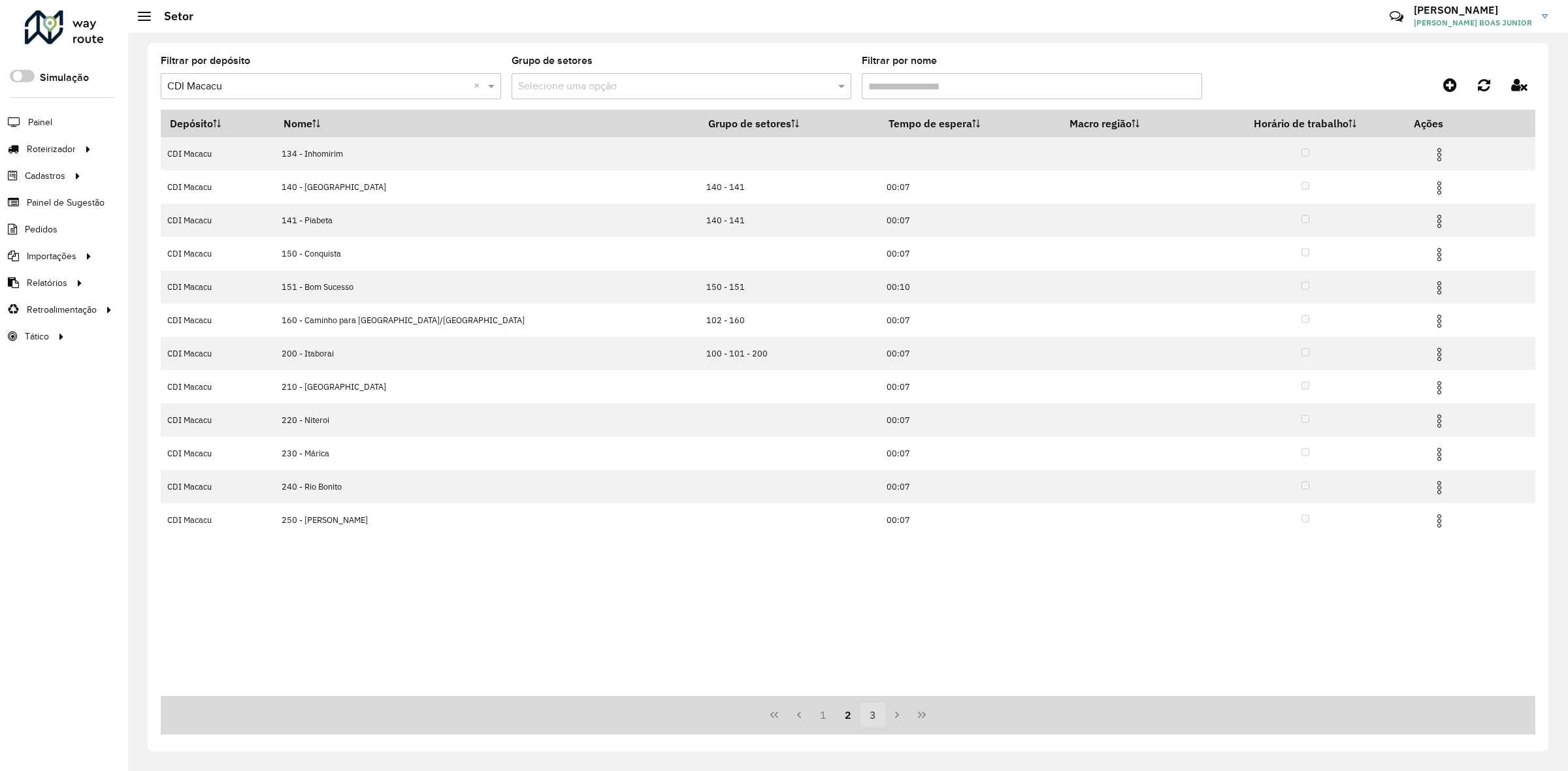
click at [870, 713] on button "3" at bounding box center [873, 715] width 25 height 25
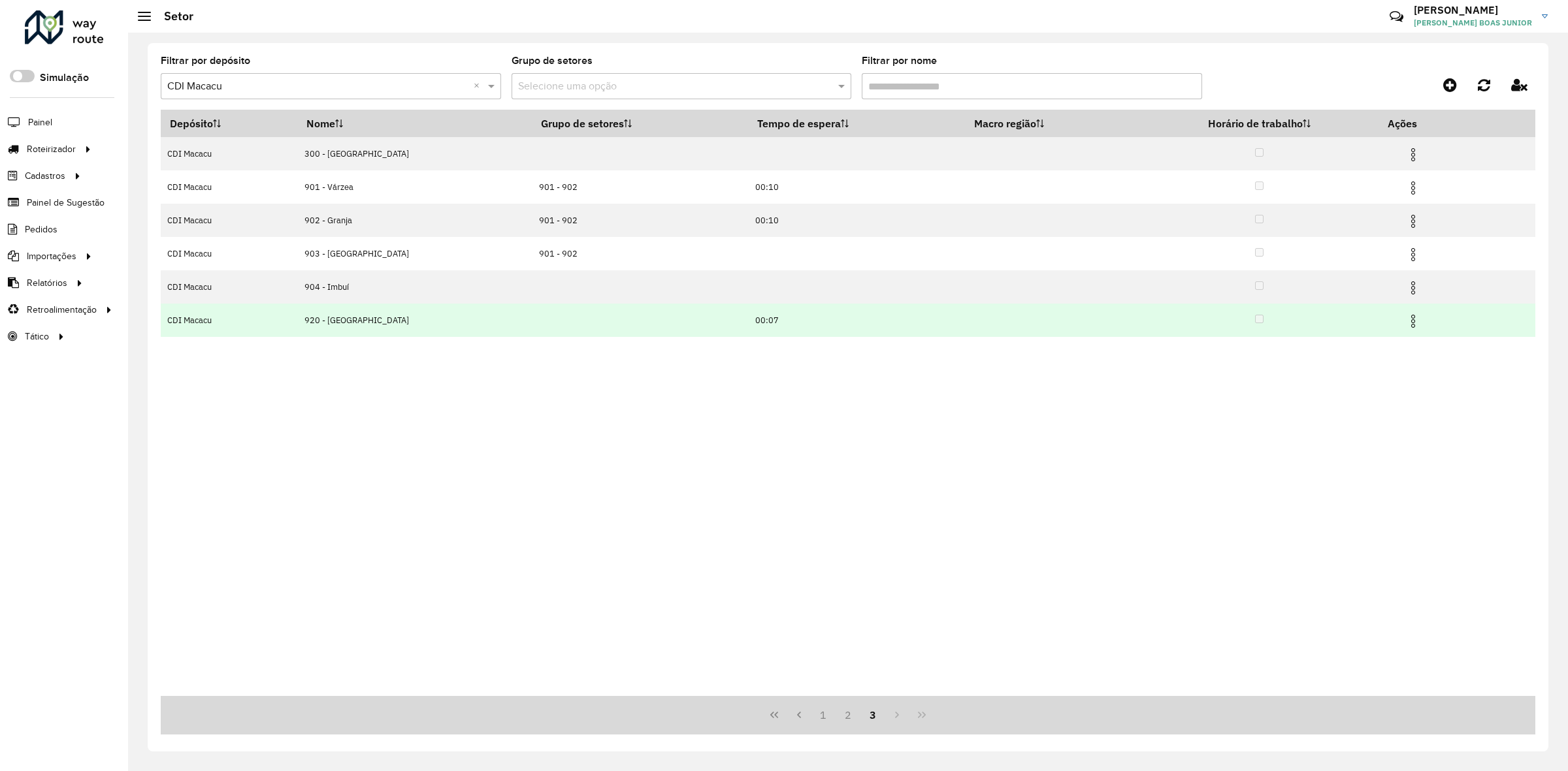
click at [1410, 326] on img at bounding box center [1413, 321] width 16 height 16
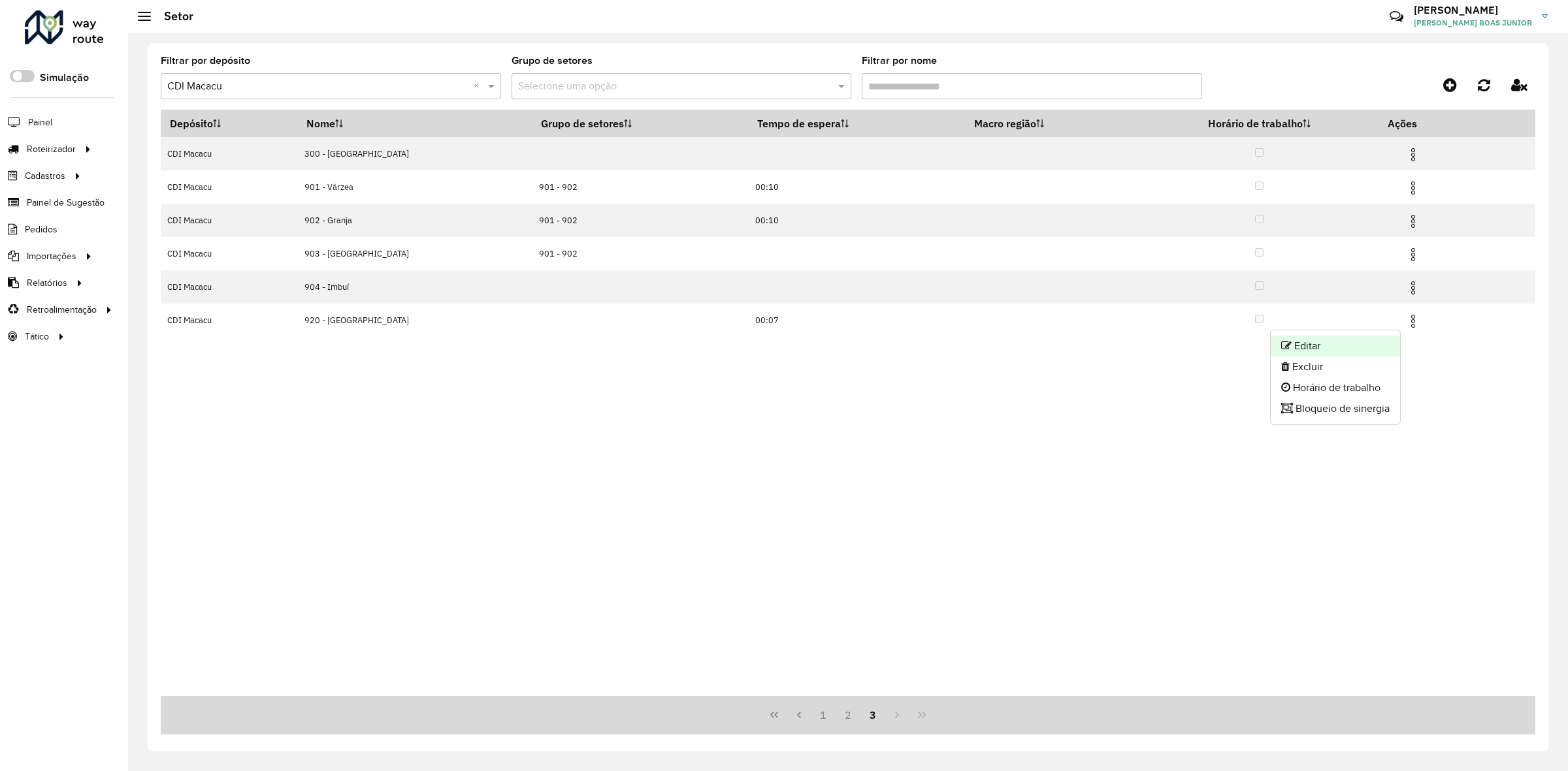
click at [1390, 344] on li "Editar" at bounding box center [1335, 346] width 129 height 21
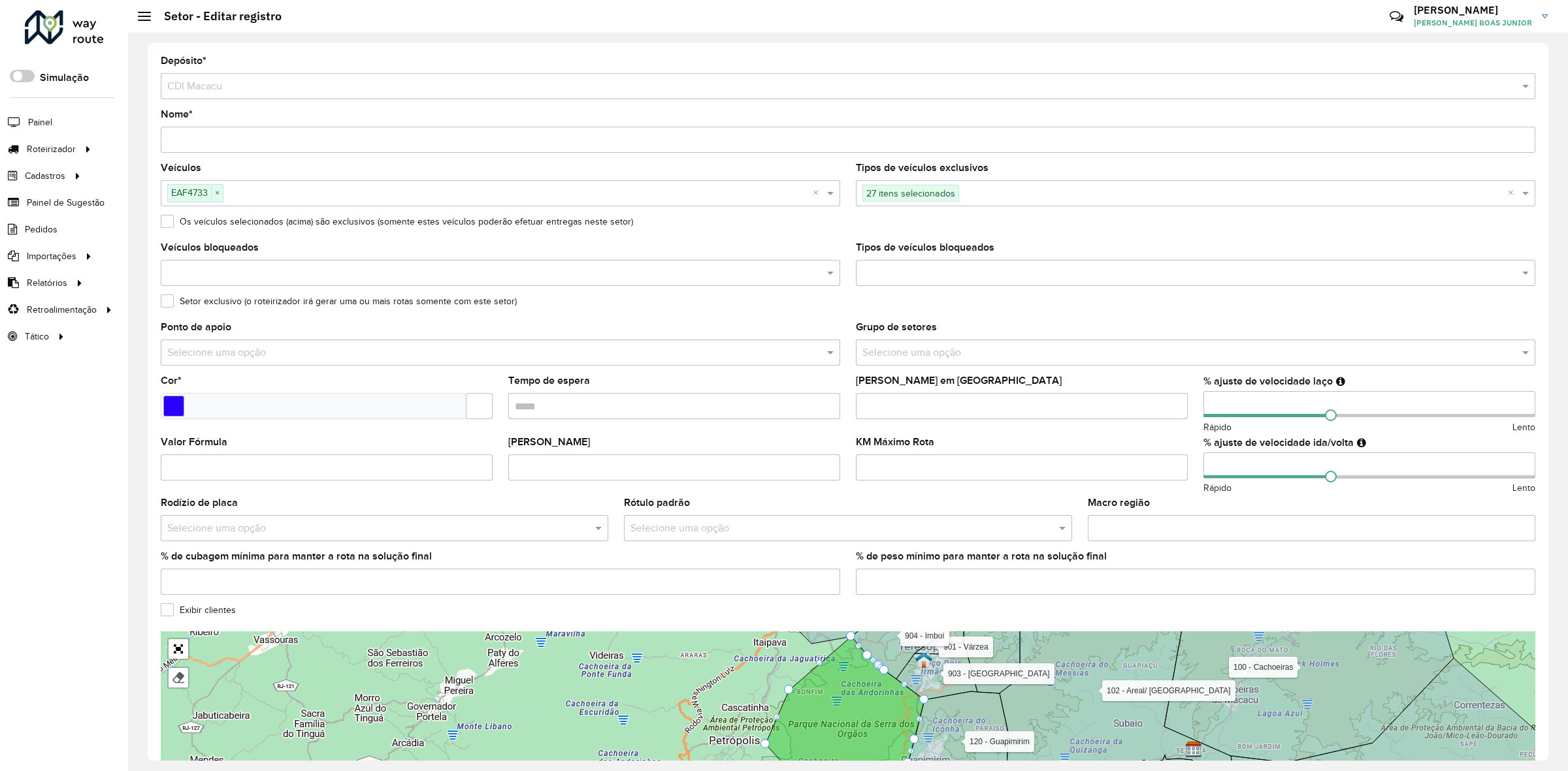
drag, startPoint x: 1189, startPoint y: 417, endPoint x: 1182, endPoint y: 419, distance: 7.3
click at [1185, 419] on formly-group "Veículos EAF4733 × × Tipos de veículos exclusivos 27 itens selecionados × Os ve…" at bounding box center [848, 385] width 1390 height 443
type input "**"
drag, startPoint x: 1209, startPoint y: 464, endPoint x: 1199, endPoint y: 467, distance: 10.4
click at [1199, 467] on formly-field "% ajuste de velocidade ida/volta Rápido Lento" at bounding box center [1369, 468] width 347 height 61
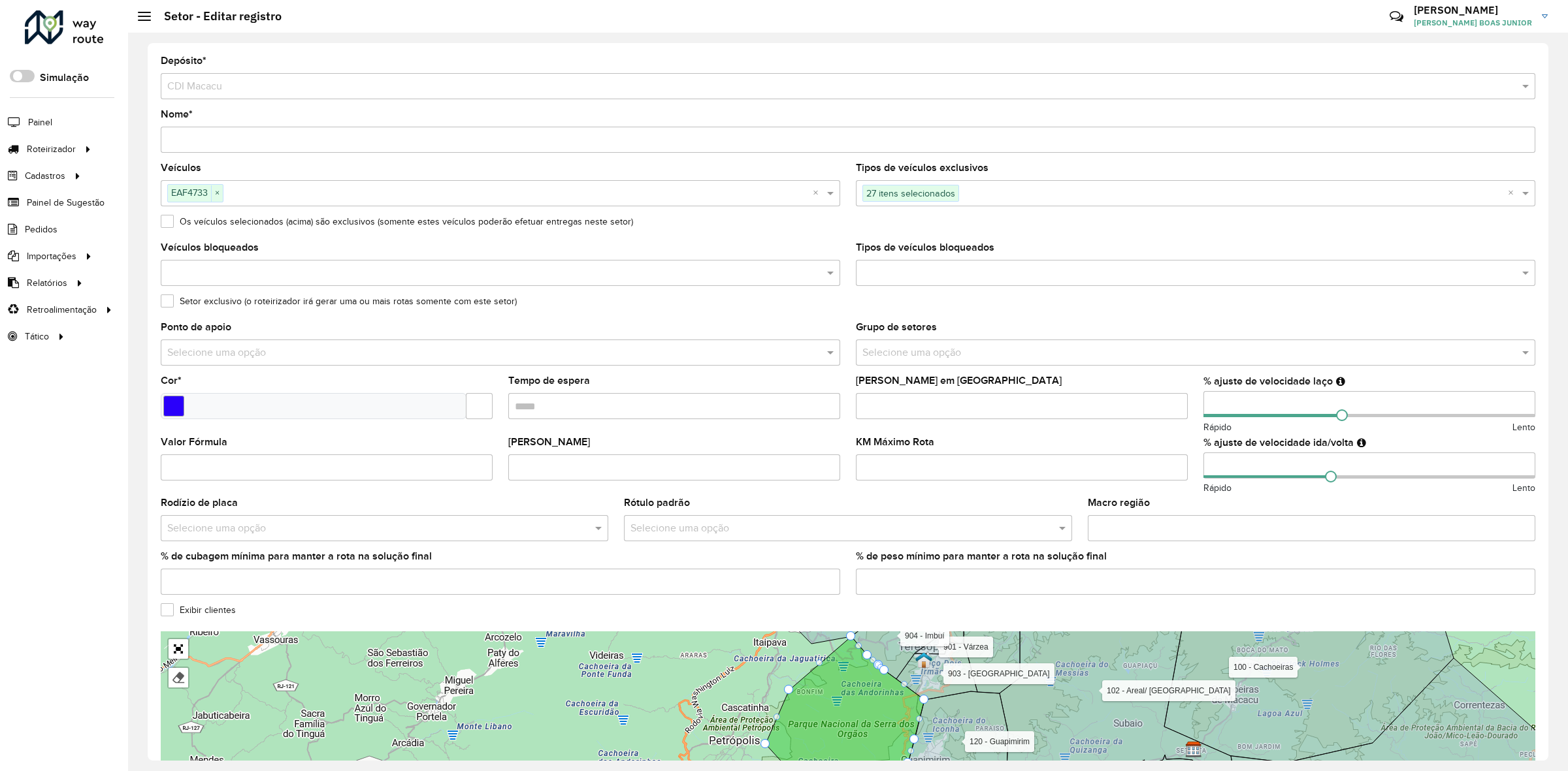
type input "**"
click at [1182, 440] on div "KM Máximo Rota" at bounding box center [1022, 459] width 332 height 43
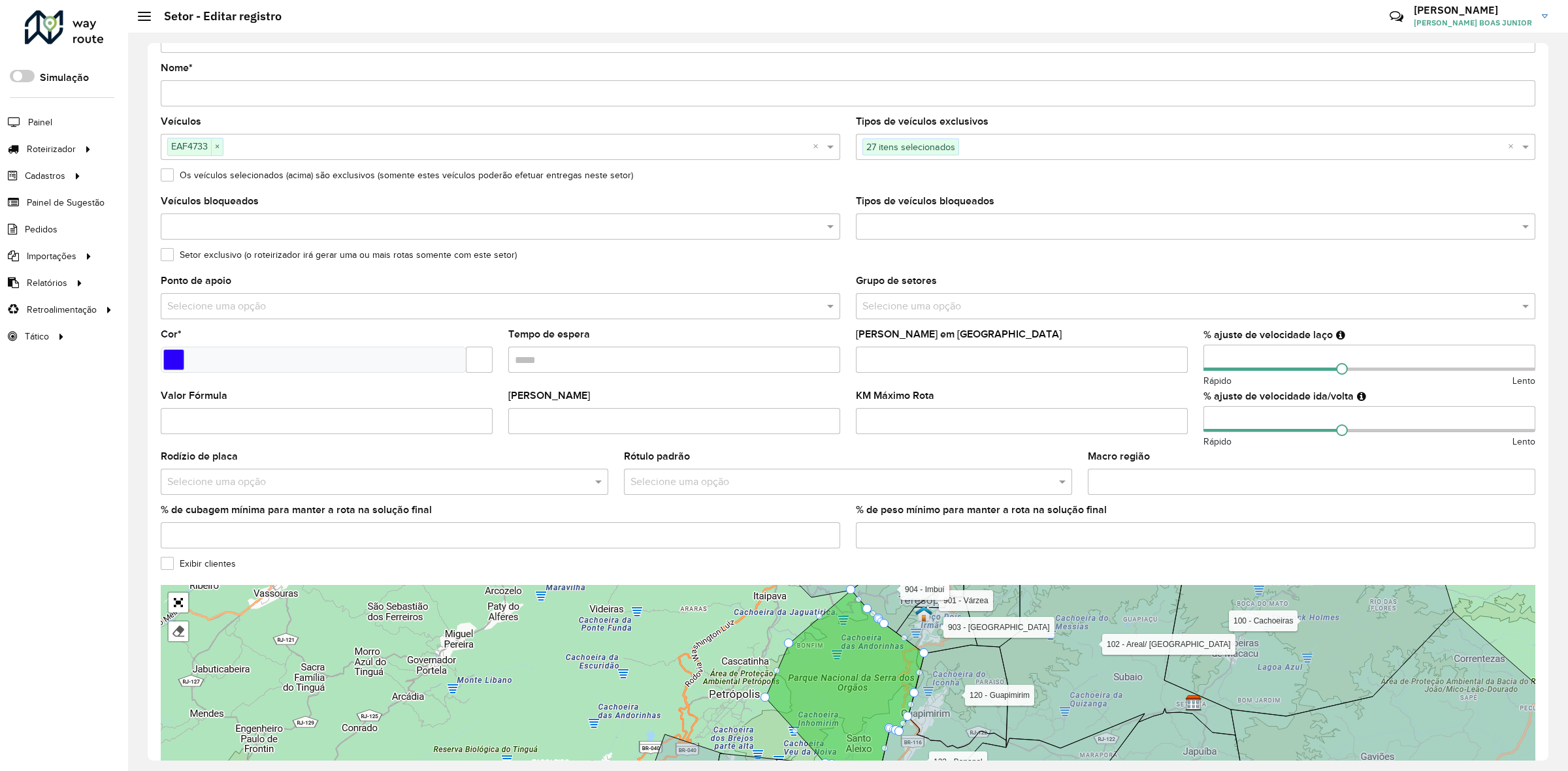
scroll to position [129, 0]
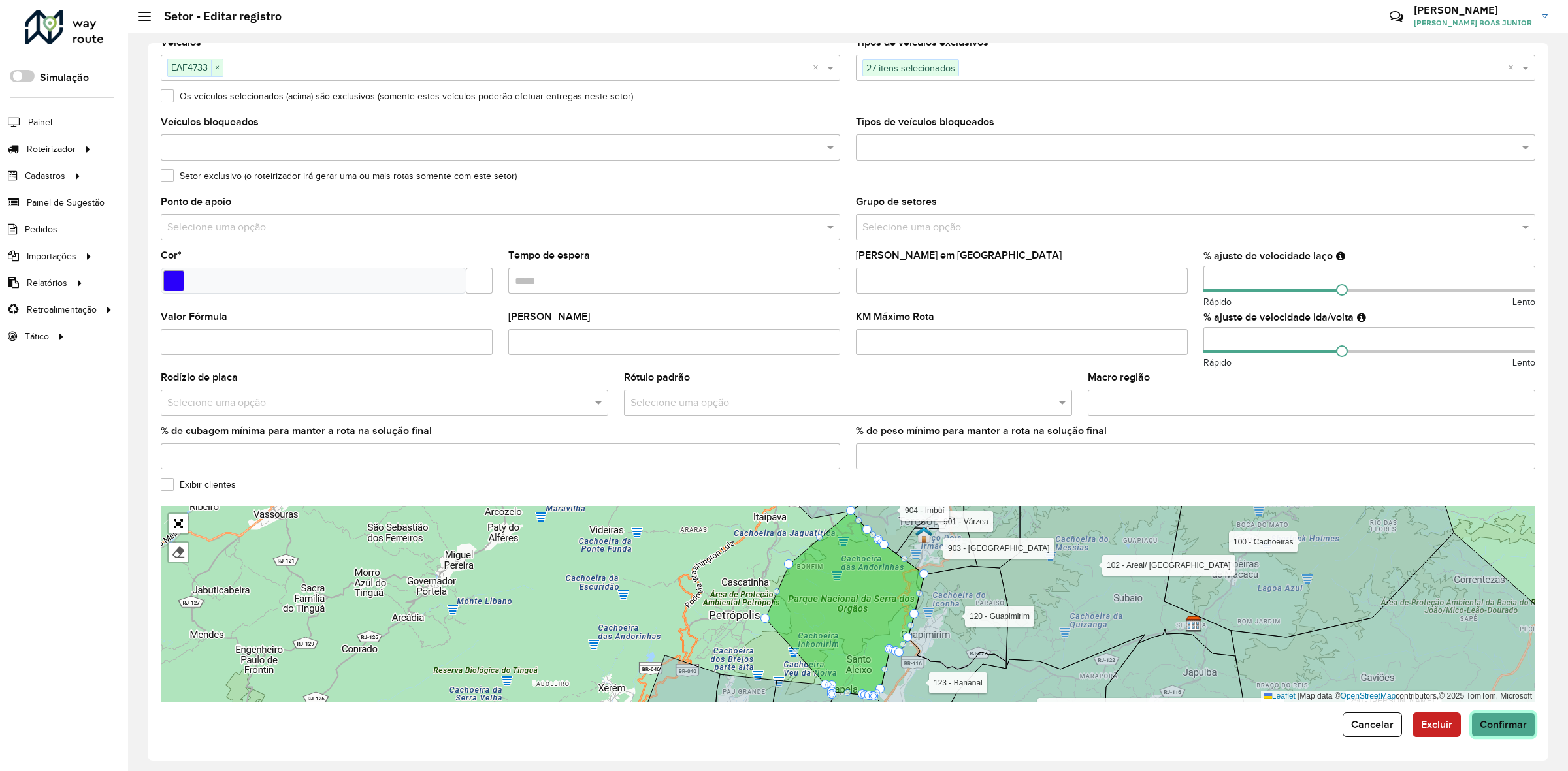
click at [1514, 733] on button "Confirmar" at bounding box center [1503, 725] width 64 height 25
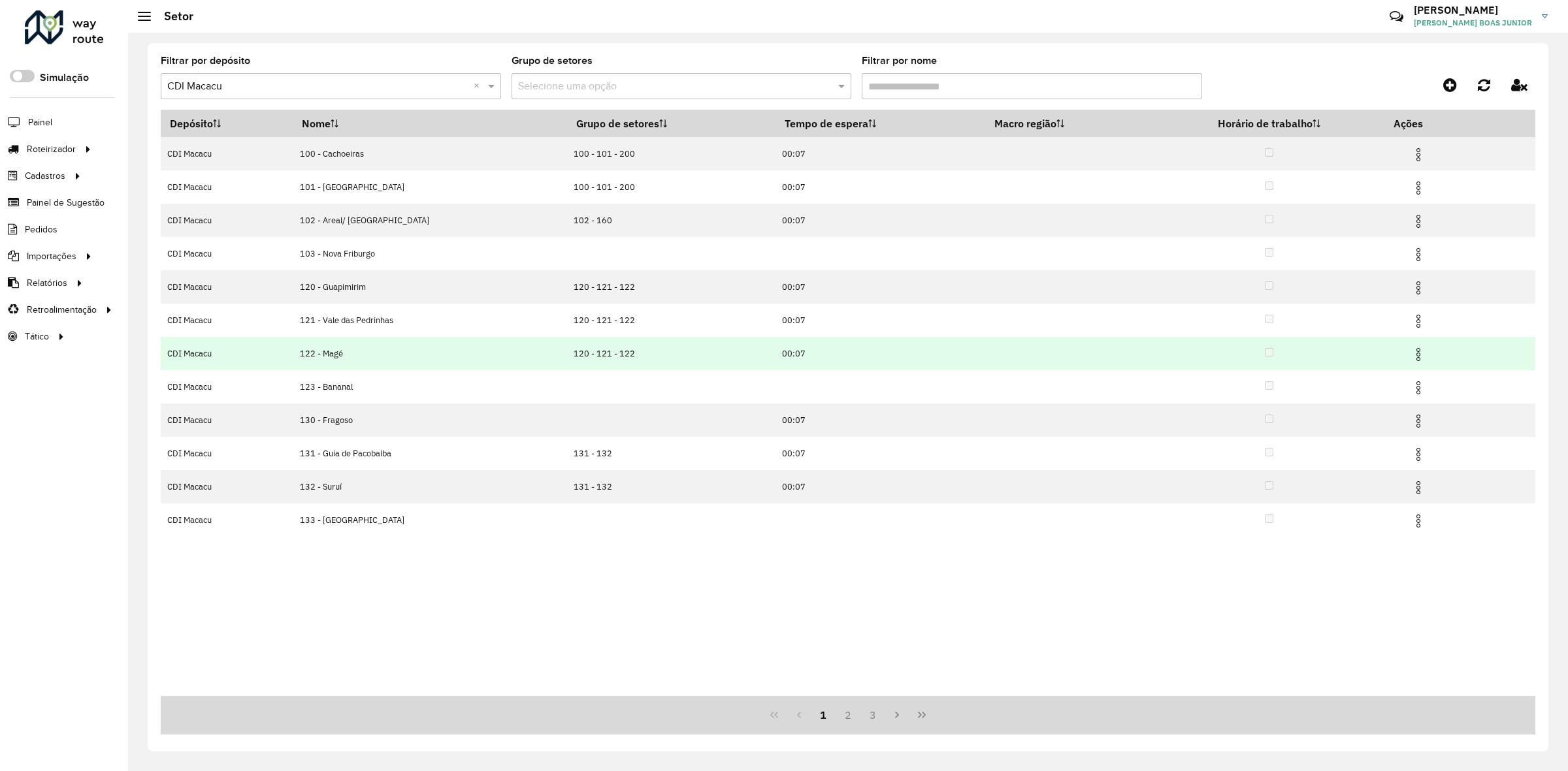
click at [1412, 361] on img at bounding box center [1418, 355] width 16 height 16
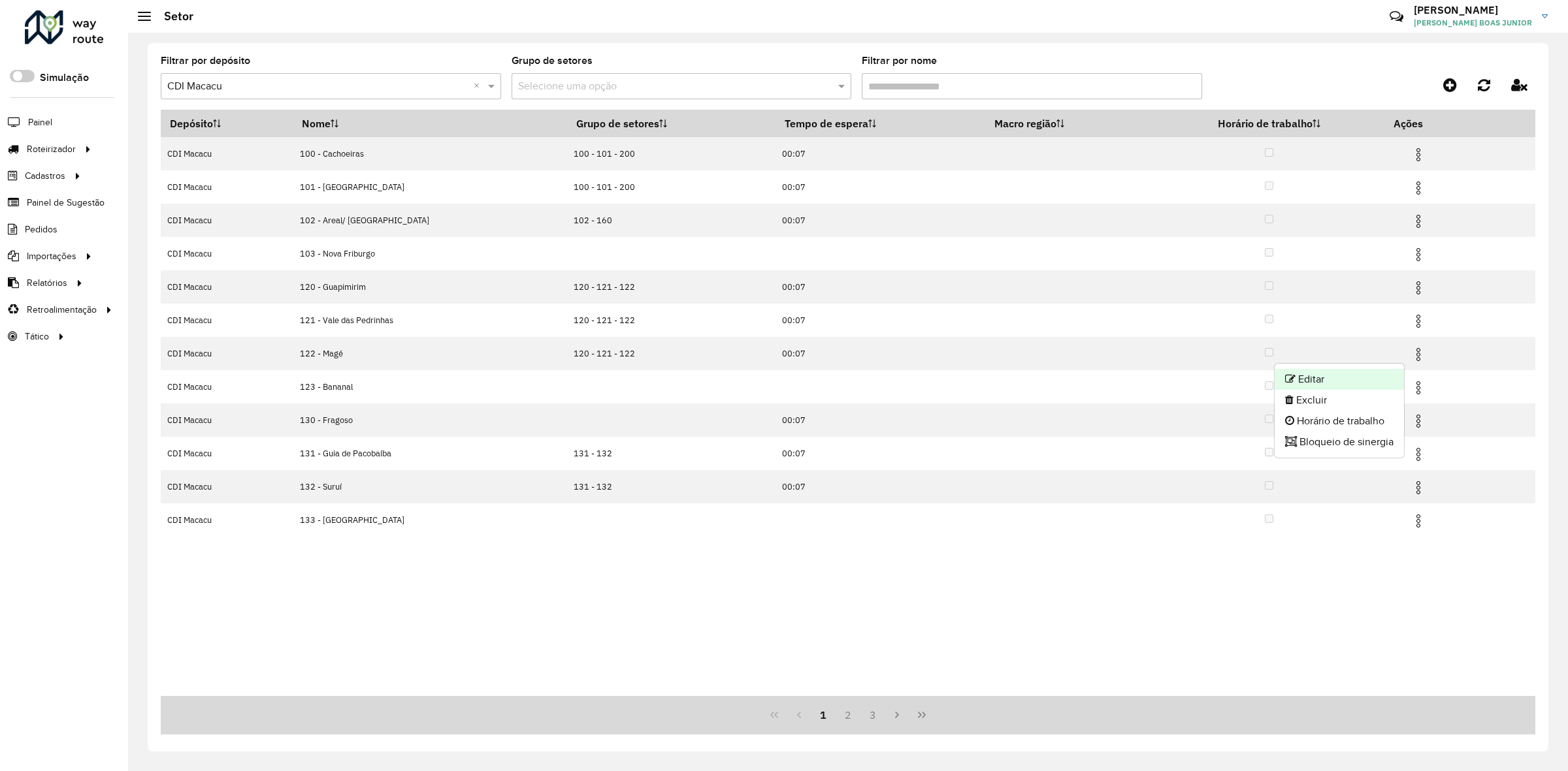
click at [1388, 375] on li "Editar" at bounding box center [1339, 379] width 129 height 21
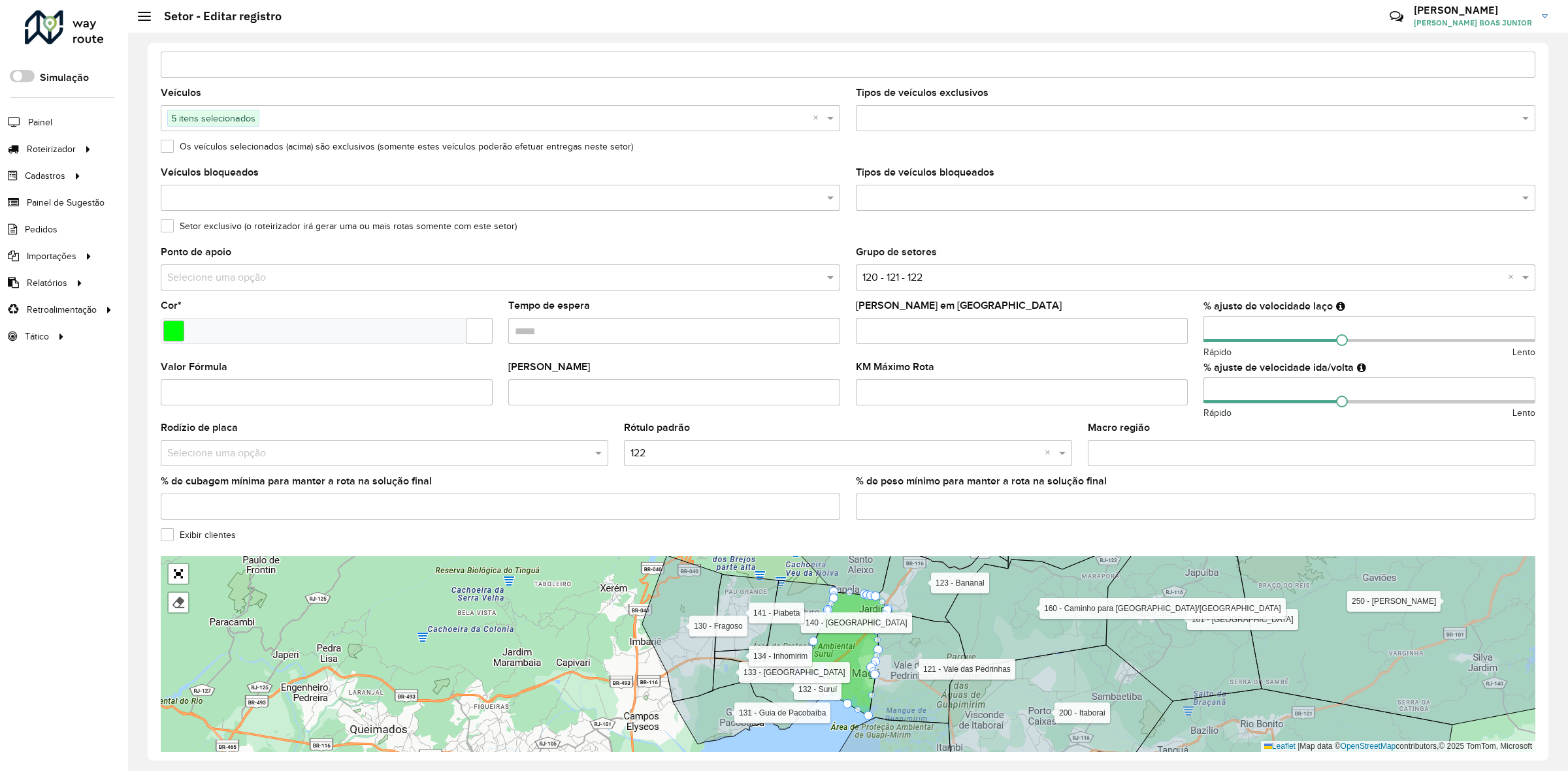
scroll to position [129, 0]
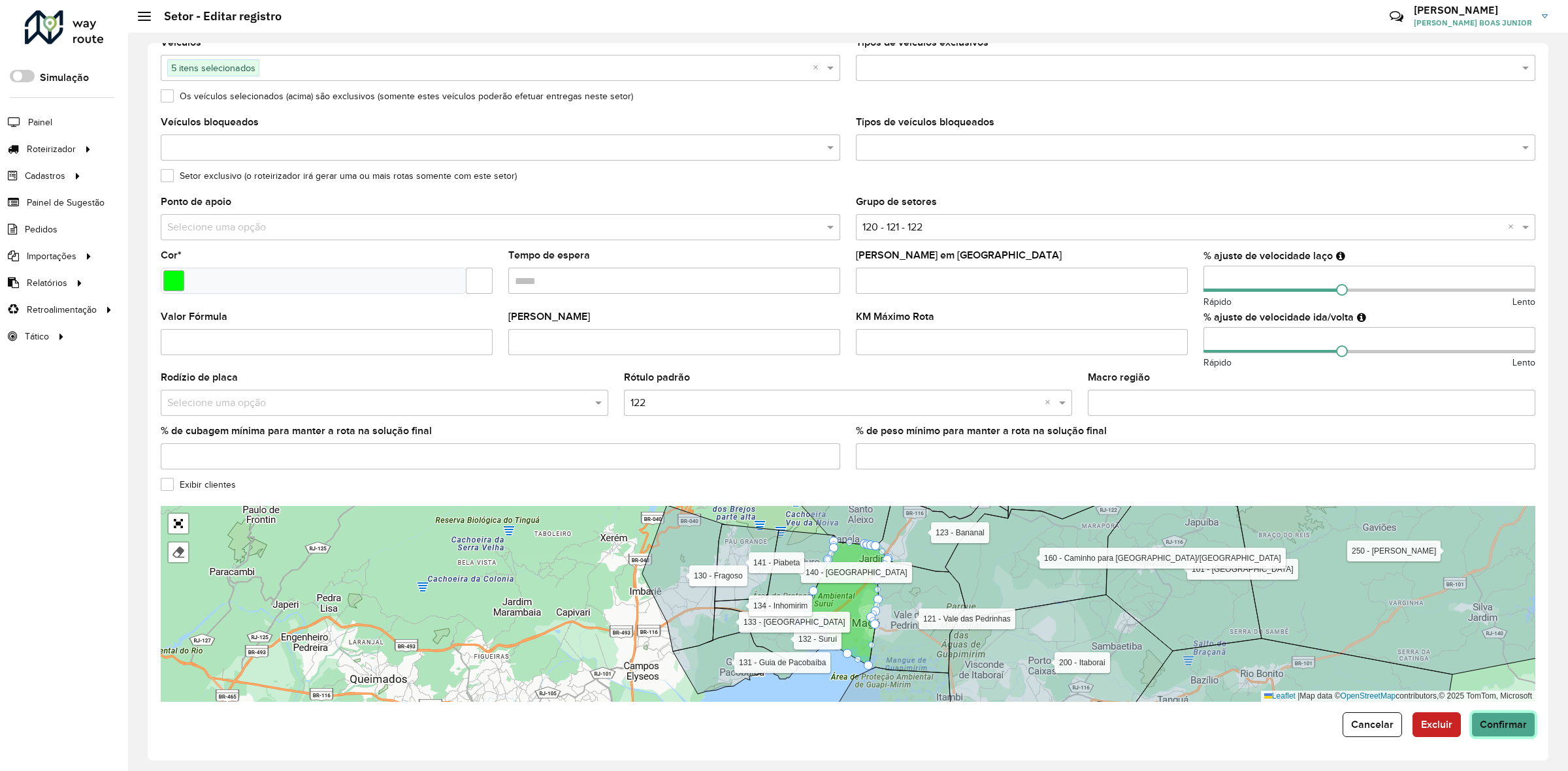
click at [1490, 717] on button "Confirmar" at bounding box center [1503, 725] width 64 height 25
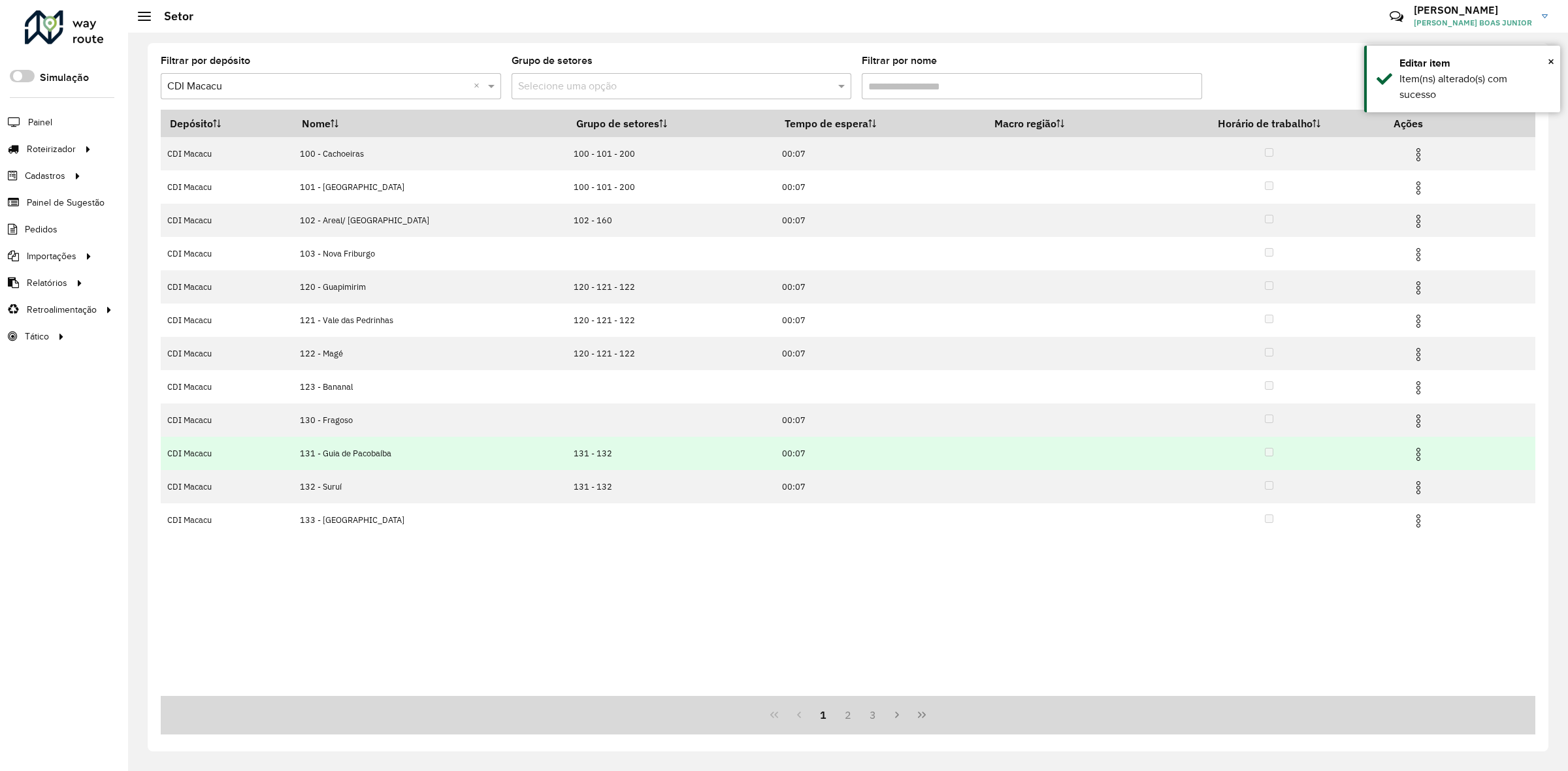
click at [1416, 455] on img at bounding box center [1418, 455] width 16 height 16
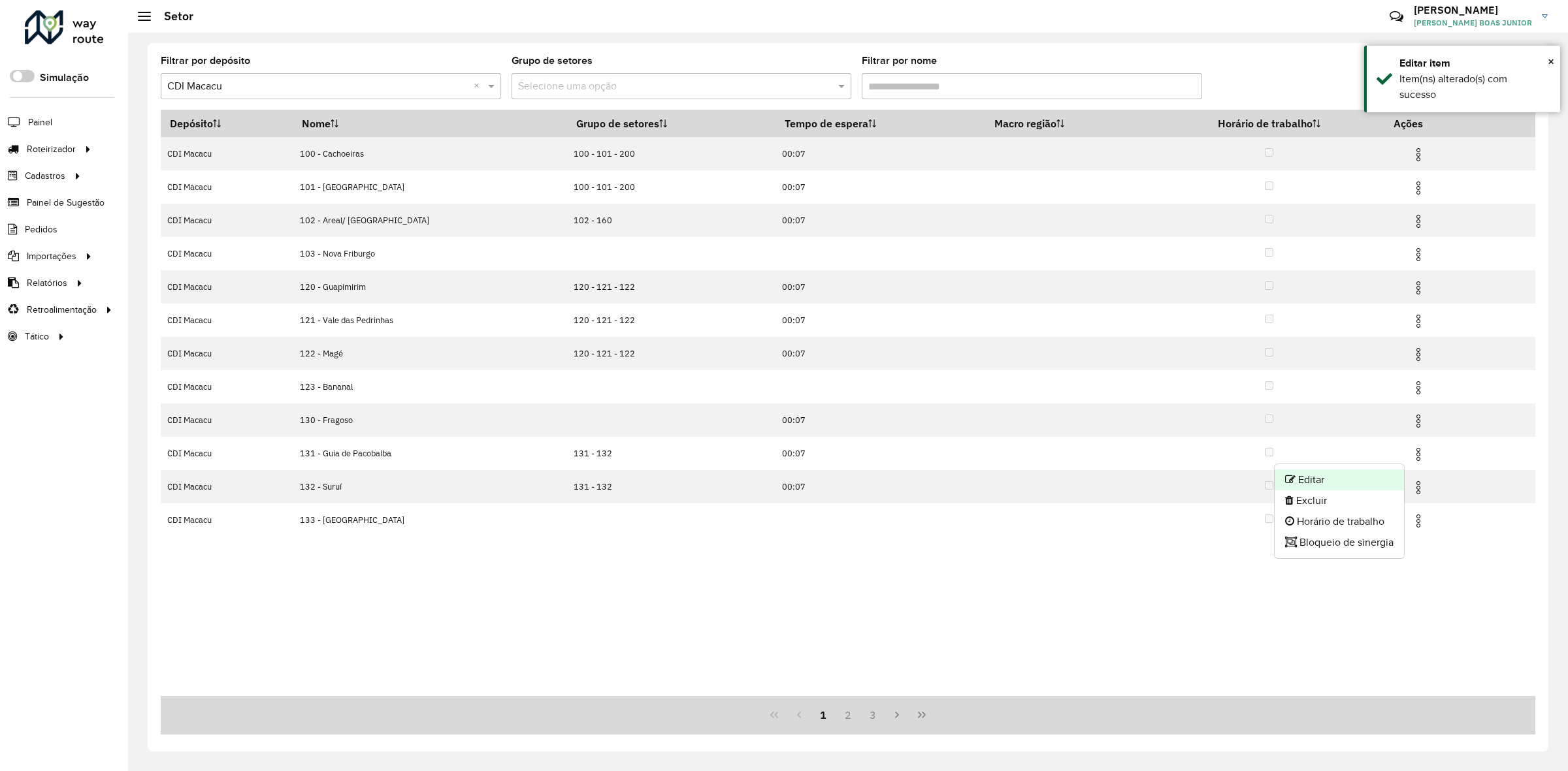
click at [1386, 473] on li "Editar" at bounding box center [1339, 479] width 129 height 21
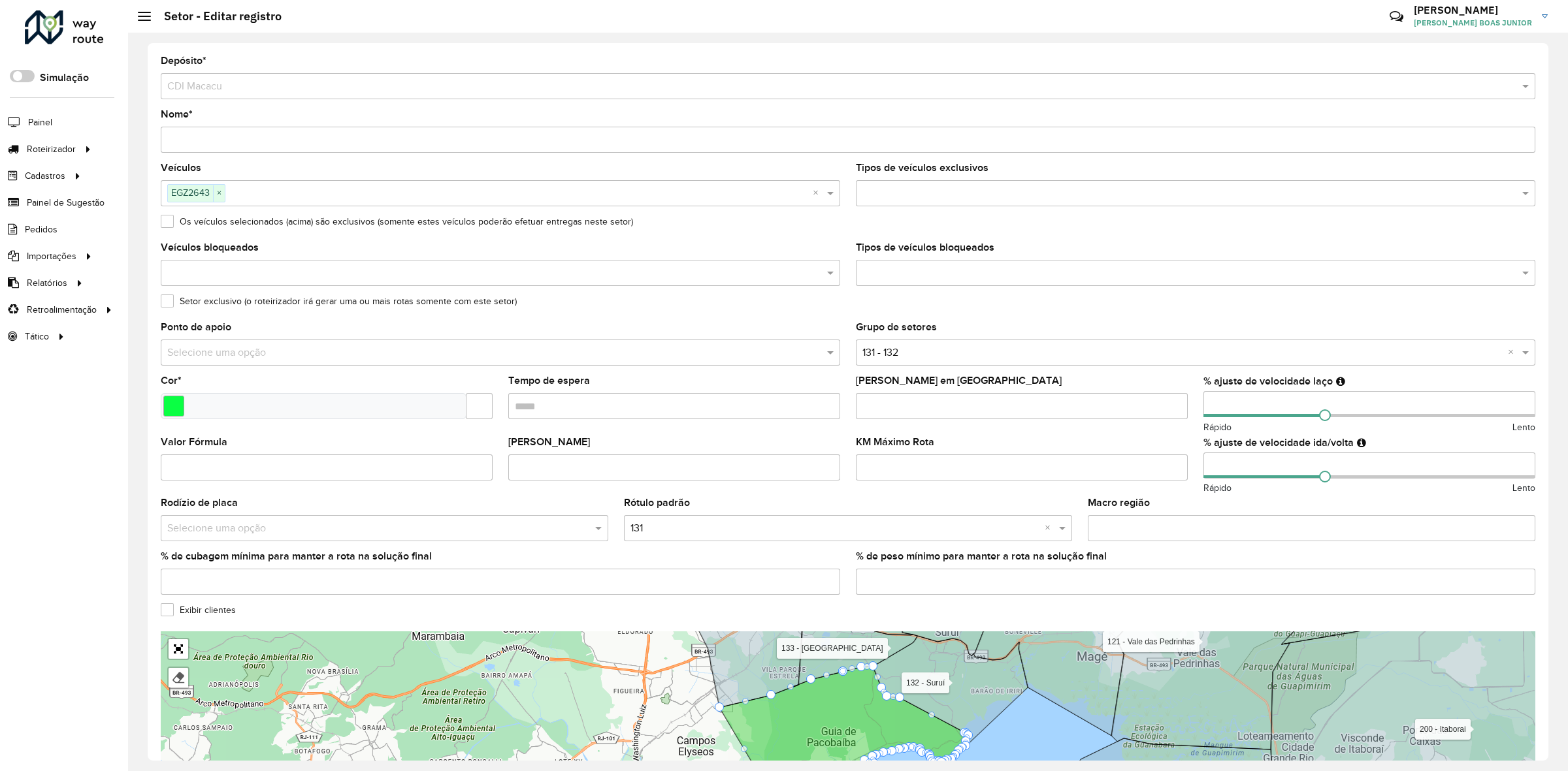
drag, startPoint x: 1220, startPoint y: 406, endPoint x: 1197, endPoint y: 405, distance: 23.0
click at [1203, 405] on input "number" at bounding box center [1369, 404] width 332 height 27
type input "**"
drag, startPoint x: 1204, startPoint y: 471, endPoint x: 1193, endPoint y: 470, distance: 11.0
click at [1195, 470] on formly-field "% ajuste de velocidade ida/volta Rápido Lento" at bounding box center [1369, 468] width 347 height 61
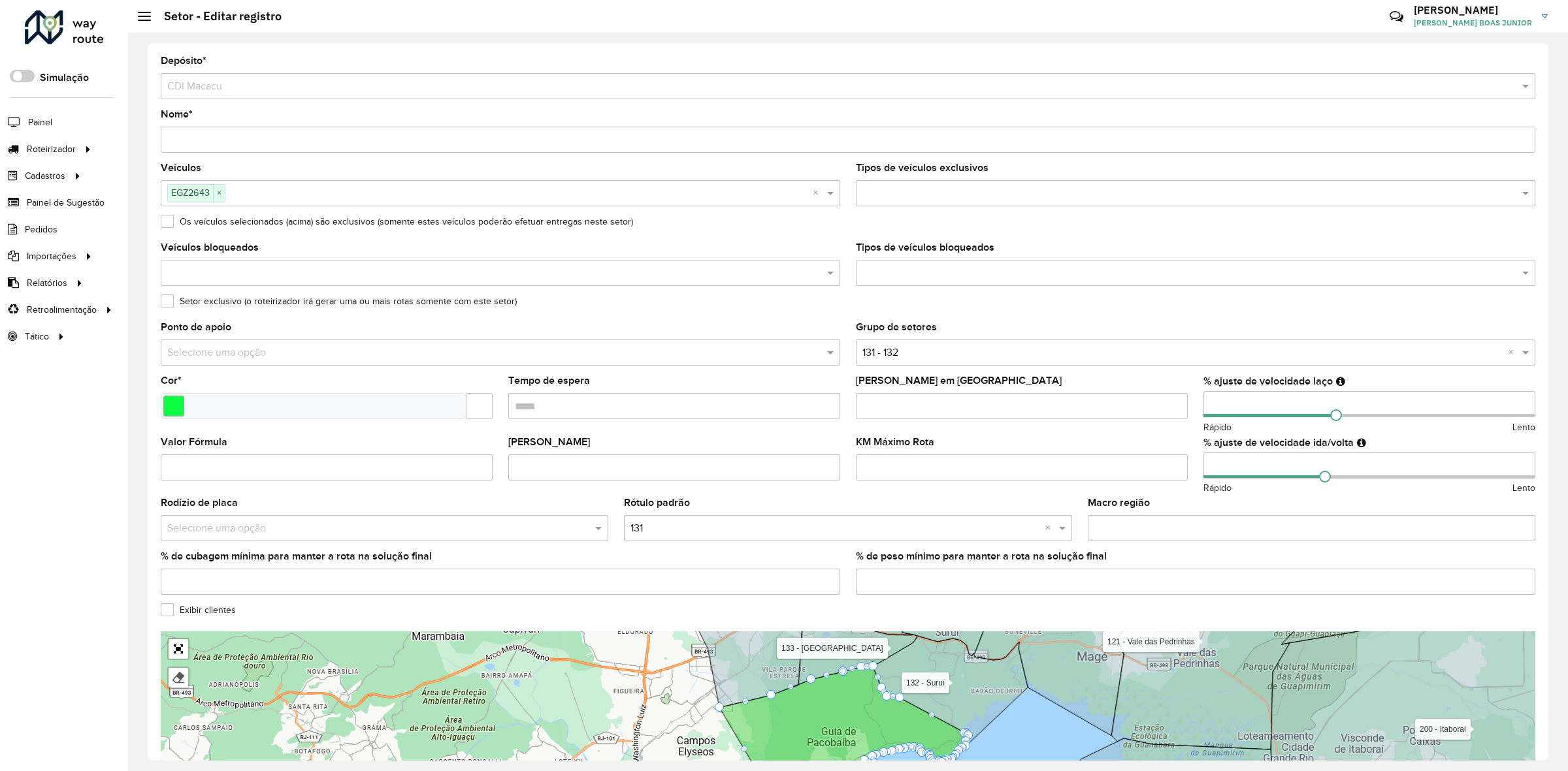
scroll to position [129, 0]
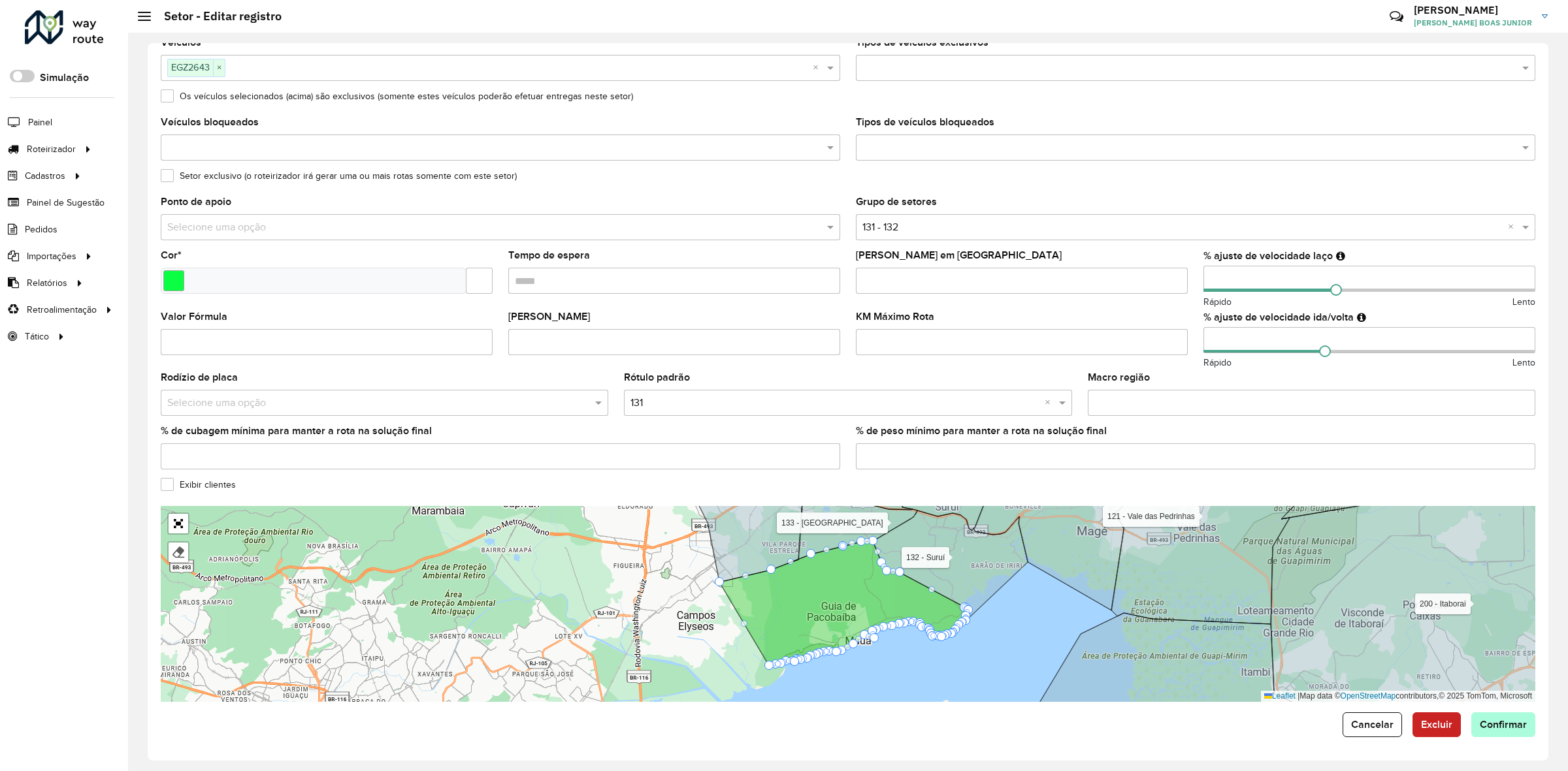
type input "**"
click at [1480, 726] on span "Confirmar" at bounding box center [1504, 724] width 47 height 11
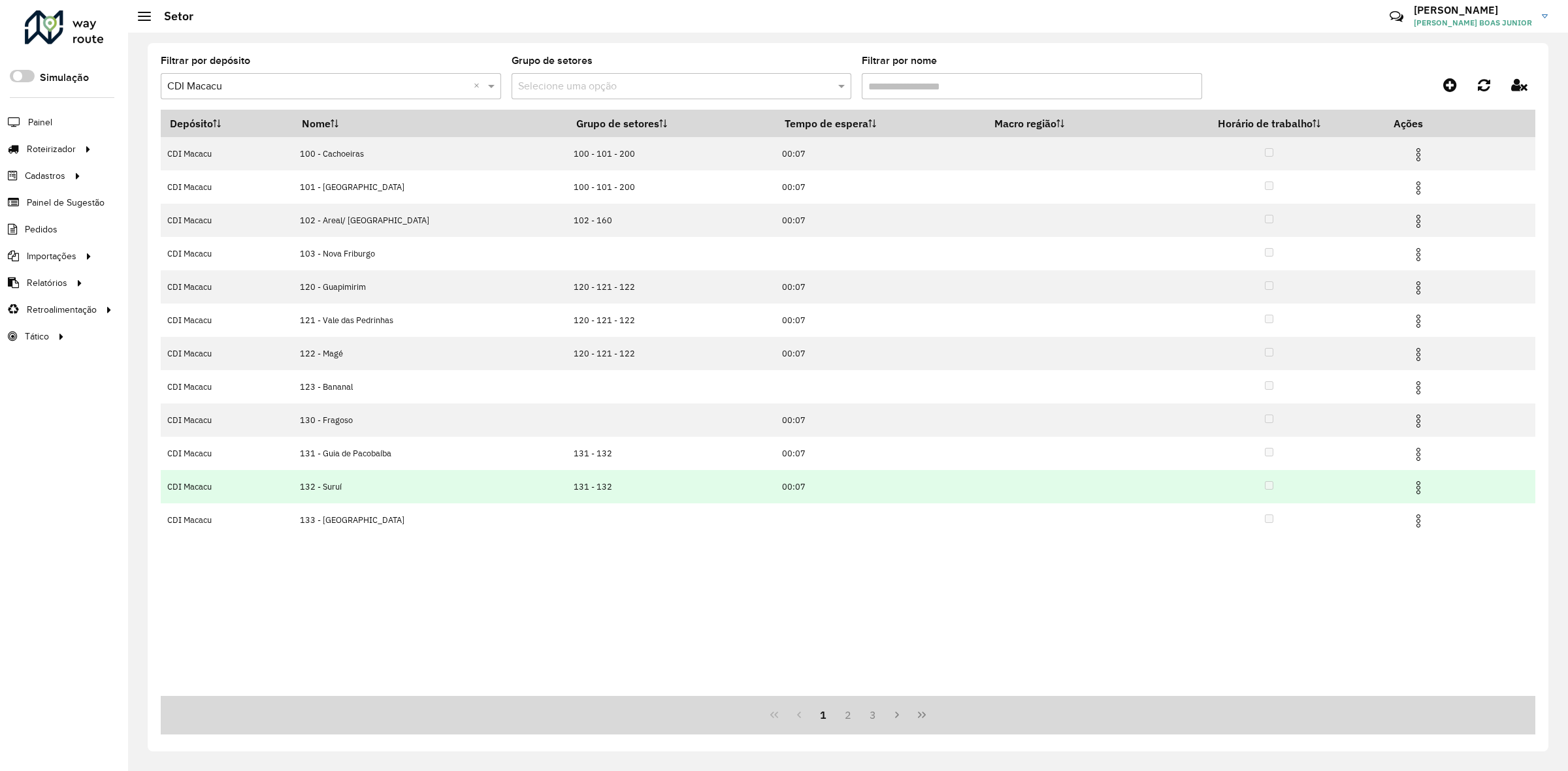
click at [1412, 487] on img at bounding box center [1418, 488] width 16 height 16
click at [1357, 512] on li "Editar" at bounding box center [1339, 513] width 129 height 21
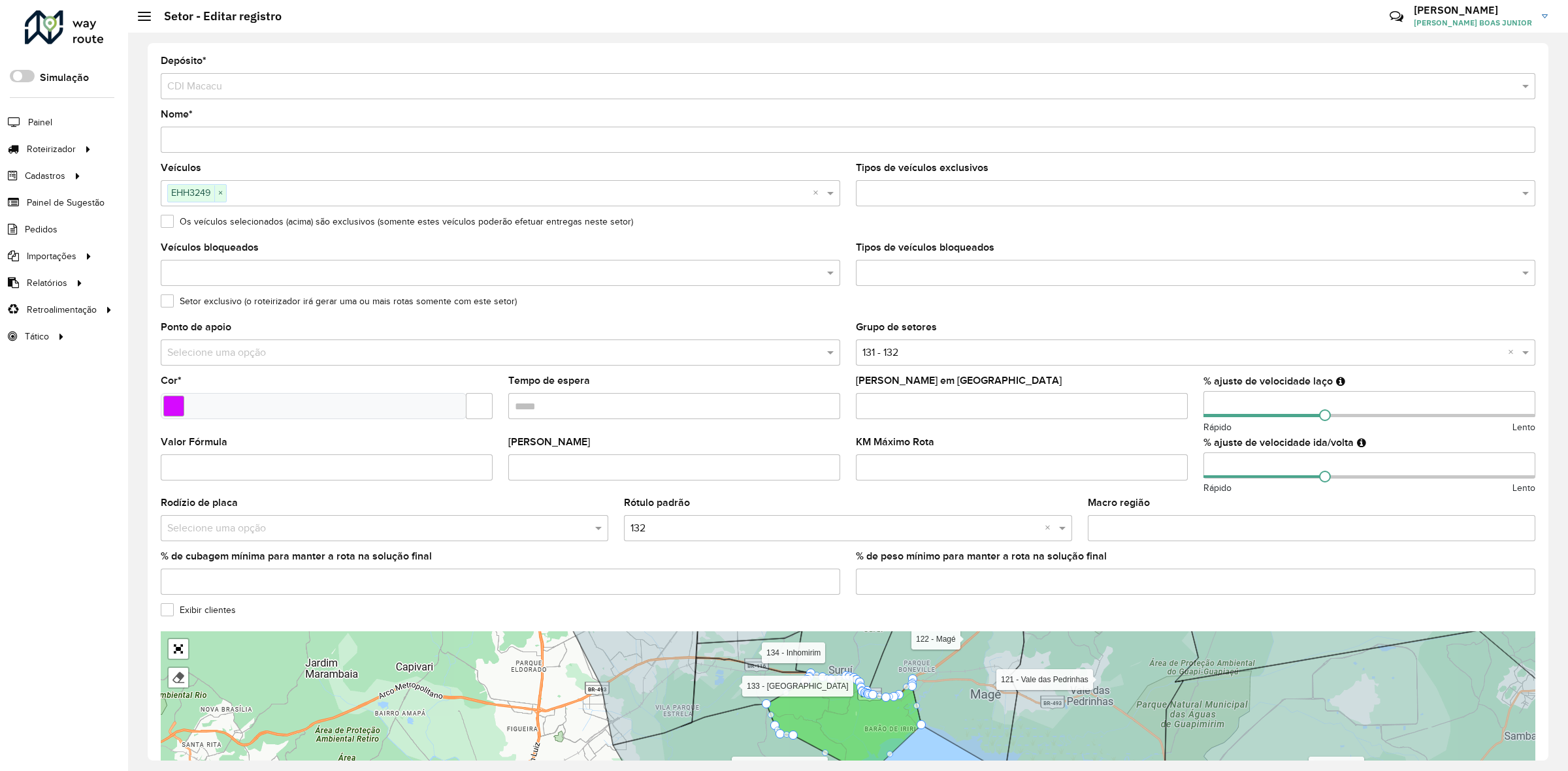
drag, startPoint x: 1200, startPoint y: 403, endPoint x: 1183, endPoint y: 405, distance: 17.1
click at [1189, 403] on formly-group "Veículos EHH3249 × × Tipos de veículos exclusivos Os veículos selecionados (aci…" at bounding box center [848, 385] width 1390 height 443
click at [1195, 399] on formly-field "% ajuste de velocidade laço Rápido Lento" at bounding box center [1369, 407] width 347 height 61
type input "**"
drag, startPoint x: 1223, startPoint y: 465, endPoint x: 1184, endPoint y: 457, distance: 39.8
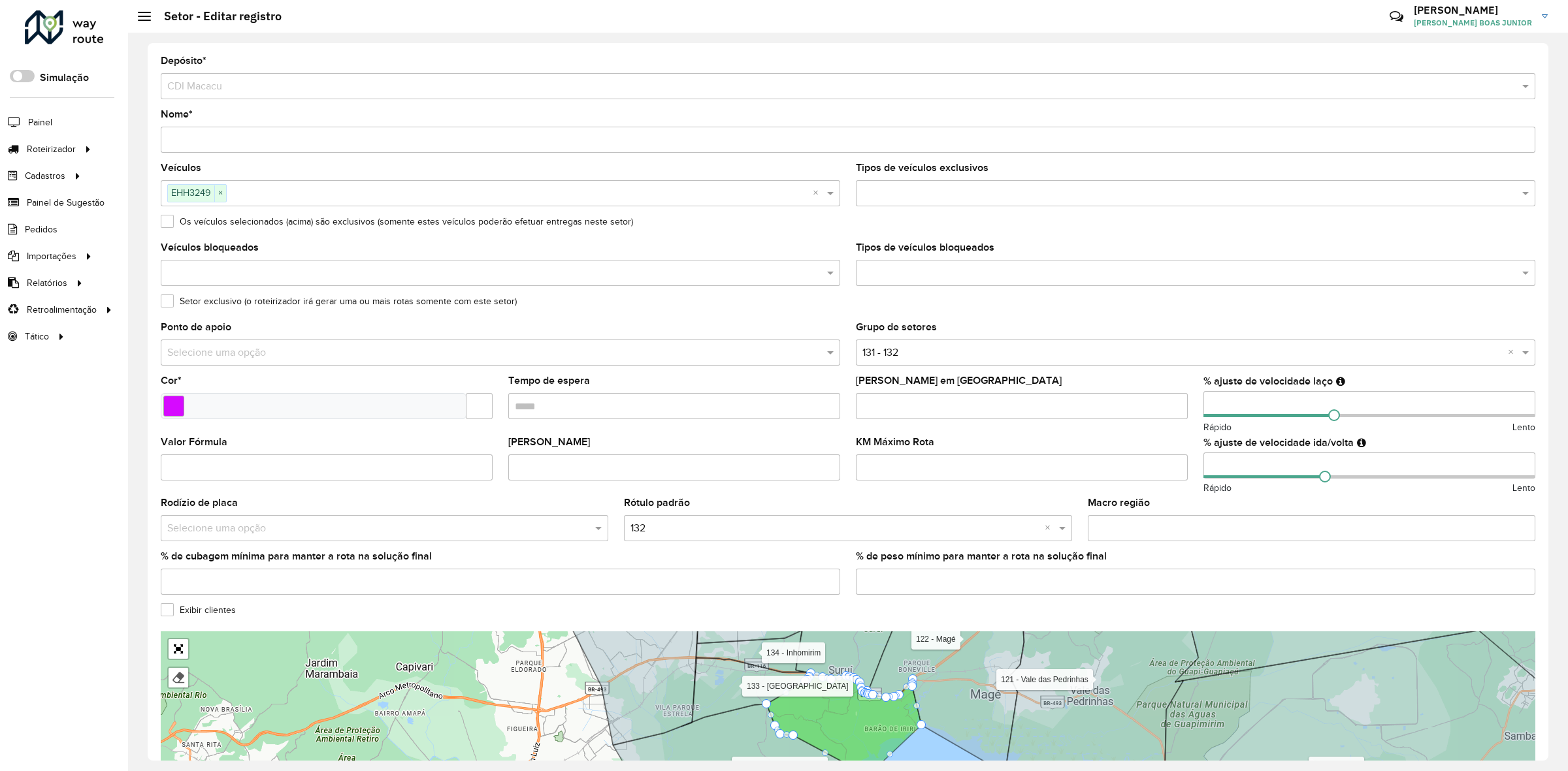
click at [1189, 461] on formly-group "Veículos EHH3249 × × Tipos de veículos exclusivos Os veículos selecionados (aci…" at bounding box center [848, 385] width 1390 height 443
type input "**"
click at [1180, 443] on div "KM Máximo Rota" at bounding box center [1022, 459] width 332 height 43
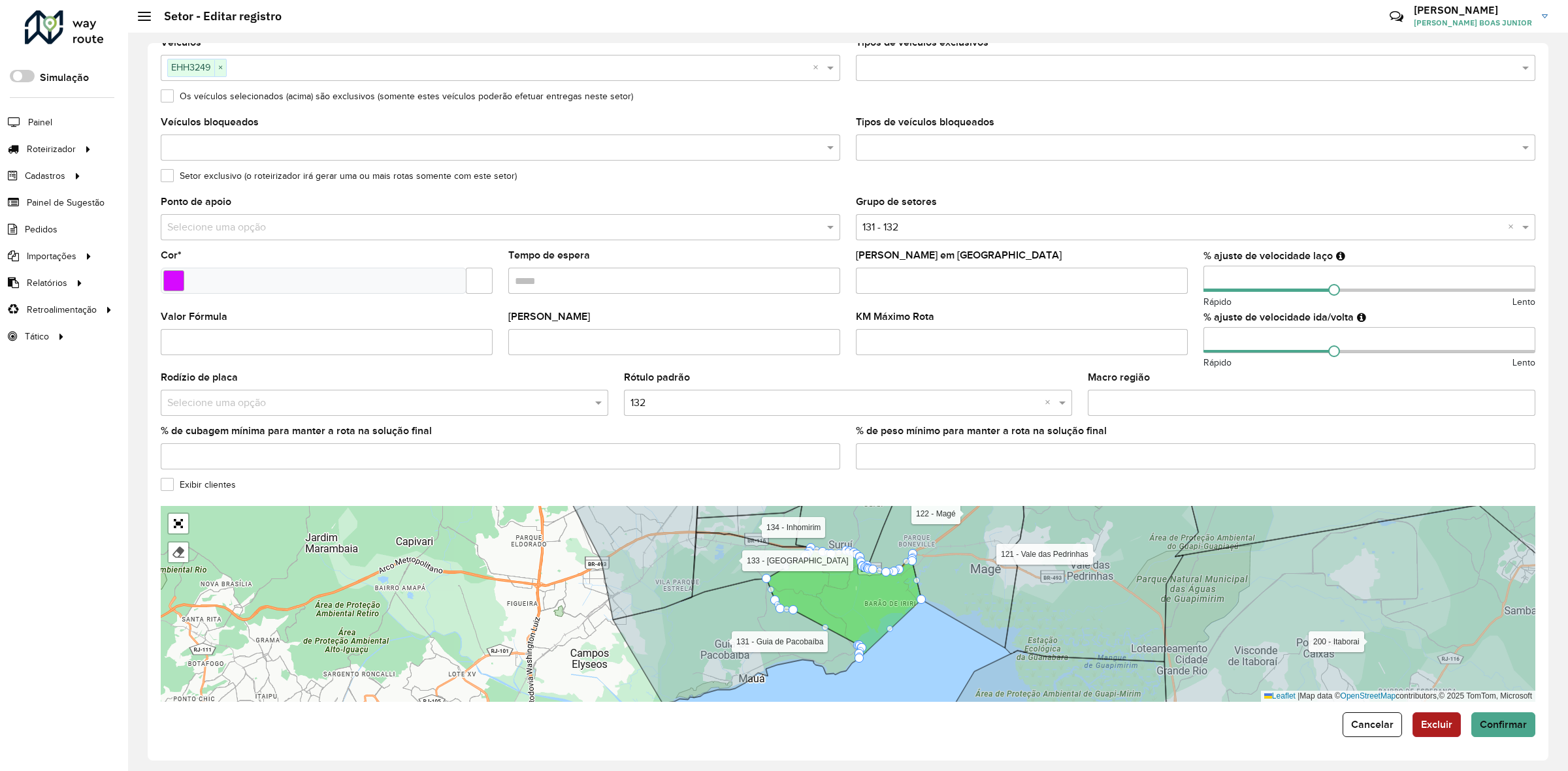
scroll to position [129, 0]
click at [1498, 719] on span "Confirmar" at bounding box center [1504, 724] width 47 height 11
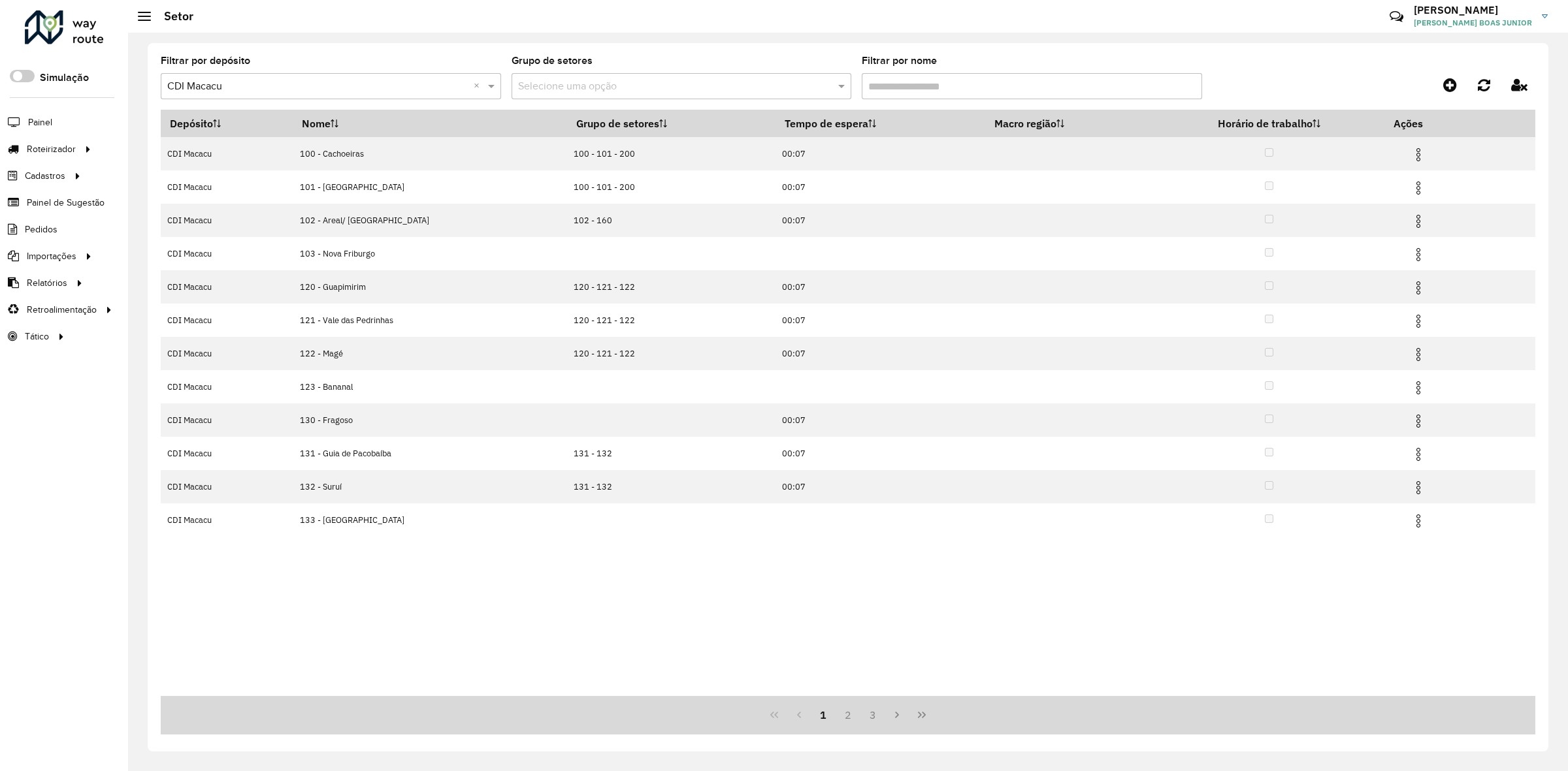
click at [69, 28] on div at bounding box center [64, 28] width 79 height 34
